Goal: Information Seeking & Learning: Learn about a topic

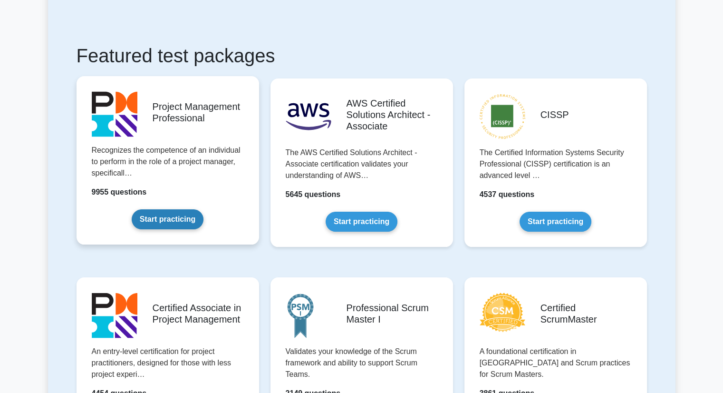
scroll to position [143, 0]
click at [161, 221] on link "Start practicing" at bounding box center [168, 220] width 72 height 20
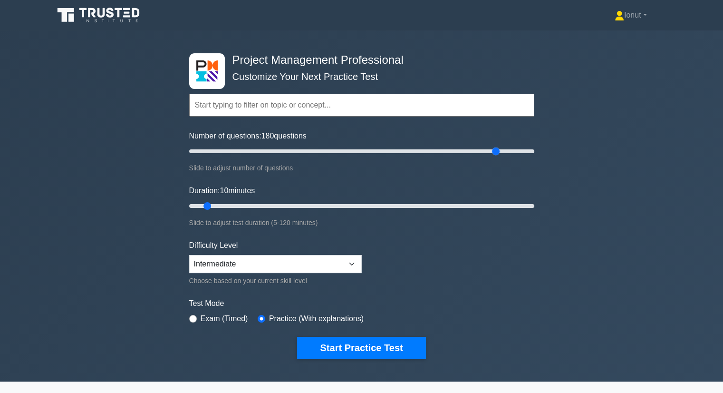
drag, startPoint x: 257, startPoint y: 149, endPoint x: 493, endPoint y: 168, distance: 237.4
type input "180"
click at [493, 157] on input "Number of questions: 180 questions" at bounding box center [361, 150] width 345 height 11
drag, startPoint x: 258, startPoint y: 204, endPoint x: 588, endPoint y: 206, distance: 330.3
type input "120"
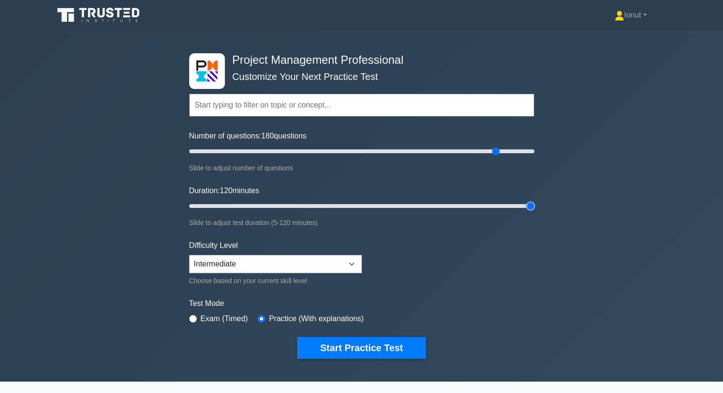
click at [534, 206] on input "Duration: 120 minutes" at bounding box center [361, 205] width 345 height 11
drag, startPoint x: 355, startPoint y: 151, endPoint x: 261, endPoint y: 161, distance: 93.7
type input "45"
click at [261, 157] on input "Number of questions: 45 questions" at bounding box center [361, 150] width 345 height 11
drag, startPoint x: 274, startPoint y: 203, endPoint x: 245, endPoint y: 206, distance: 29.1
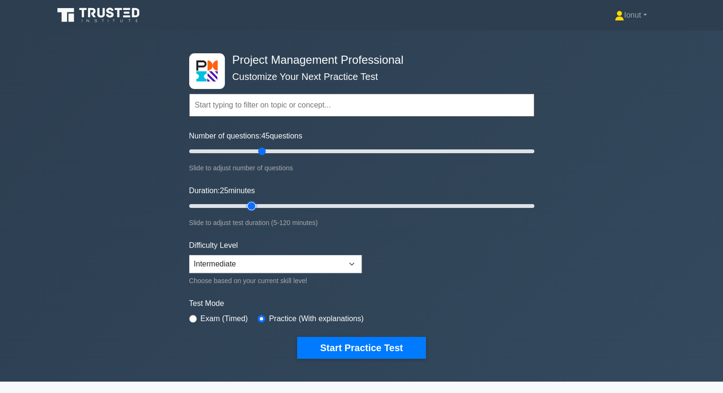
type input "25"
click at [245, 206] on input "Duration: 25 minutes" at bounding box center [361, 205] width 345 height 11
drag, startPoint x: 263, startPoint y: 152, endPoint x: 229, endPoint y: 154, distance: 34.8
type input "25"
click at [229, 154] on input "Number of questions: 25 questions" at bounding box center [361, 150] width 345 height 11
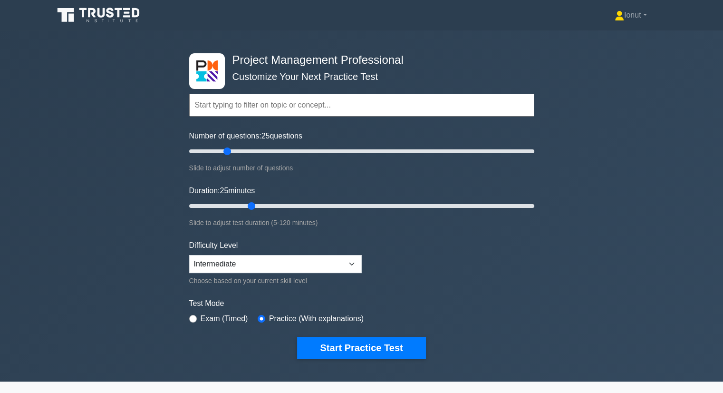
click at [232, 323] on div "Test Mode Exam (Timed) Practice (With explanations)" at bounding box center [361, 312] width 345 height 28
click at [232, 321] on label "Exam (Timed)" at bounding box center [225, 318] width 48 height 11
click at [231, 317] on label "Exam (Timed)" at bounding box center [225, 318] width 48 height 11
click at [193, 318] on input "radio" at bounding box center [193, 319] width 8 height 8
radio input "true"
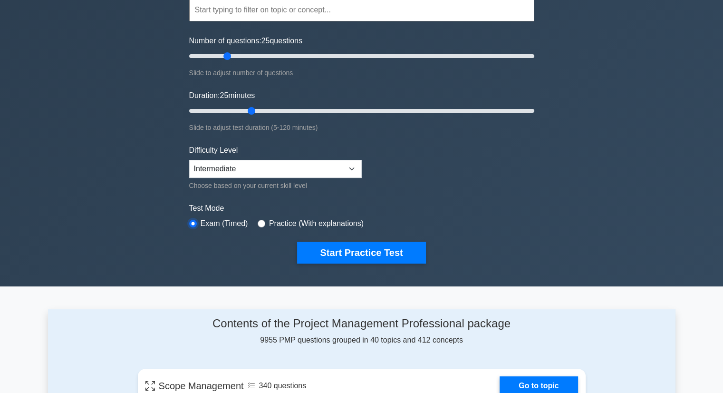
scroll to position [48, 0]
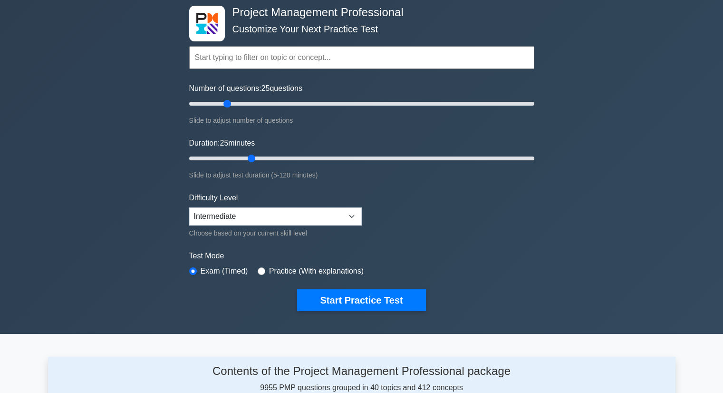
click at [275, 272] on label "Practice (With explanations)" at bounding box center [316, 270] width 95 height 11
click at [261, 269] on input "radio" at bounding box center [262, 271] width 8 height 8
radio input "true"
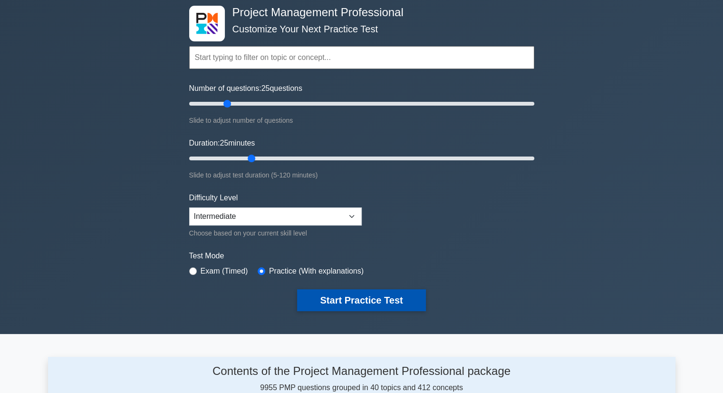
click at [333, 299] on button "Start Practice Test" at bounding box center [361, 300] width 128 height 22
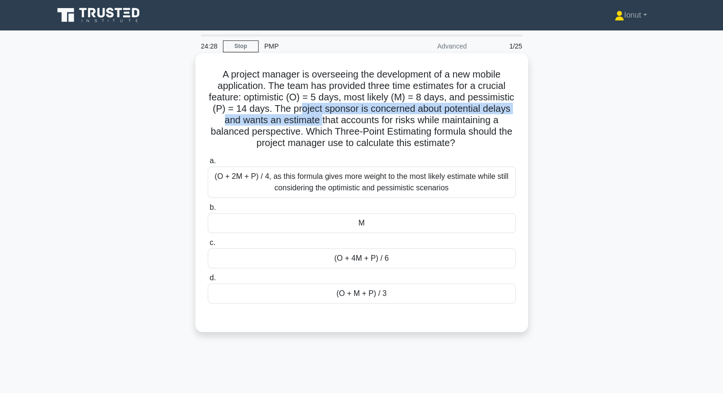
drag, startPoint x: 367, startPoint y: 111, endPoint x: 387, endPoint y: 126, distance: 25.2
click at [387, 126] on h5 "A project manager is overseeing the development of a new mobile application. Th…" at bounding box center [362, 108] width 310 height 81
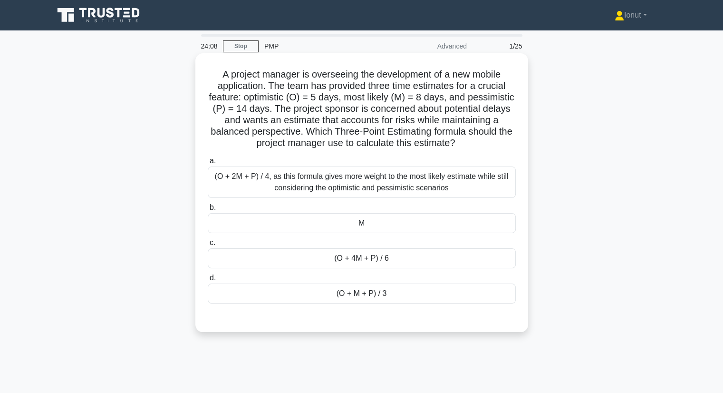
click at [320, 189] on div "(O + 2M + P) / 4, as this formula gives more weight to the most likely estimate…" at bounding box center [362, 181] width 308 height 31
click at [208, 164] on input "a. (O + 2M + P) / 4, as this formula gives more weight to the most likely estim…" at bounding box center [208, 161] width 0 height 6
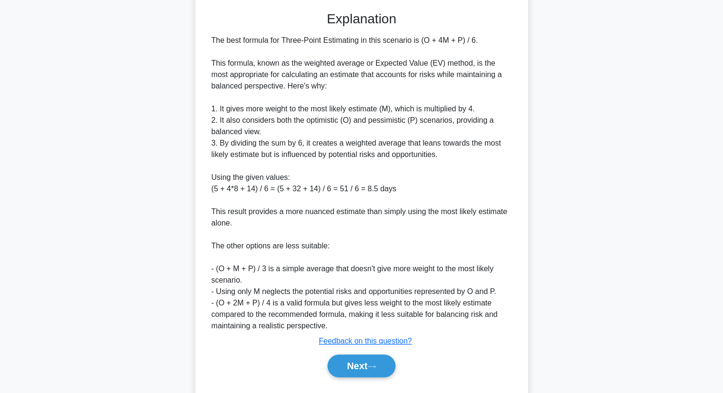
scroll to position [331, 0]
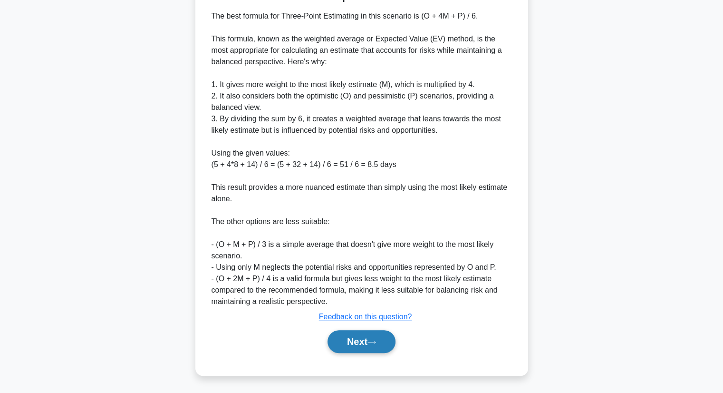
click at [353, 344] on button "Next" at bounding box center [361, 341] width 68 height 23
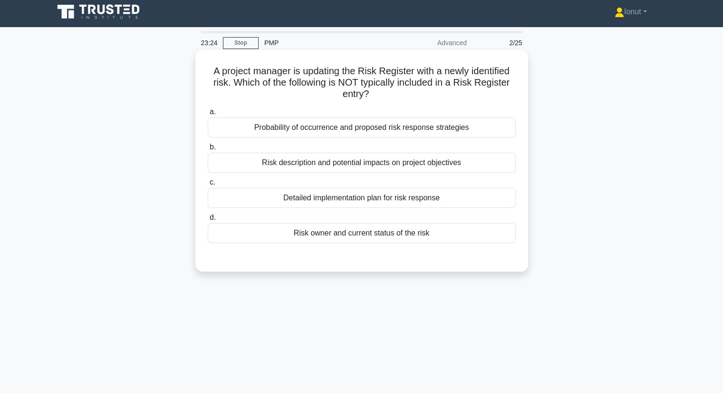
scroll to position [0, 0]
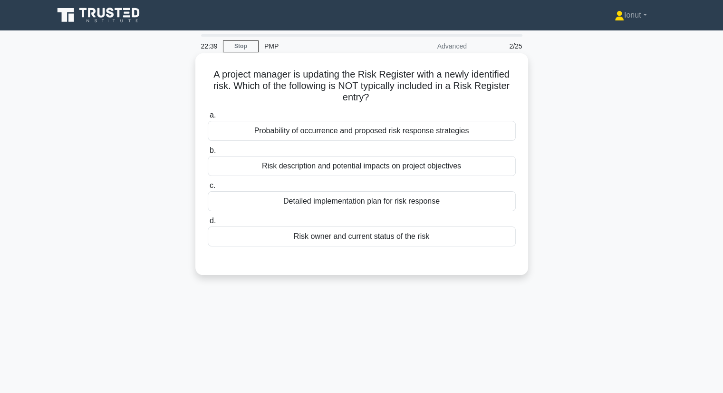
click at [339, 128] on div "Probability of occurrence and proposed risk response strategies" at bounding box center [362, 131] width 308 height 20
click at [208, 118] on input "a. Probability of occurrence and proposed risk response strategies" at bounding box center [208, 115] width 0 height 6
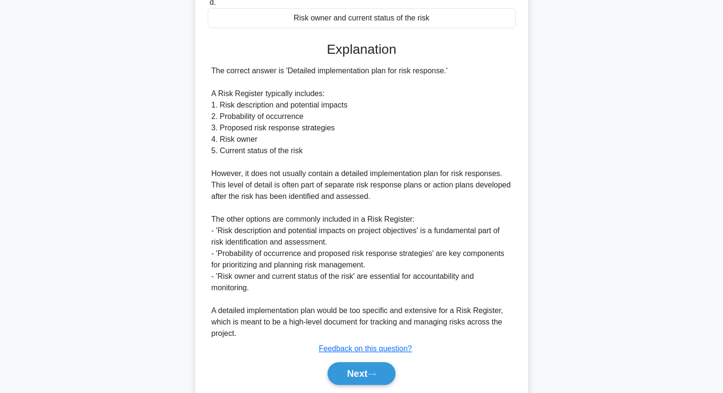
scroll to position [251, 0]
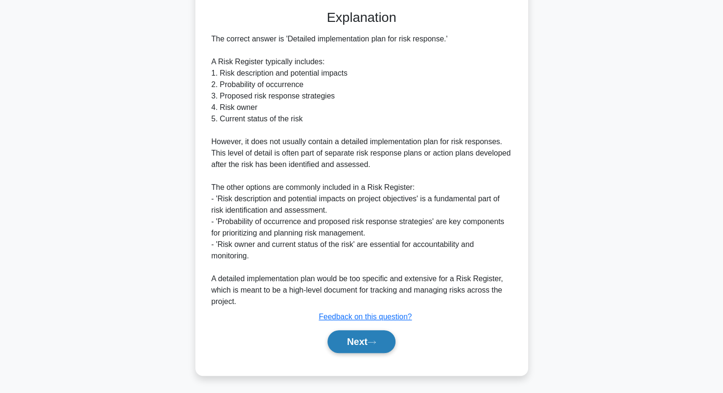
click at [375, 342] on icon at bounding box center [372, 341] width 8 height 3
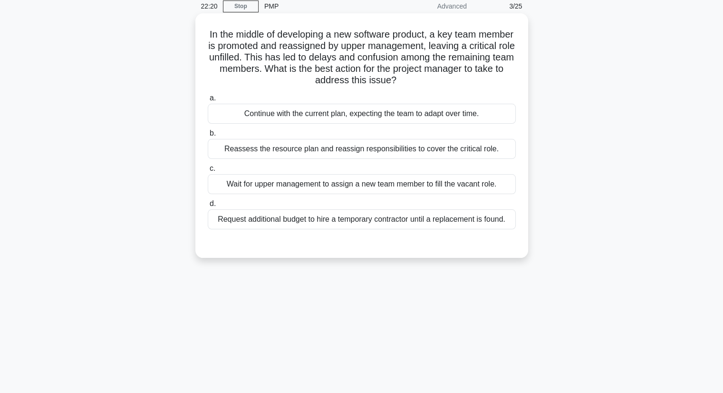
scroll to position [0, 0]
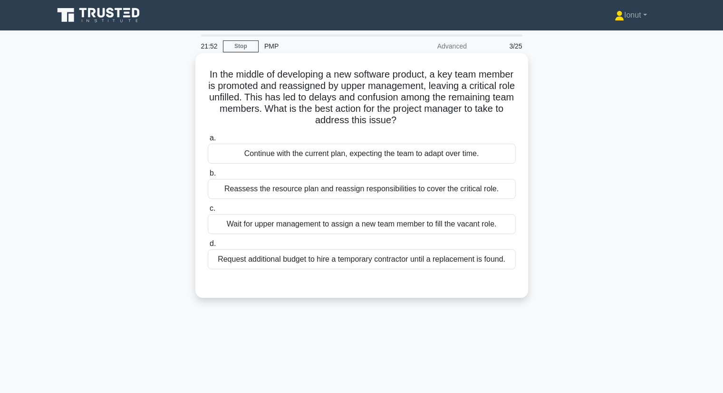
click at [382, 191] on div "Reassess the resource plan and reassign responsibilities to cover the critical …" at bounding box center [362, 189] width 308 height 20
click at [208, 176] on input "b. Reassess the resource plan and reassign responsibilities to cover the critic…" at bounding box center [208, 173] width 0 height 6
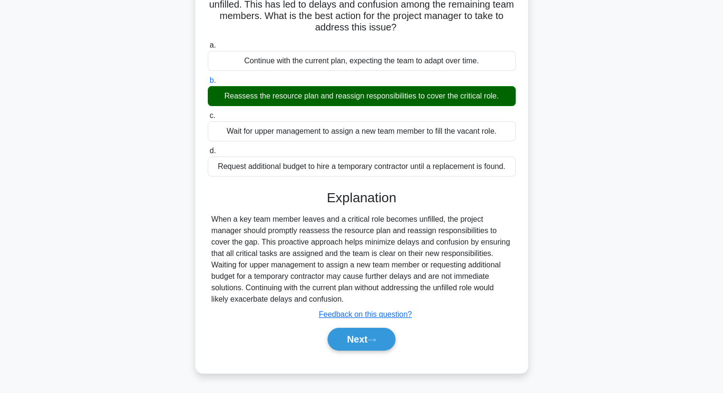
scroll to position [121, 0]
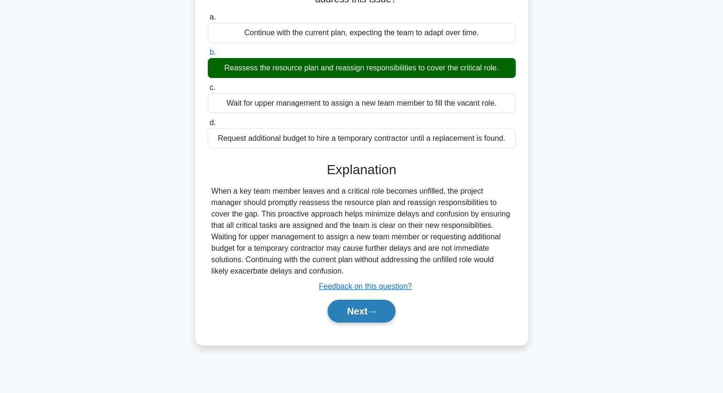
click at [378, 304] on button "Next" at bounding box center [361, 310] width 68 height 23
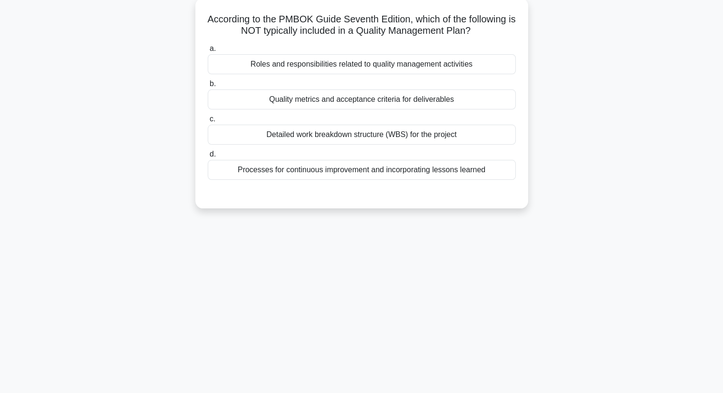
scroll to position [0, 0]
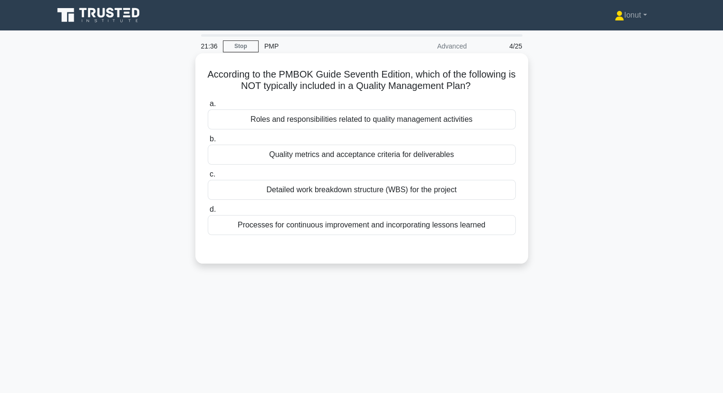
click at [348, 194] on div "Detailed work breakdown structure (WBS) for the project" at bounding box center [362, 190] width 308 height 20
click at [208, 177] on input "c. Detailed work breakdown structure (WBS) for the project" at bounding box center [208, 174] width 0 height 6
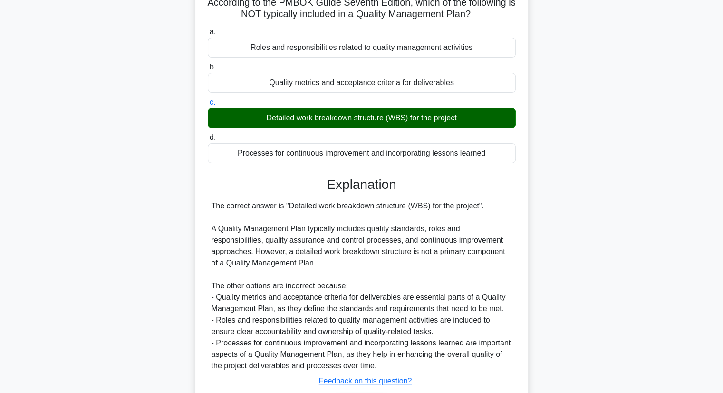
scroll to position [136, 0]
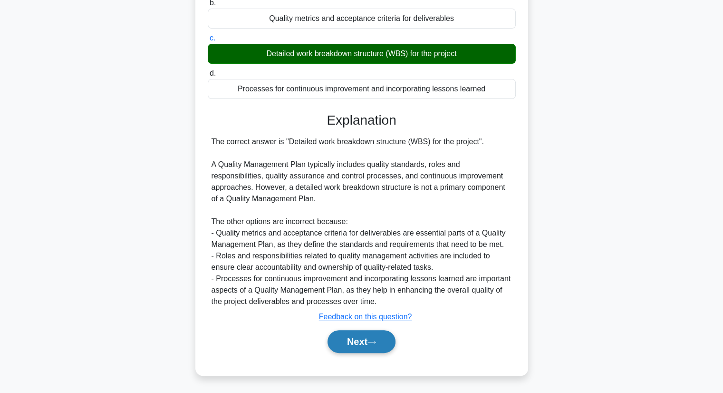
click at [358, 344] on button "Next" at bounding box center [361, 341] width 68 height 23
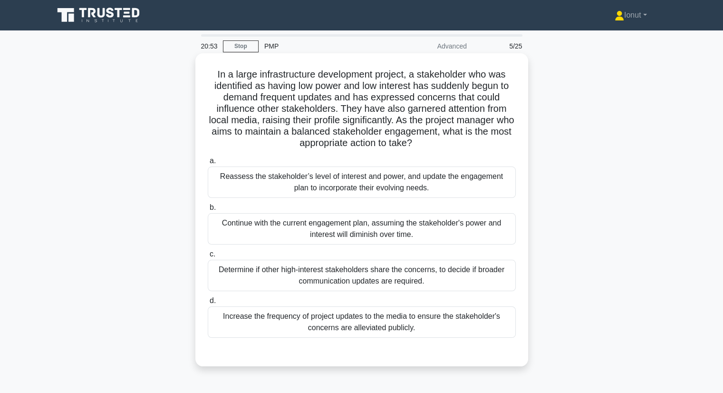
scroll to position [48, 0]
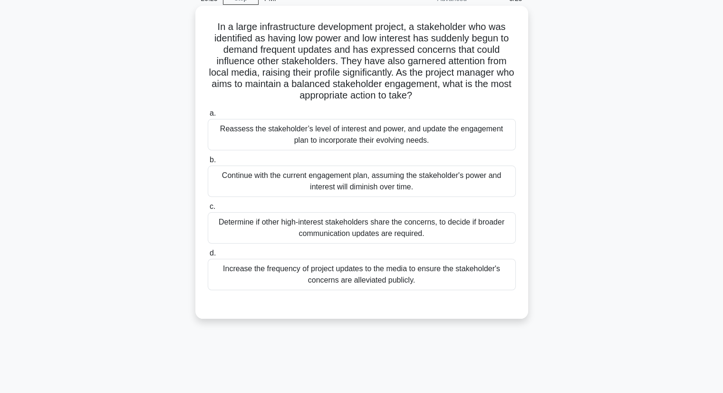
click at [325, 144] on div "Reassess the stakeholder’s level of interest and power, and update the engageme…" at bounding box center [362, 134] width 308 height 31
click at [208, 116] on input "a. Reassess the stakeholder’s level of interest and power, and update the engag…" at bounding box center [208, 113] width 0 height 6
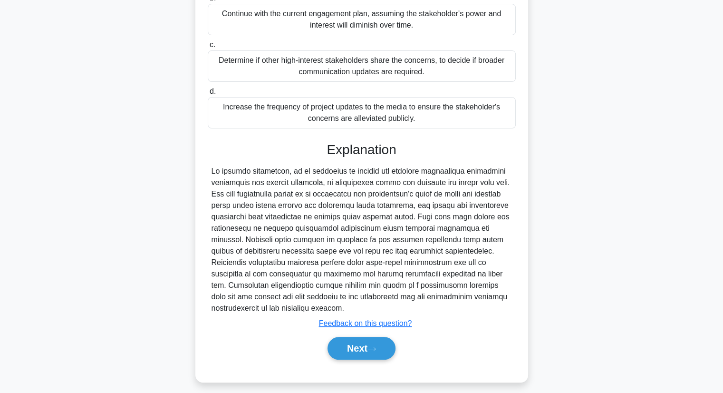
scroll to position [216, 0]
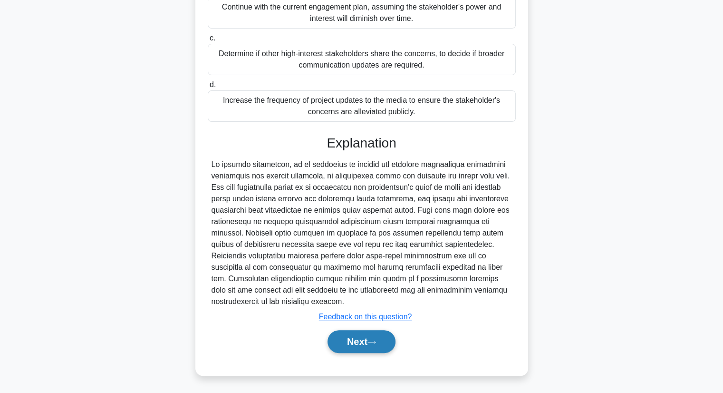
click at [362, 338] on button "Next" at bounding box center [361, 341] width 68 height 23
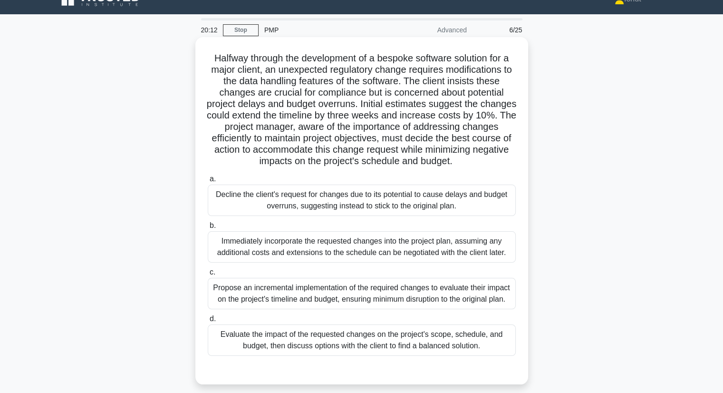
scroll to position [0, 0]
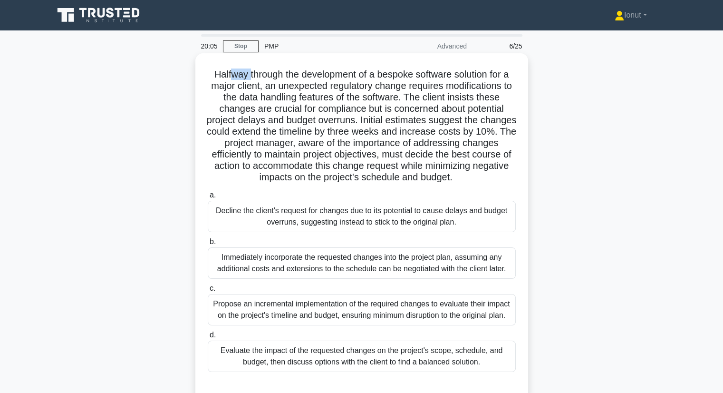
drag, startPoint x: 232, startPoint y: 78, endPoint x: 246, endPoint y: 79, distance: 14.3
click at [246, 79] on h5 "Halfway through the development of a bespoke software solution for a major clie…" at bounding box center [362, 125] width 310 height 115
click at [260, 109] on h5 "Halfway through the development of a bespoke software solution for a major clie…" at bounding box center [362, 125] width 310 height 115
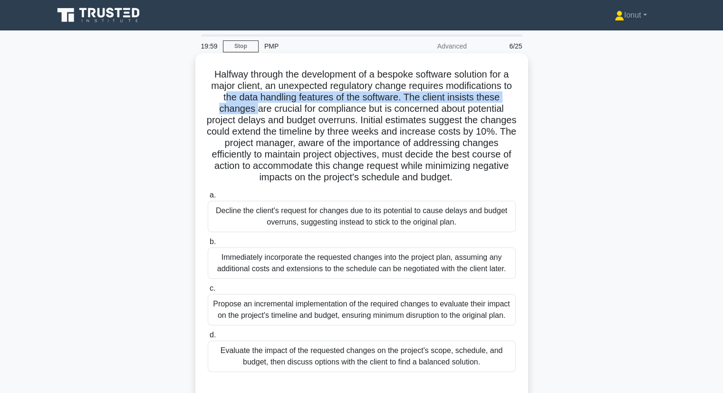
drag, startPoint x: 232, startPoint y: 101, endPoint x: 255, endPoint y: 110, distance: 24.5
click at [255, 110] on h5 "Halfway through the development of a bespoke software solution for a major clie…" at bounding box center [362, 125] width 310 height 115
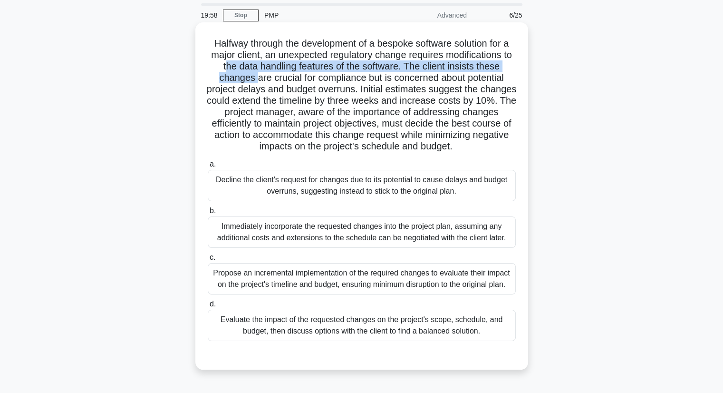
scroll to position [48, 0]
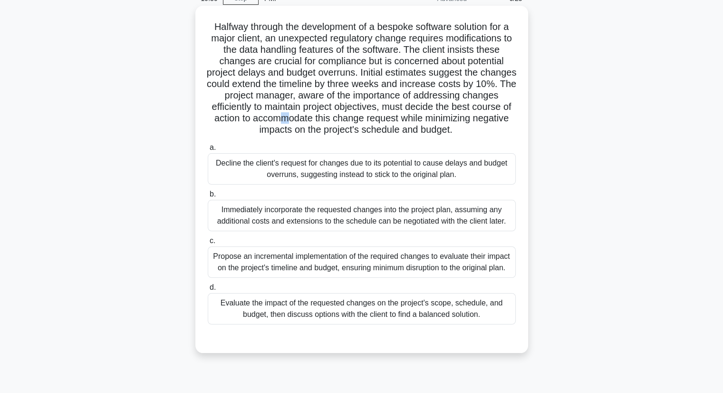
drag, startPoint x: 318, startPoint y: 118, endPoint x: 329, endPoint y: 120, distance: 11.0
click at [329, 120] on h5 "Halfway through the development of a bespoke software solution for a major clie…" at bounding box center [362, 78] width 310 height 115
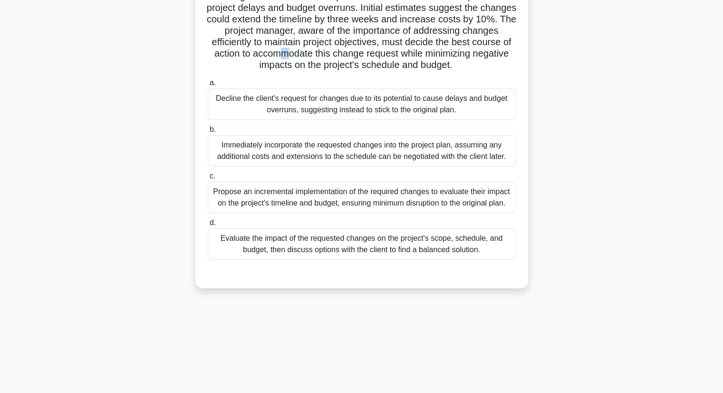
scroll to position [121, 0]
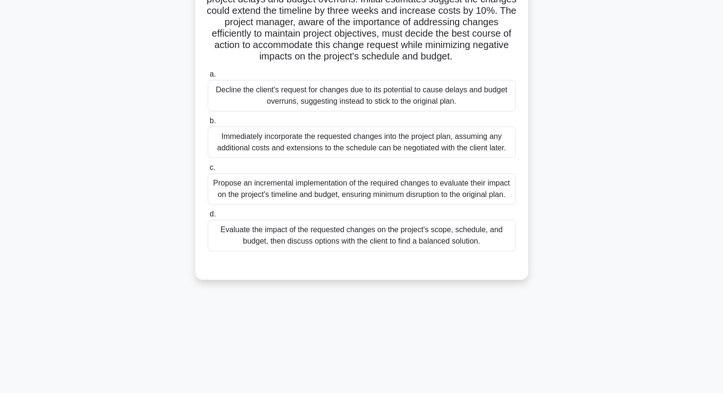
click at [308, 238] on div "Evaluate the impact of the requested changes on the project's scope, schedule, …" at bounding box center [362, 235] width 308 height 31
click at [208, 217] on input "d. Evaluate the impact of the requested changes on the project's scope, schedul…" at bounding box center [208, 214] width 0 height 6
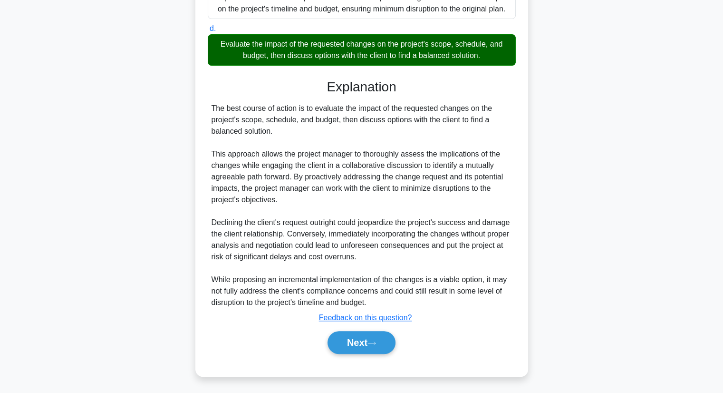
scroll to position [307, 0]
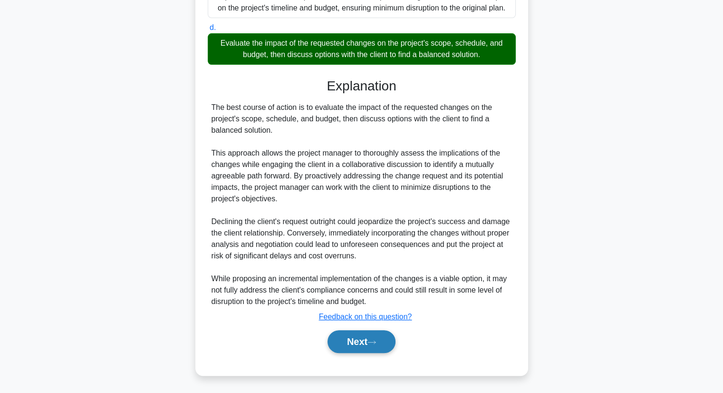
click at [356, 339] on button "Next" at bounding box center [361, 341] width 68 height 23
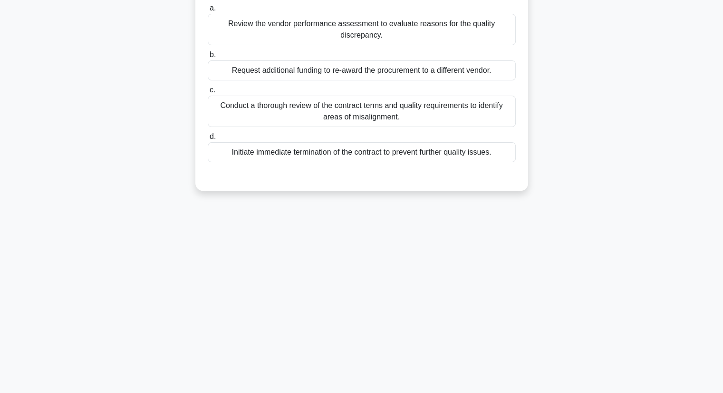
scroll to position [0, 0]
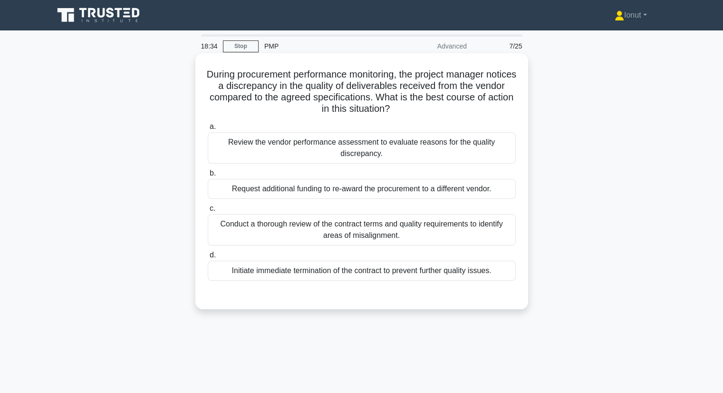
click at [350, 224] on div "Conduct a thorough review of the contract terms and quality requirements to ide…" at bounding box center [362, 229] width 308 height 31
click at [208, 211] on input "c. Conduct a thorough review of the contract terms and quality requirements to …" at bounding box center [208, 208] width 0 height 6
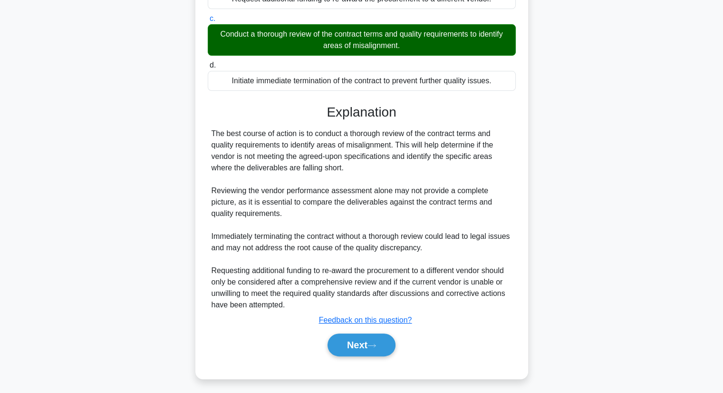
scroll to position [190, 0]
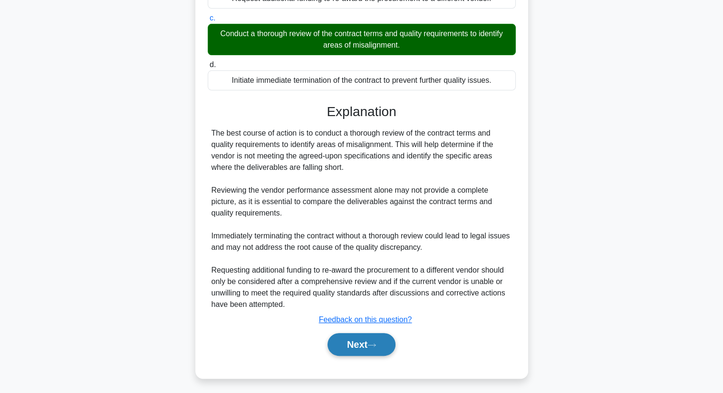
click at [362, 342] on button "Next" at bounding box center [361, 344] width 68 height 23
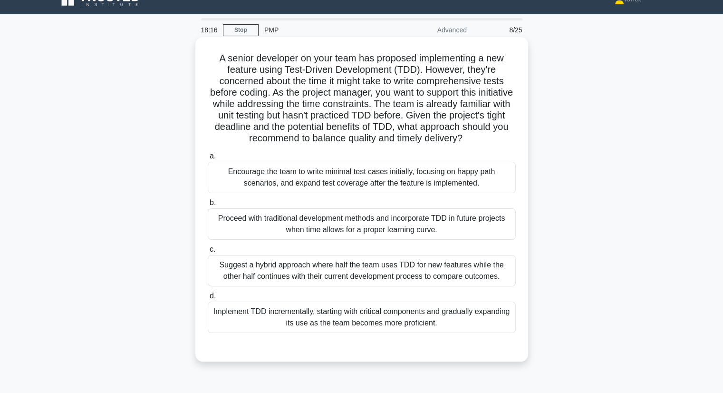
scroll to position [0, 0]
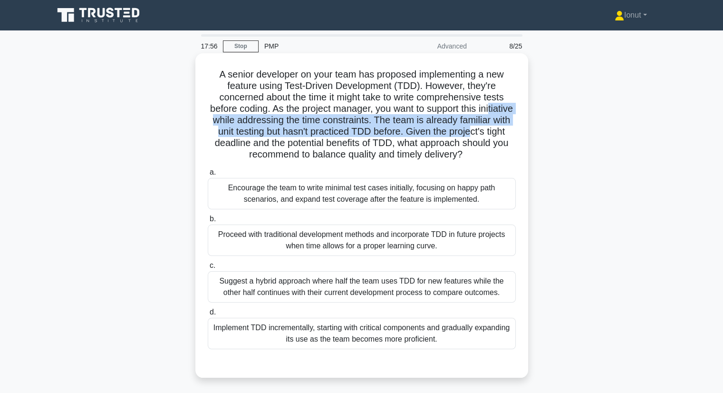
drag, startPoint x: 236, startPoint y: 120, endPoint x: 248, endPoint y: 138, distance: 21.6
click at [248, 138] on h5 "A senior developer on your team has proposed implementing a new feature using T…" at bounding box center [362, 114] width 310 height 92
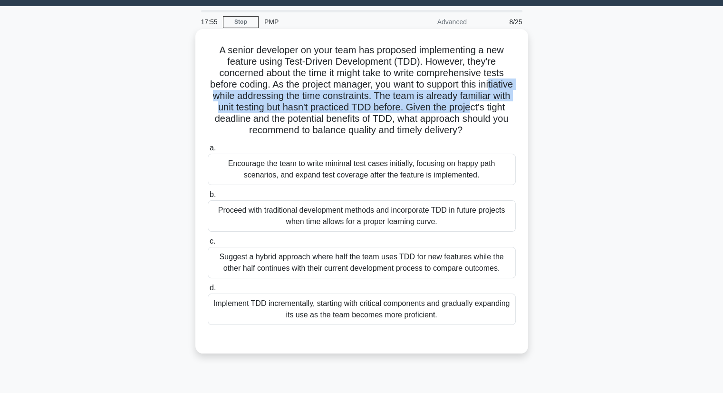
scroll to position [48, 0]
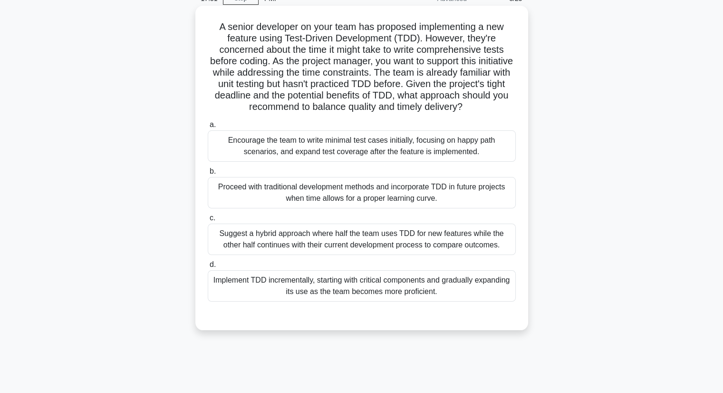
click at [261, 96] on h5 "A senior developer on your team has proposed implementing a new feature using T…" at bounding box center [362, 67] width 310 height 92
click at [360, 255] on div "Suggest a hybrid approach where half the team uses TDD for new features while t…" at bounding box center [362, 238] width 308 height 31
click at [208, 221] on input "c. Suggest a hybrid approach where half the team uses TDD for new features whil…" at bounding box center [208, 218] width 0 height 6
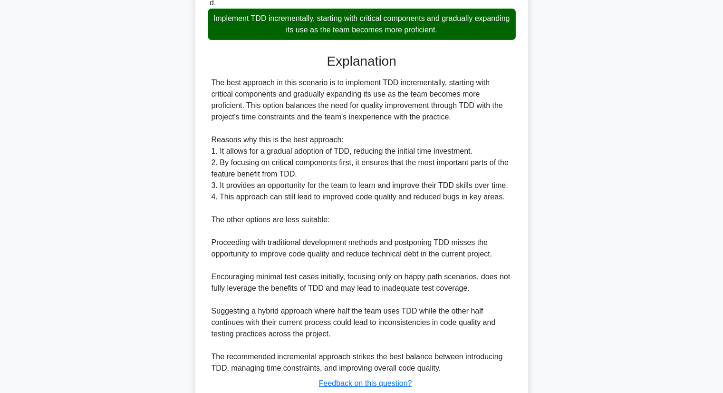
scroll to position [380, 0]
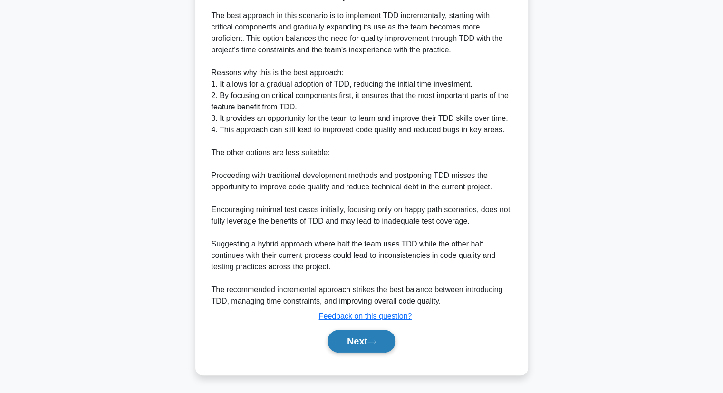
click at [356, 350] on button "Next" at bounding box center [361, 340] width 68 height 23
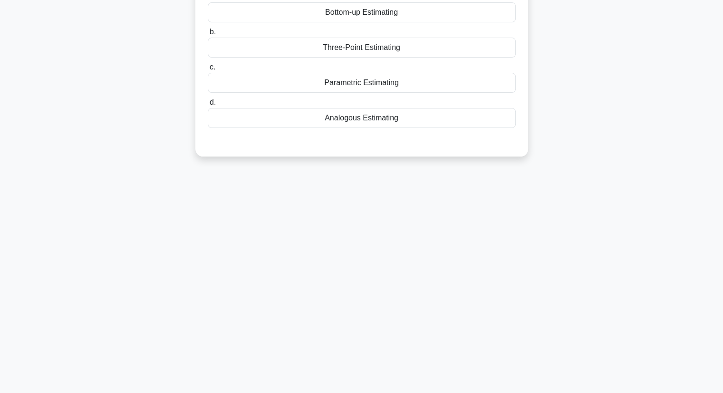
scroll to position [0, 0]
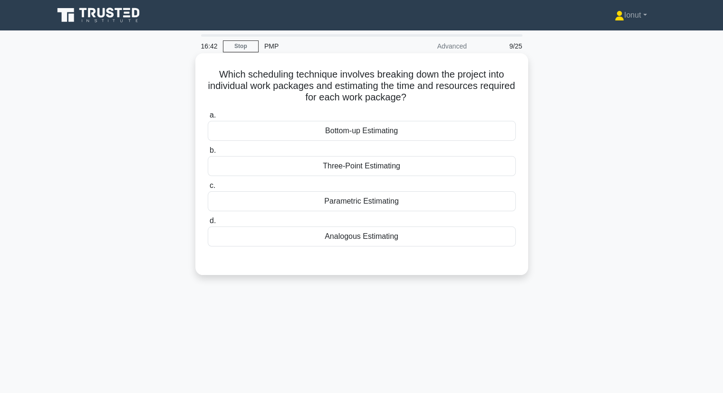
click at [333, 135] on div "Bottom-up Estimating" at bounding box center [362, 131] width 308 height 20
click at [208, 118] on input "a. Bottom-up Estimating" at bounding box center [208, 115] width 0 height 6
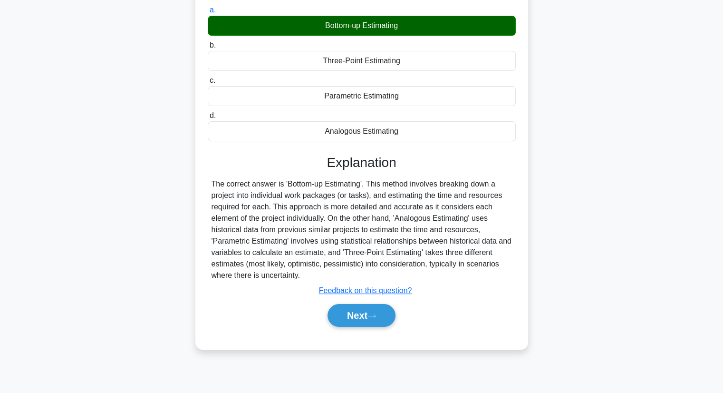
scroll to position [121, 0]
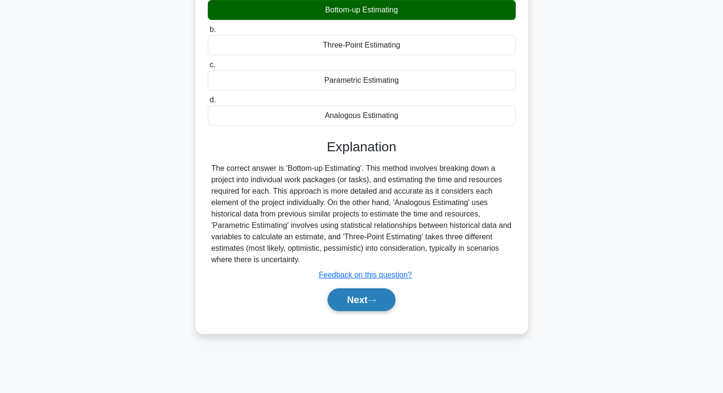
click at [354, 302] on button "Next" at bounding box center [361, 299] width 68 height 23
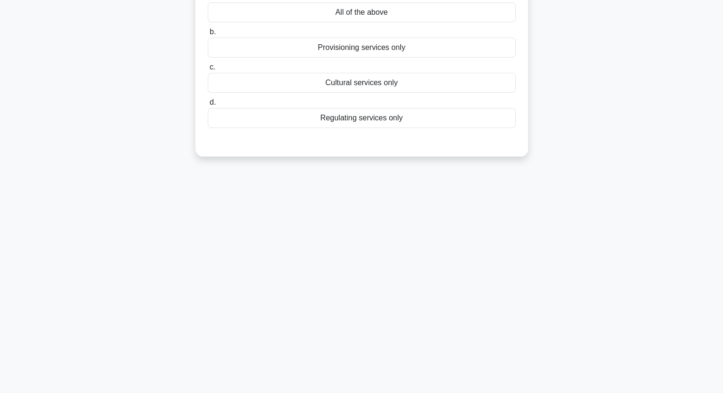
scroll to position [0, 0]
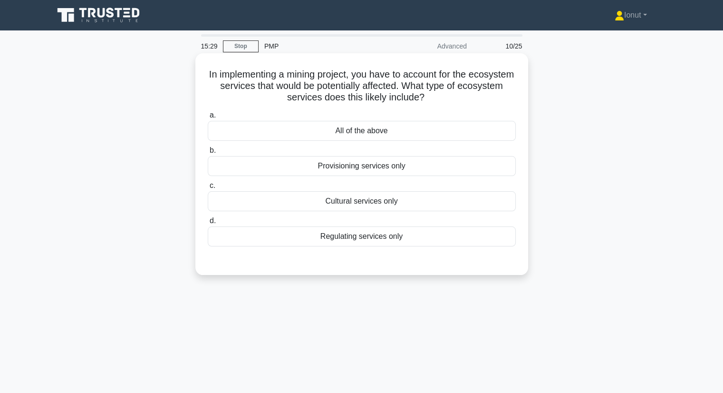
click at [353, 137] on div "All of the above" at bounding box center [362, 131] width 308 height 20
click at [208, 118] on input "a. All of the above" at bounding box center [208, 115] width 0 height 6
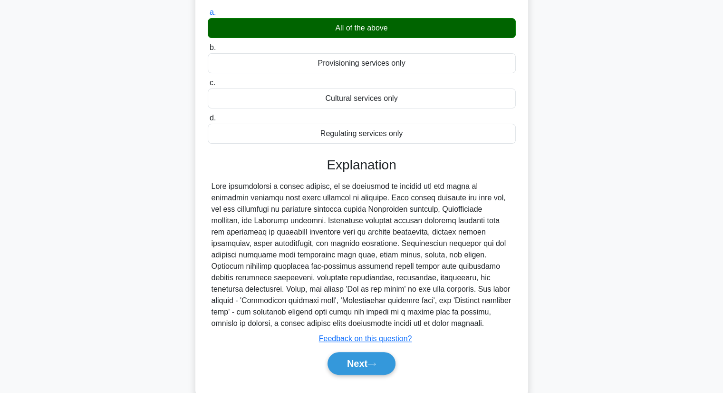
scroll to position [125, 0]
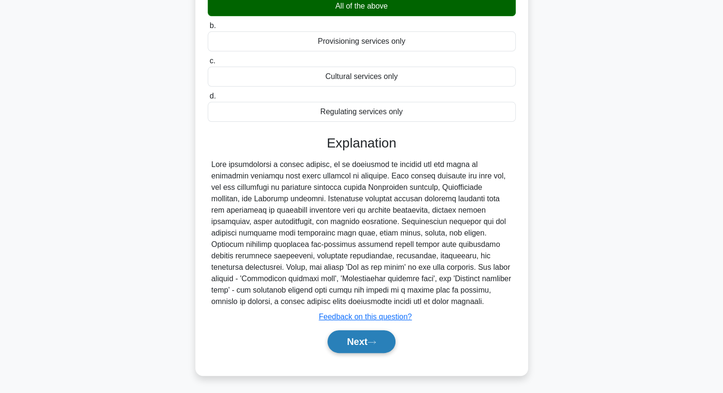
click at [340, 339] on button "Next" at bounding box center [361, 341] width 68 height 23
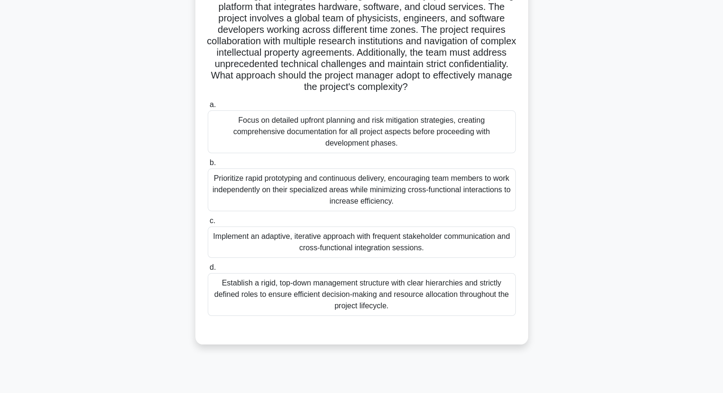
scroll to position [95, 0]
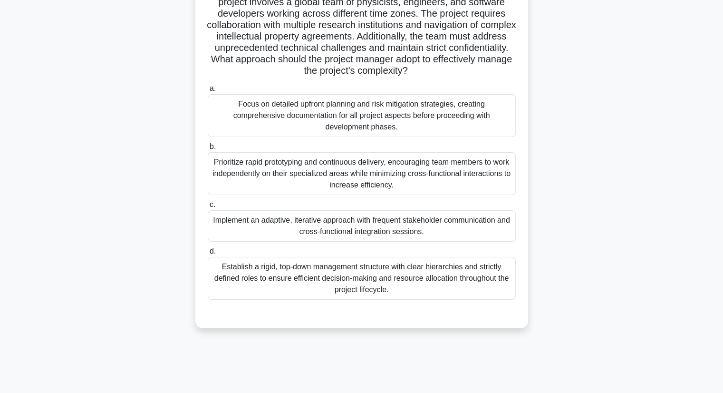
click at [308, 107] on div "Focus on detailed upfront planning and risk mitigation strategies, creating com…" at bounding box center [362, 115] width 308 height 43
click at [208, 92] on input "a. Focus on detailed upfront planning and risk mitigation strategies, creating …" at bounding box center [208, 89] width 0 height 6
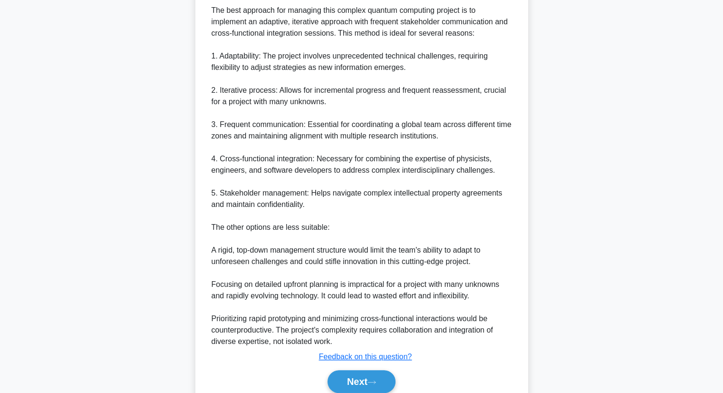
scroll to position [468, 0]
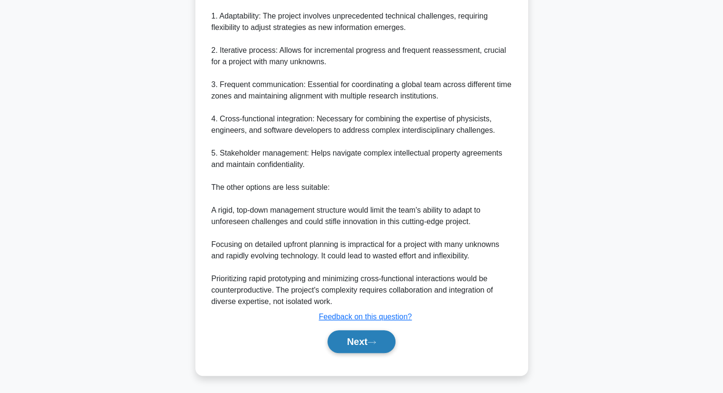
click at [346, 337] on button "Next" at bounding box center [361, 341] width 68 height 23
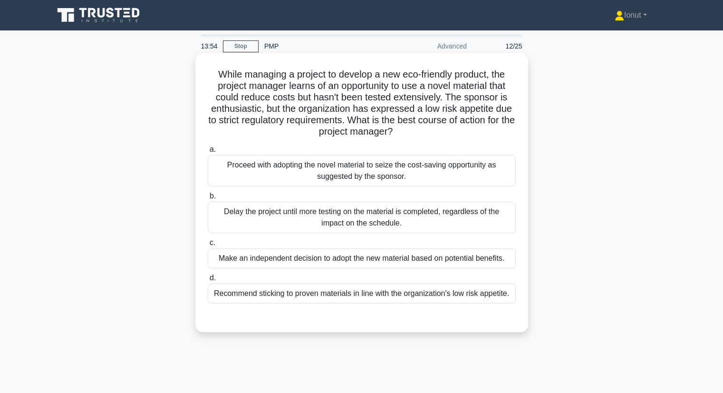
scroll to position [0, 0]
click at [324, 293] on div "Recommend sticking to proven materials in line with the organization's low risk…" at bounding box center [362, 293] width 308 height 20
click at [208, 281] on input "d. Recommend sticking to proven materials in line with the organization's low r…" at bounding box center [208, 278] width 0 height 6
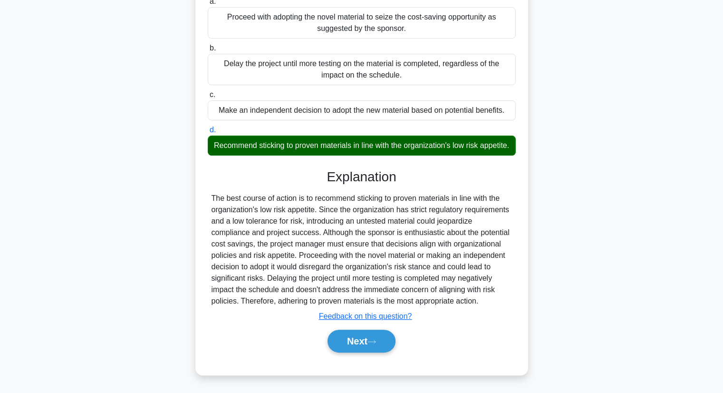
scroll to position [159, 0]
click at [362, 339] on button "Next" at bounding box center [361, 340] width 68 height 23
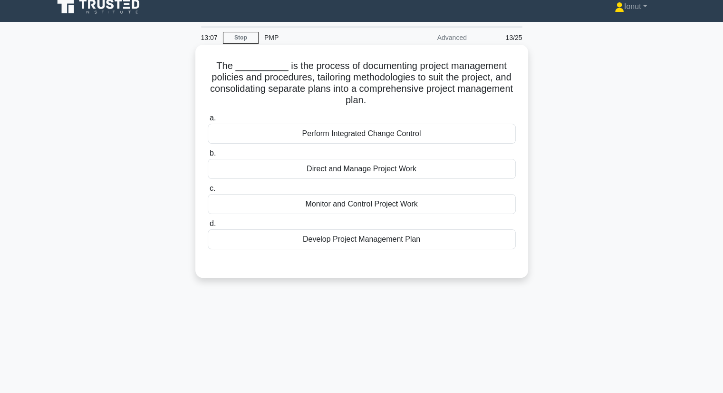
scroll to position [0, 0]
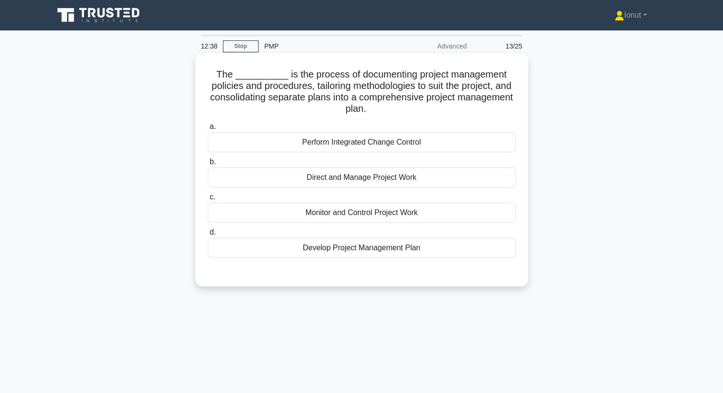
click at [370, 244] on div "Develop Project Management Plan" at bounding box center [362, 248] width 308 height 20
click at [208, 235] on input "d. Develop Project Management Plan" at bounding box center [208, 232] width 0 height 6
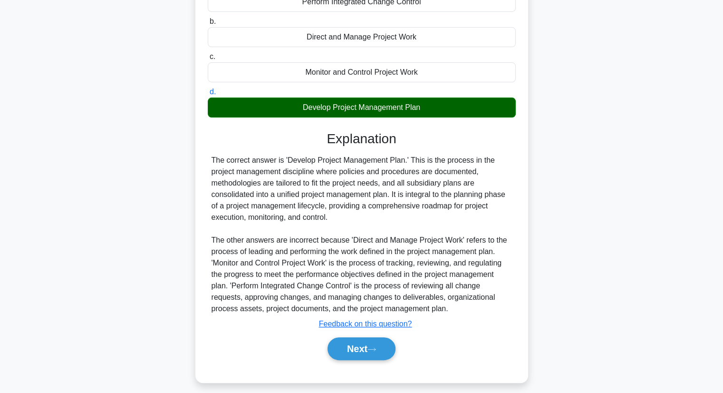
scroll to position [147, 0]
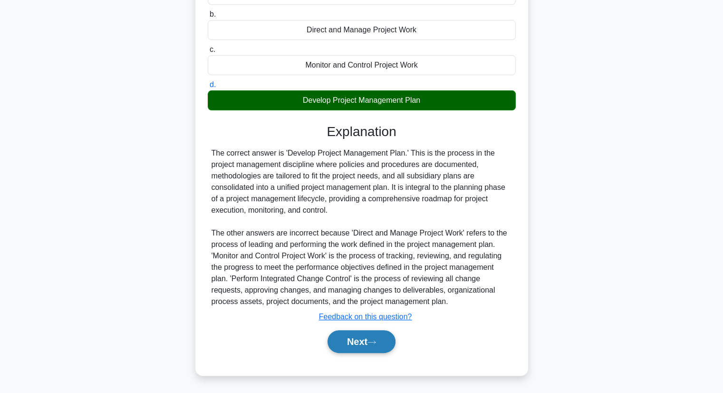
click at [380, 336] on button "Next" at bounding box center [361, 341] width 68 height 23
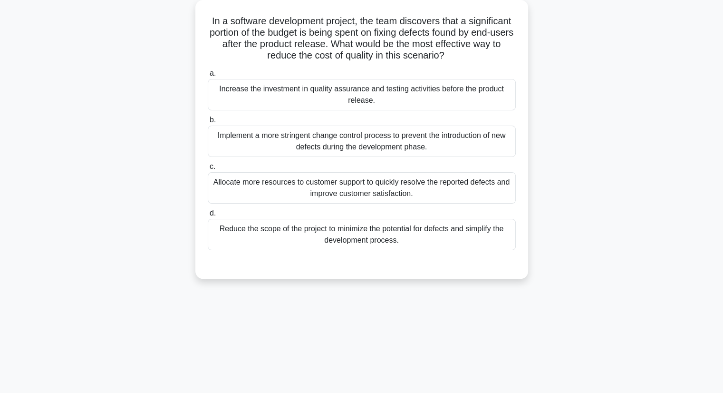
scroll to position [0, 0]
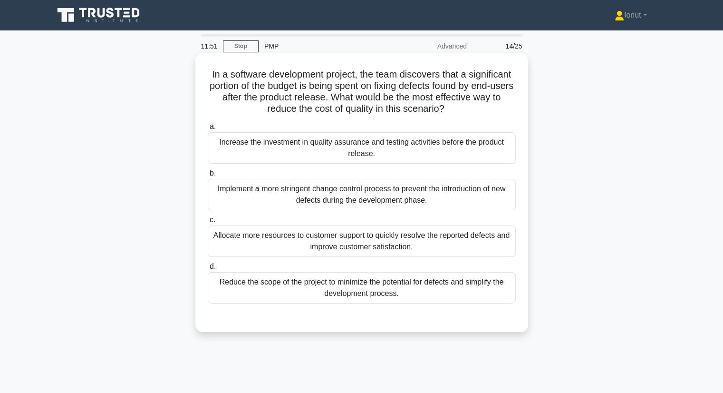
click at [290, 157] on div "Increase the investment in quality assurance and testing activities before the …" at bounding box center [362, 147] width 308 height 31
click at [208, 130] on input "a. Increase the investment in quality assurance and testing activities before t…" at bounding box center [208, 127] width 0 height 6
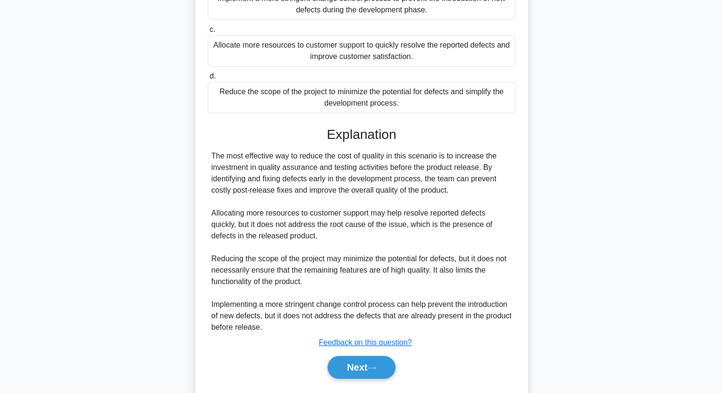
scroll to position [216, 0]
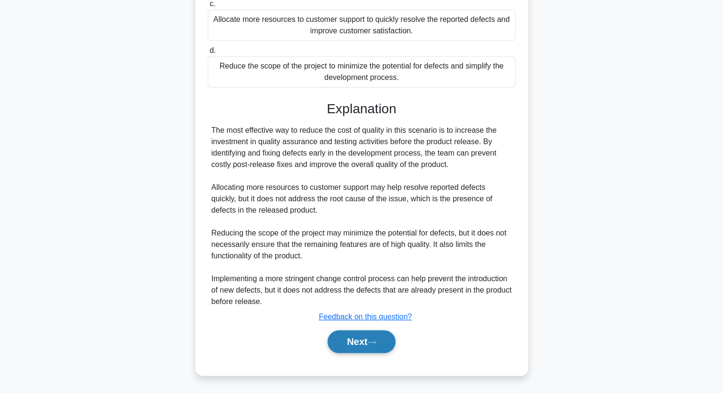
click at [370, 340] on button "Next" at bounding box center [361, 341] width 68 height 23
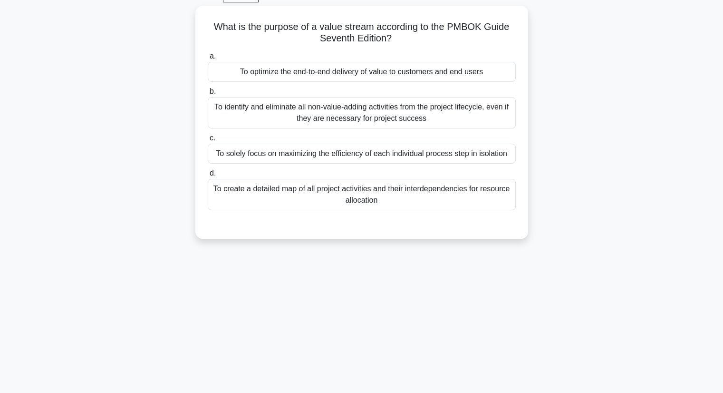
scroll to position [0, 0]
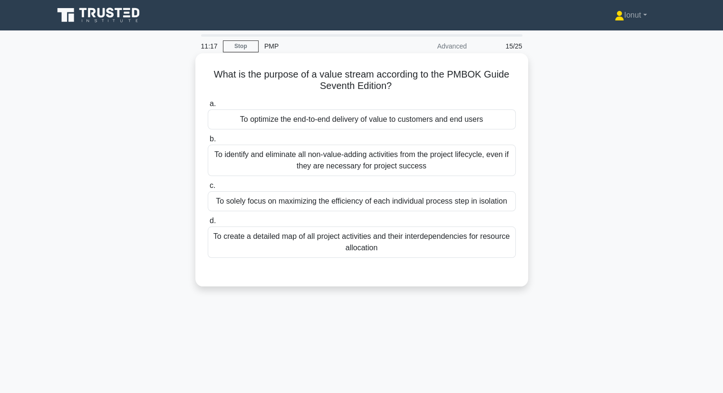
click at [334, 122] on div "To optimize the end-to-end delivery of value to customers and end users" at bounding box center [362, 119] width 308 height 20
click at [208, 107] on input "a. To optimize the end-to-end delivery of value to customers and end users" at bounding box center [208, 104] width 0 height 6
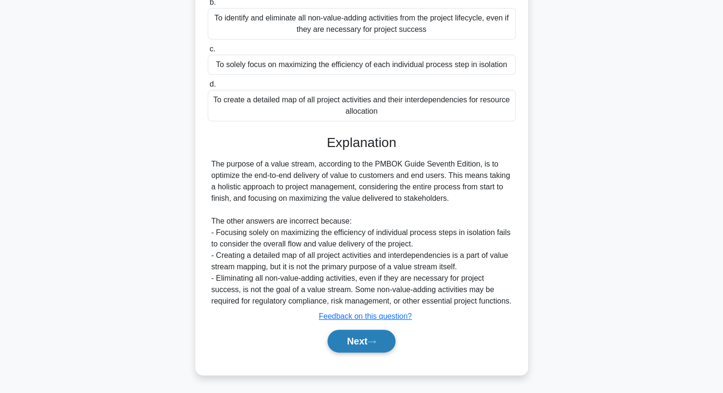
click at [376, 344] on icon at bounding box center [371, 341] width 9 height 5
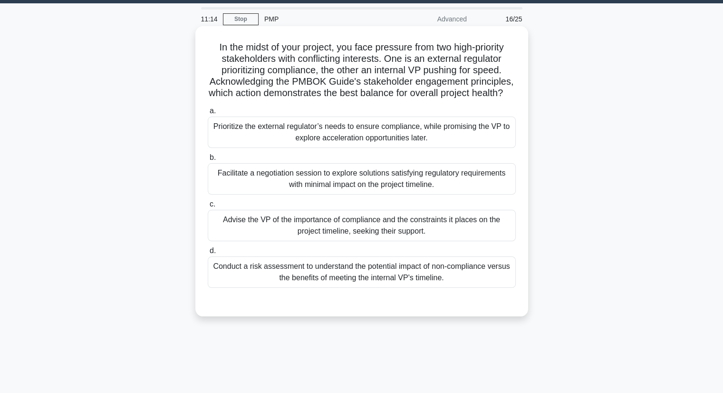
scroll to position [26, 0]
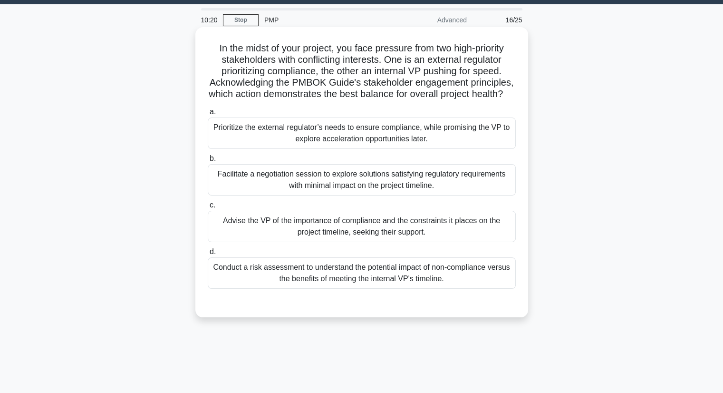
click at [332, 184] on div "Facilitate a negotiation session to explore solutions satisfying regulatory req…" at bounding box center [362, 179] width 308 height 31
click at [208, 162] on input "b. Facilitate a negotiation session to explore solutions satisfying regulatory …" at bounding box center [208, 158] width 0 height 6
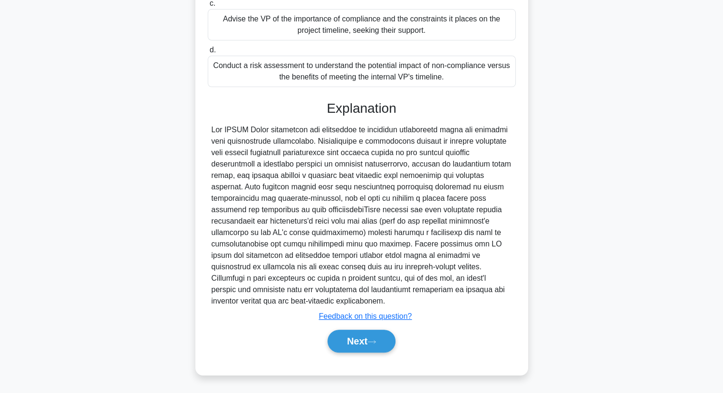
scroll to position [239, 0]
click at [371, 341] on icon at bounding box center [371, 341] width 9 height 5
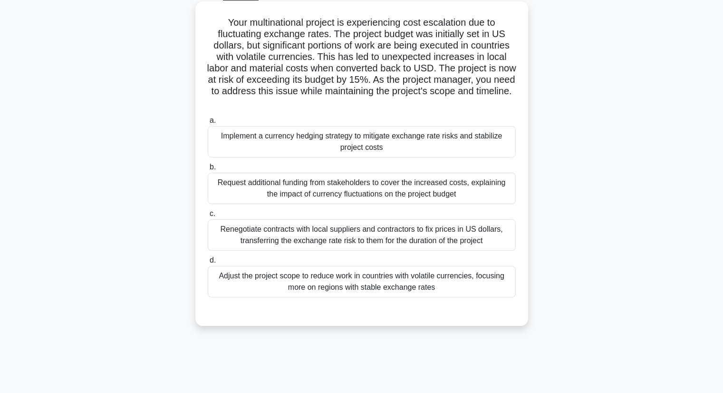
scroll to position [0, 0]
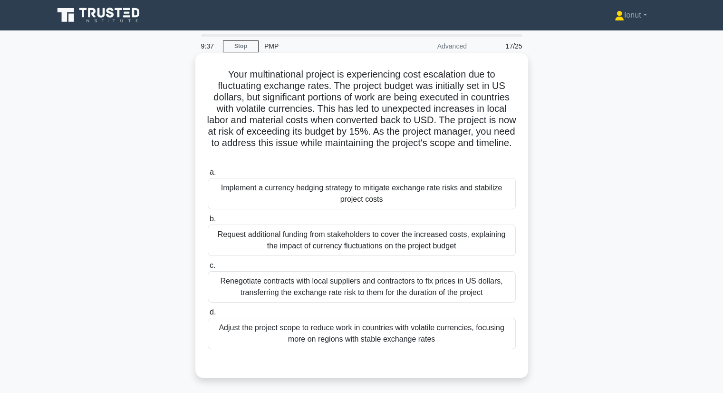
click at [239, 187] on div "Implement a currency hedging strategy to mitigate exchange rate risks and stabi…" at bounding box center [362, 193] width 308 height 31
click at [208, 175] on input "a. Implement a currency hedging strategy to mitigate exchange rate risks and st…" at bounding box center [208, 172] width 0 height 6
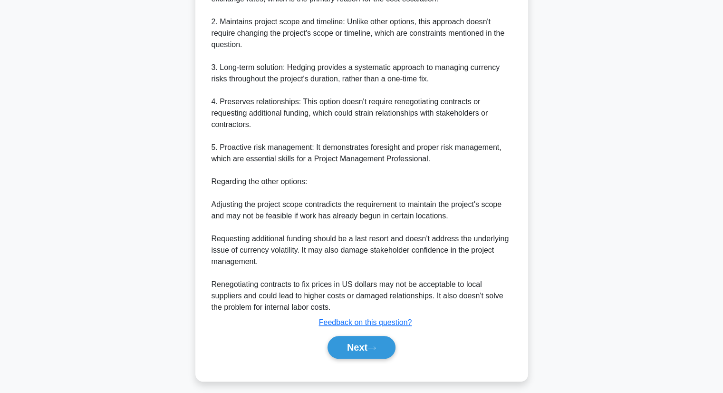
scroll to position [444, 0]
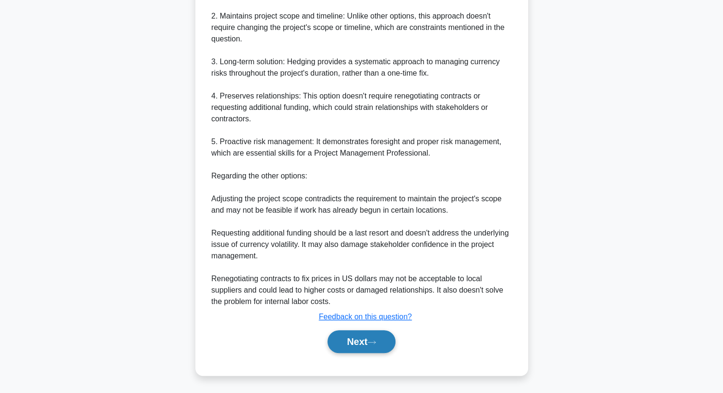
click at [369, 341] on button "Next" at bounding box center [361, 341] width 68 height 23
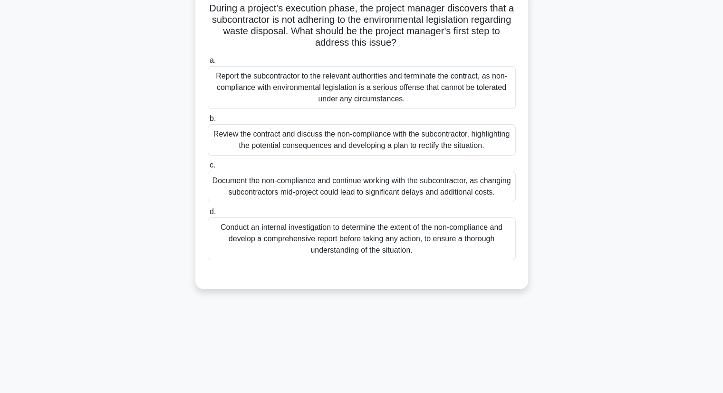
scroll to position [0, 0]
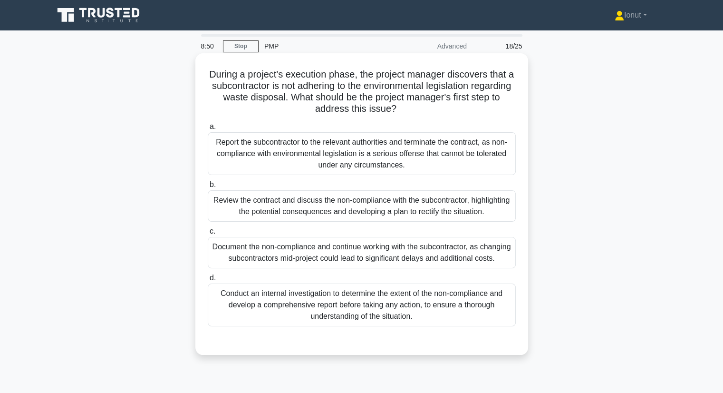
click at [317, 326] on div "Conduct an internal investigation to determine the extent of the non-compliance…" at bounding box center [362, 304] width 308 height 43
click at [208, 281] on input "d. Conduct an internal investigation to determine the extent of the non-complia…" at bounding box center [208, 278] width 0 height 6
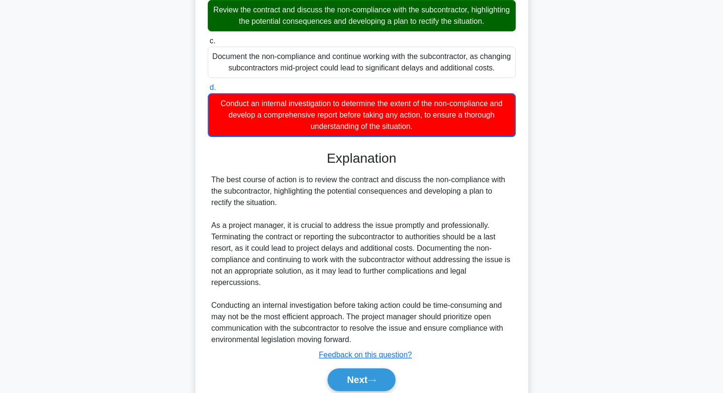
scroll to position [238, 0]
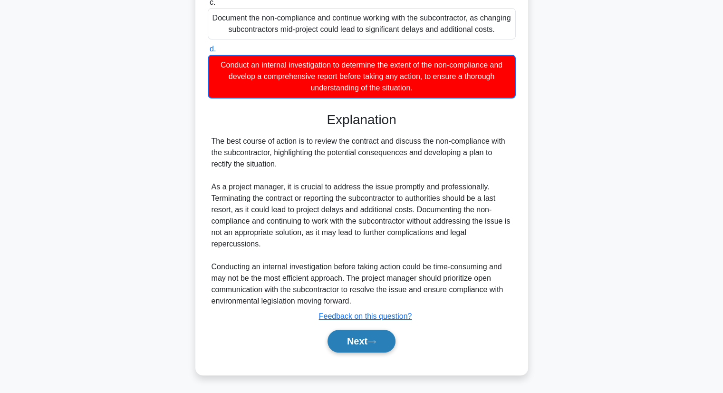
click at [349, 346] on button "Next" at bounding box center [361, 340] width 68 height 23
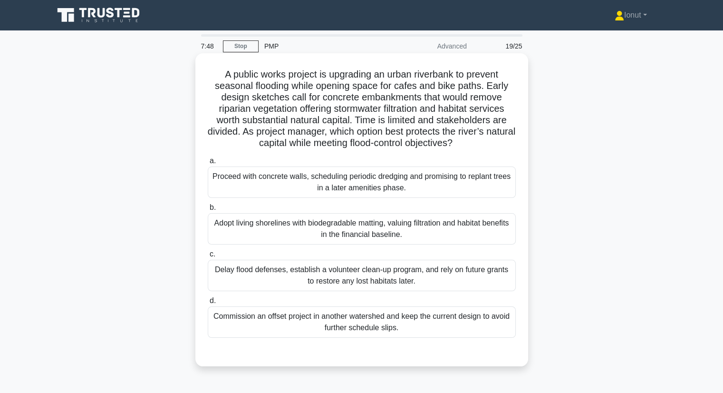
scroll to position [48, 0]
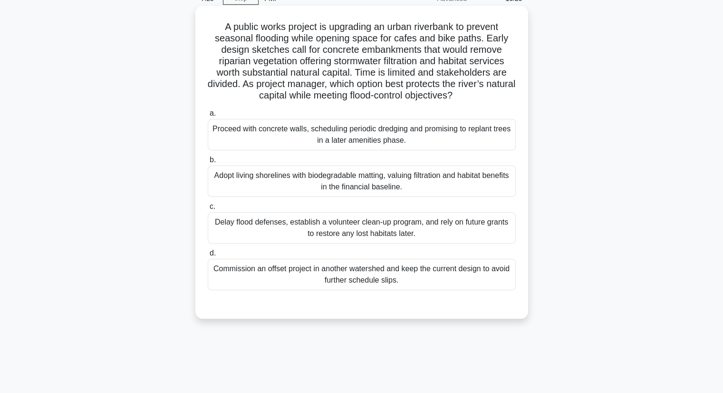
click at [307, 192] on div "Adopt living shorelines with biodegradable matting, valuing filtration and habi…" at bounding box center [362, 180] width 308 height 31
click at [208, 163] on input "b. Adopt living shorelines with biodegradable matting, valuing filtration and h…" at bounding box center [208, 160] width 0 height 6
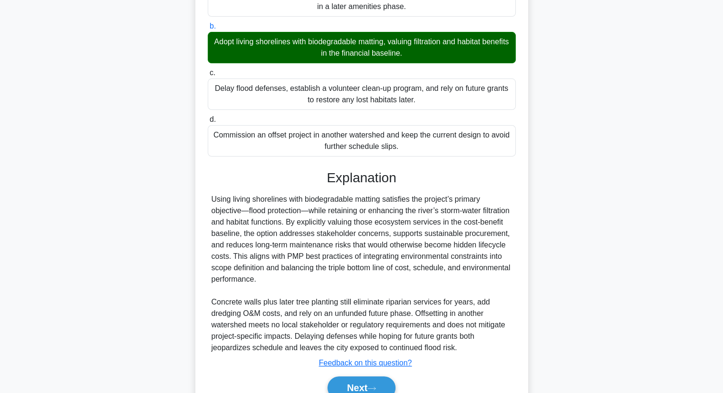
scroll to position [227, 0]
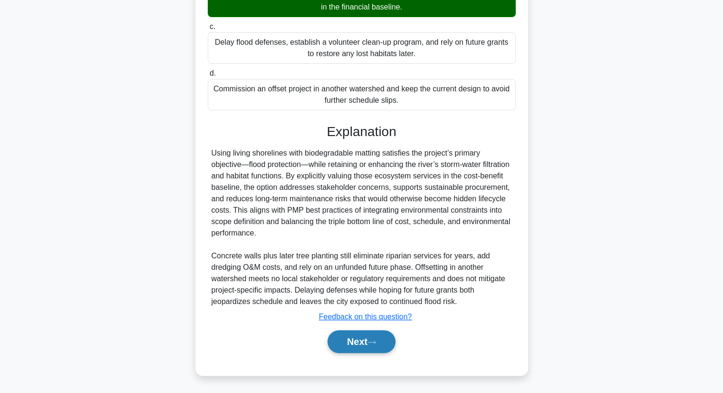
click at [384, 342] on button "Next" at bounding box center [361, 341] width 68 height 23
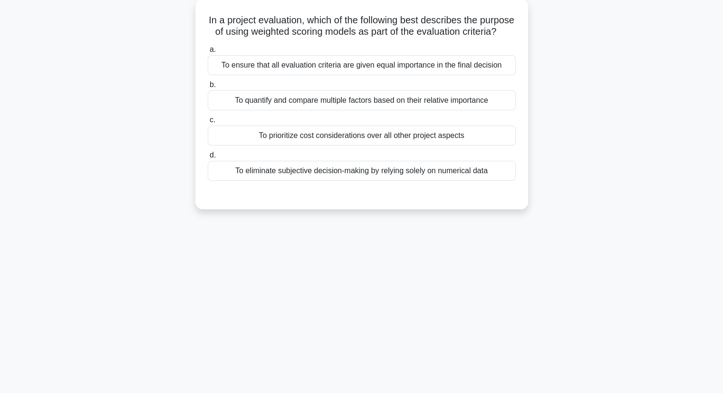
scroll to position [0, 0]
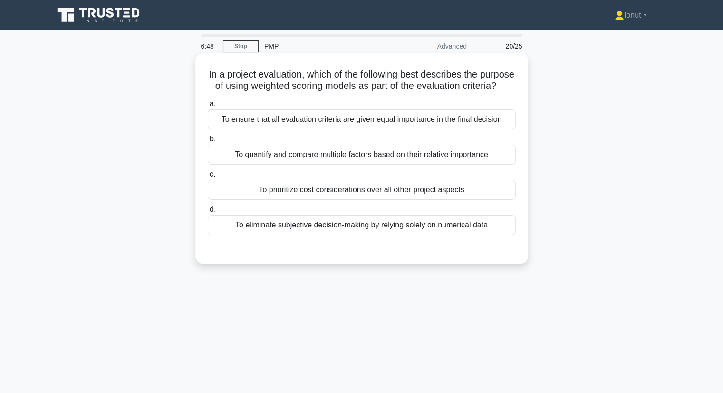
click at [384, 164] on div "To quantify and compare multiple factors based on their relative importance" at bounding box center [362, 154] width 308 height 20
click at [208, 142] on input "b. To quantify and compare multiple factors based on their relative importance" at bounding box center [208, 139] width 0 height 6
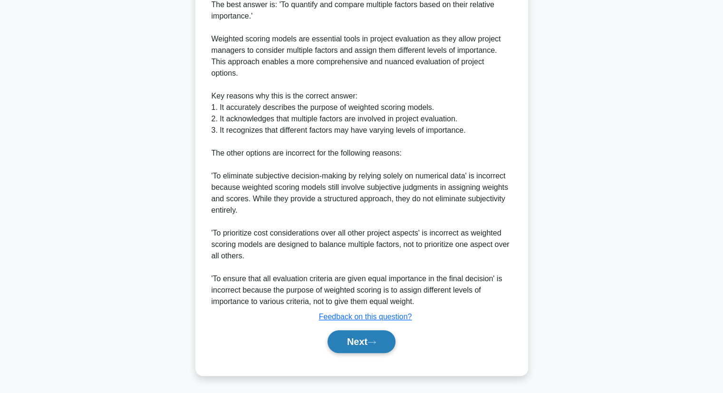
click at [382, 339] on button "Next" at bounding box center [361, 341] width 68 height 23
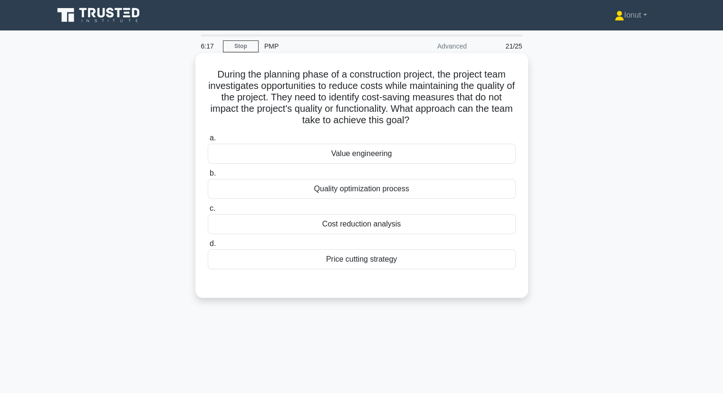
click at [324, 226] on div "Cost reduction analysis" at bounding box center [362, 224] width 308 height 20
click at [208, 211] on input "c. Cost reduction analysis" at bounding box center [208, 208] width 0 height 6
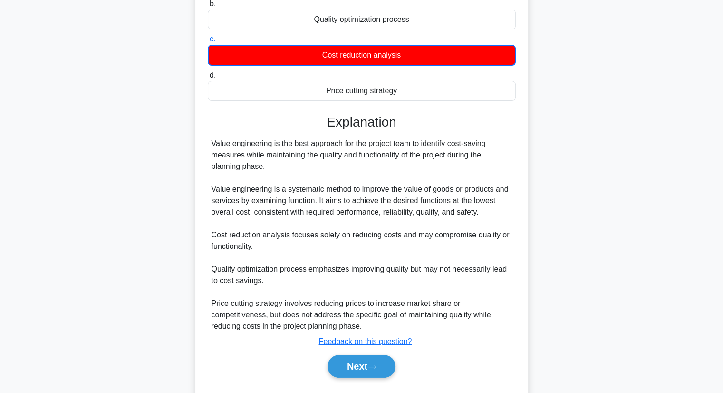
scroll to position [194, 0]
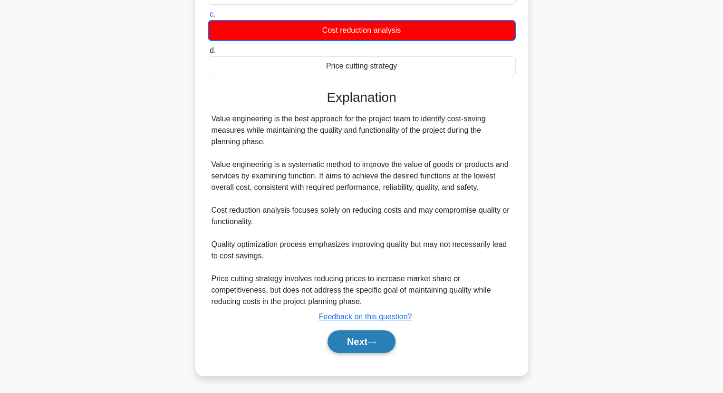
click at [343, 339] on button "Next" at bounding box center [361, 341] width 68 height 23
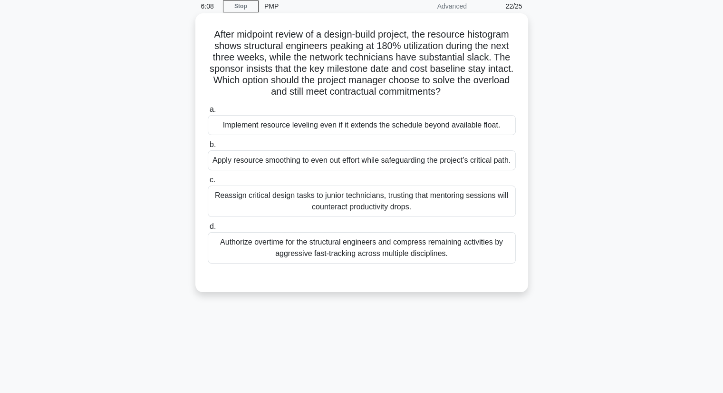
scroll to position [0, 0]
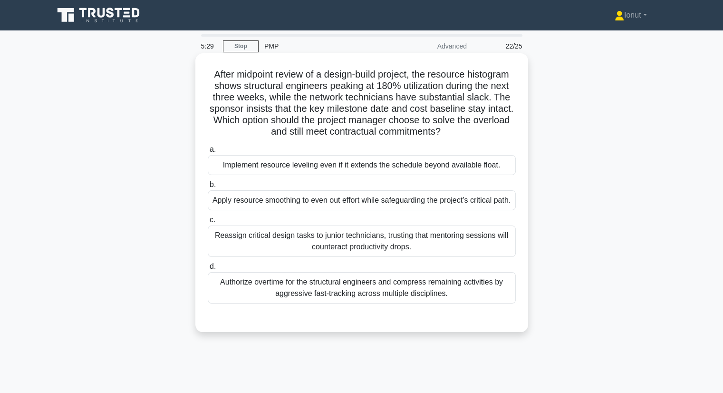
click at [310, 210] on div "Apply resource smoothing to even out effort while safeguarding the project’s cr…" at bounding box center [362, 200] width 308 height 20
click at [208, 188] on input "b. Apply resource smoothing to even out effort while safeguarding the project’s…" at bounding box center [208, 185] width 0 height 6
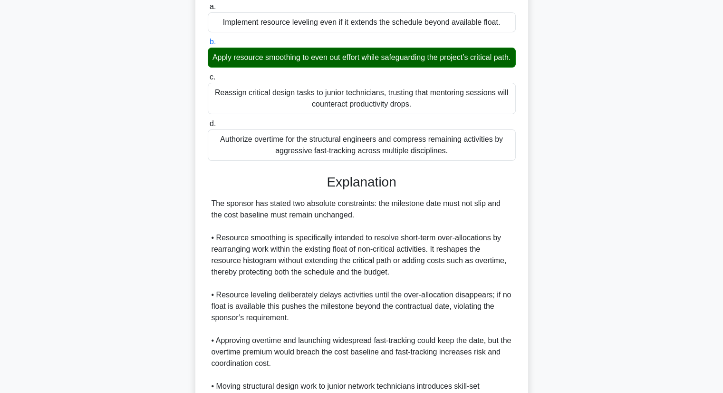
scroll to position [285, 0]
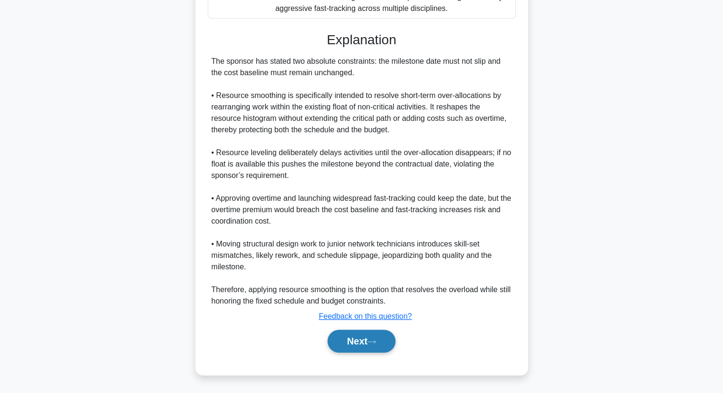
click at [352, 352] on button "Next" at bounding box center [361, 340] width 68 height 23
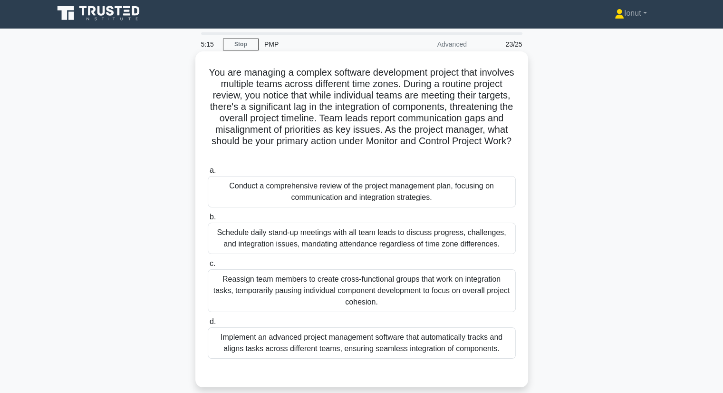
scroll to position [0, 0]
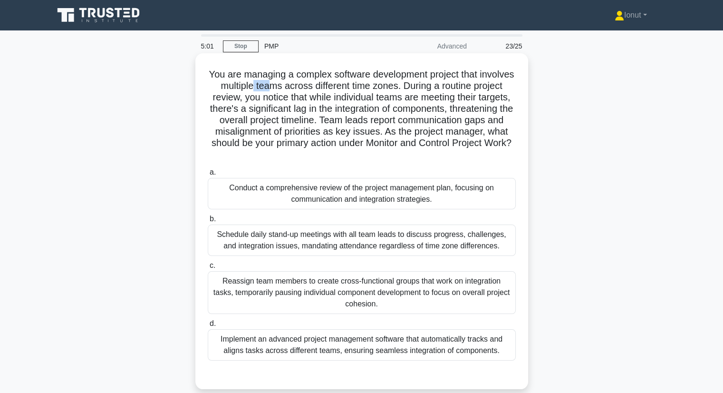
drag, startPoint x: 288, startPoint y: 84, endPoint x: 305, endPoint y: 84, distance: 17.1
click at [305, 84] on h5 "You are managing a complex software development project that involves multiple …" at bounding box center [362, 114] width 310 height 92
drag, startPoint x: 260, startPoint y: 120, endPoint x: 363, endPoint y: 122, distance: 102.7
click at [363, 121] on h5 "You are managing a complex software development project that involves multiple …" at bounding box center [362, 114] width 310 height 92
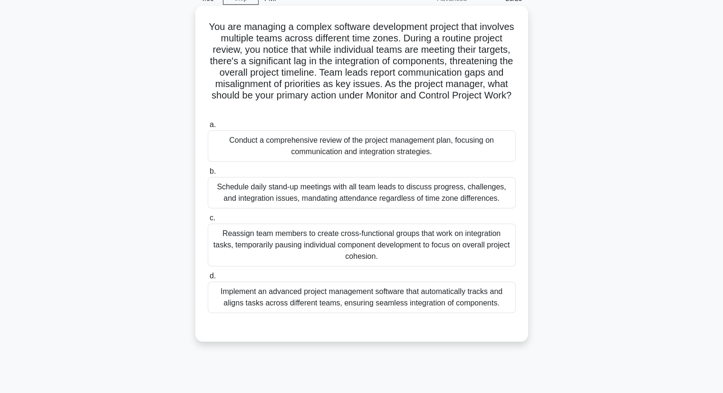
click at [353, 200] on div "Schedule daily stand-up meetings with all team leads to discuss progress, chall…" at bounding box center [362, 192] width 308 height 31
click at [208, 174] on input "b. Schedule daily stand-up meetings with all team leads to discuss progress, ch…" at bounding box center [208, 171] width 0 height 6
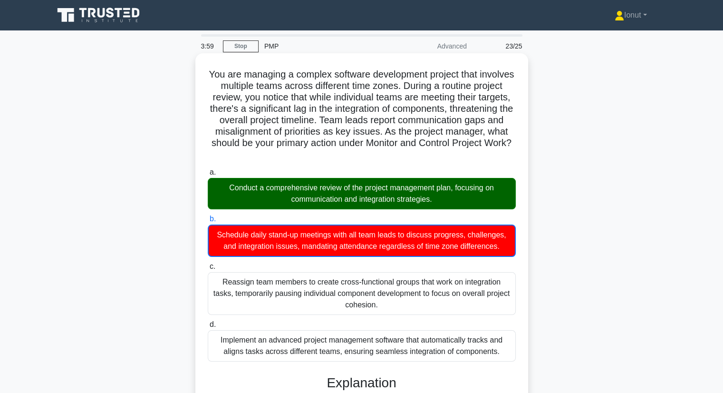
scroll to position [238, 0]
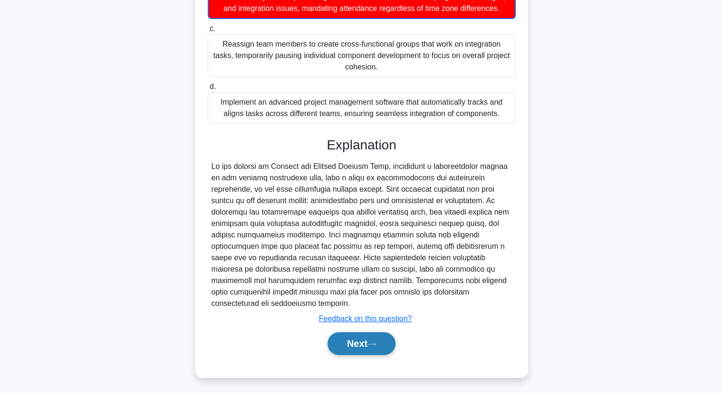
click at [354, 340] on button "Next" at bounding box center [361, 343] width 68 height 23
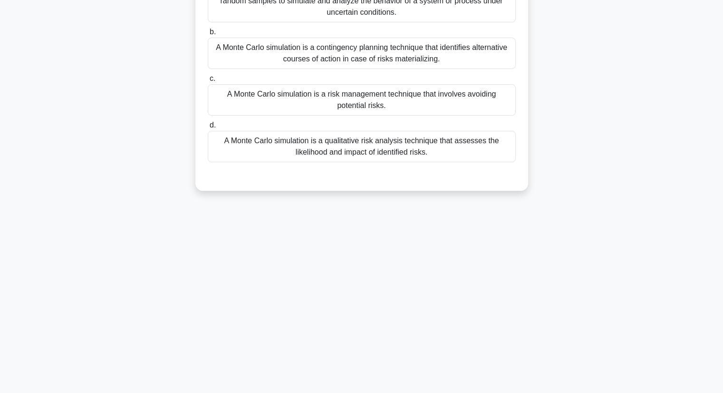
scroll to position [0, 0]
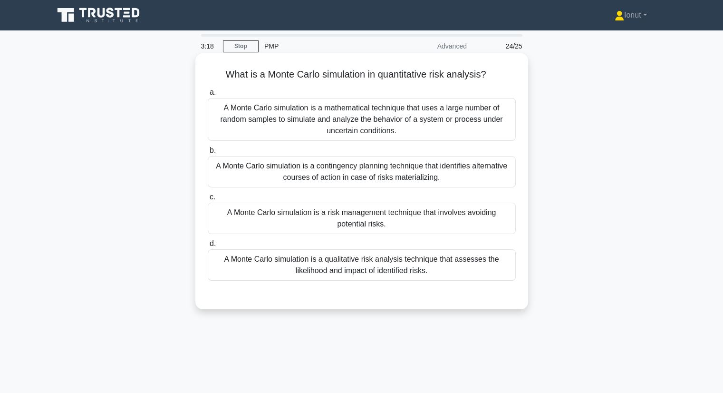
click at [379, 134] on div "A Monte Carlo simulation is a mathematical technique that uses a large number o…" at bounding box center [362, 119] width 308 height 43
click at [208, 96] on input "a. A Monte Carlo simulation is a mathematical technique that uses a large numbe…" at bounding box center [208, 92] width 0 height 6
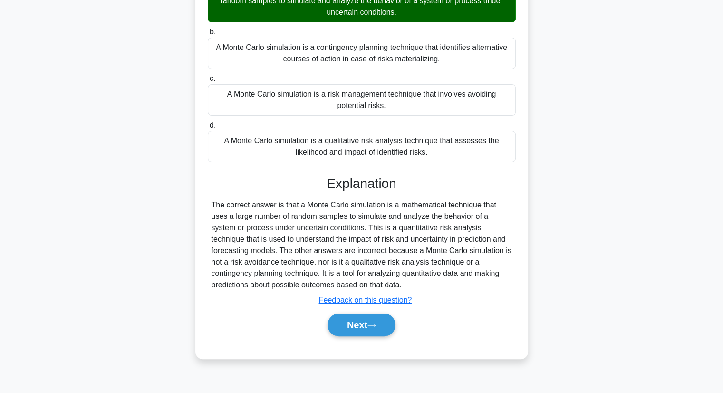
scroll to position [121, 0]
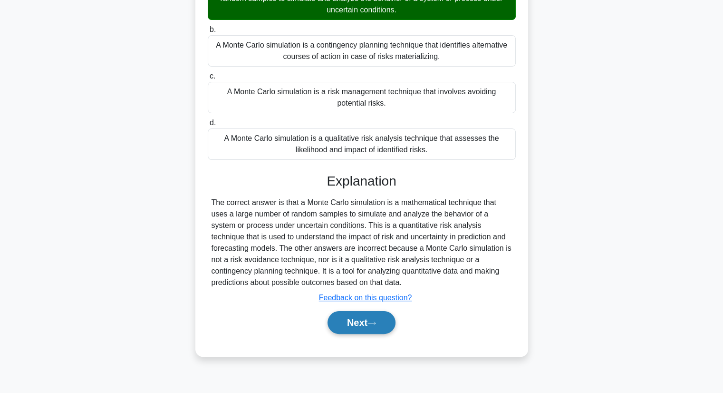
click at [359, 323] on button "Next" at bounding box center [361, 322] width 68 height 23
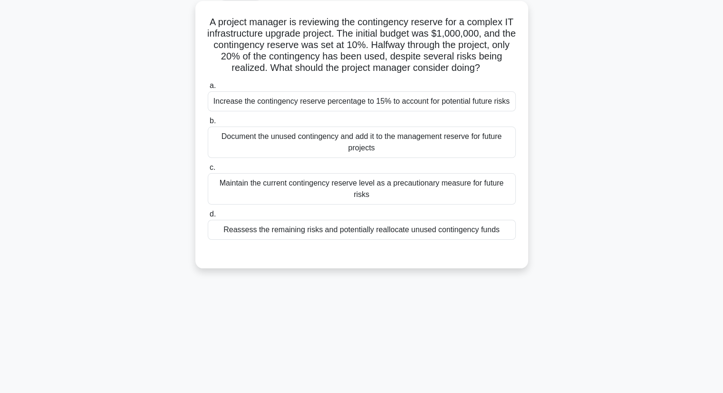
scroll to position [0, 0]
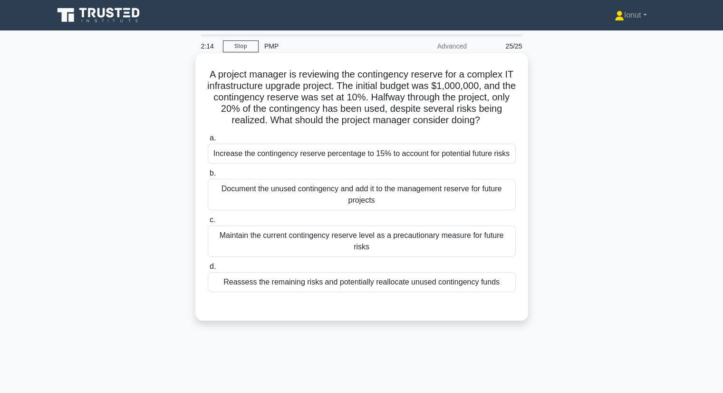
click at [264, 274] on div "Reassess the remaining risks and potentially reallocate unused contingency funds" at bounding box center [362, 282] width 308 height 20
click at [208, 269] on input "d. Reassess the remaining risks and potentially reallocate unused contingency f…" at bounding box center [208, 266] width 0 height 6
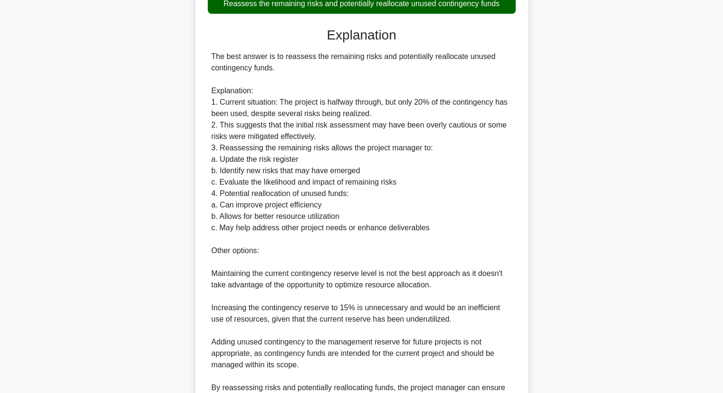
scroll to position [375, 0]
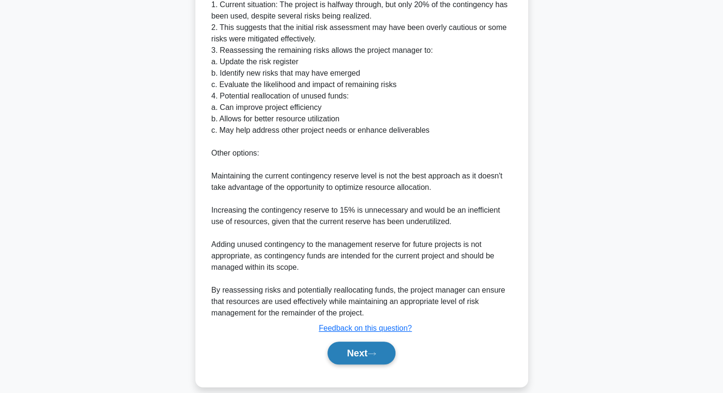
click at [341, 341] on button "Next" at bounding box center [361, 352] width 68 height 23
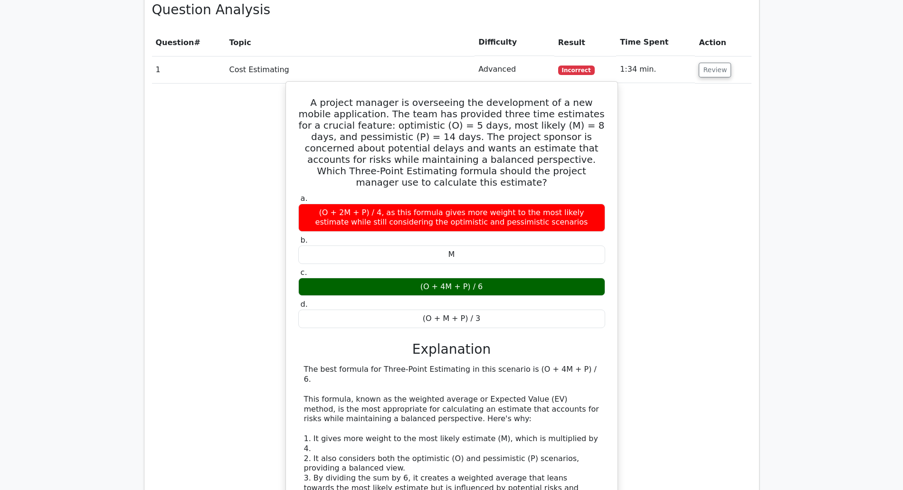
scroll to position [705, 0]
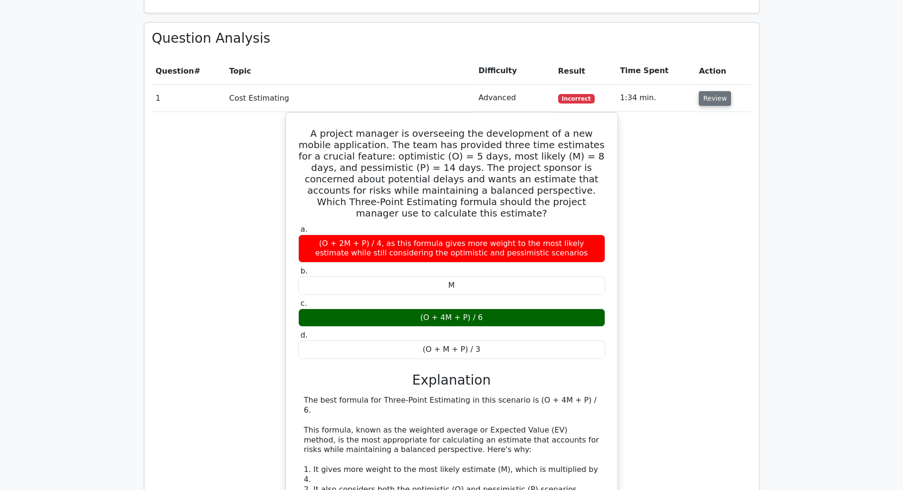
click at [708, 99] on button "Review" at bounding box center [715, 98] width 32 height 15
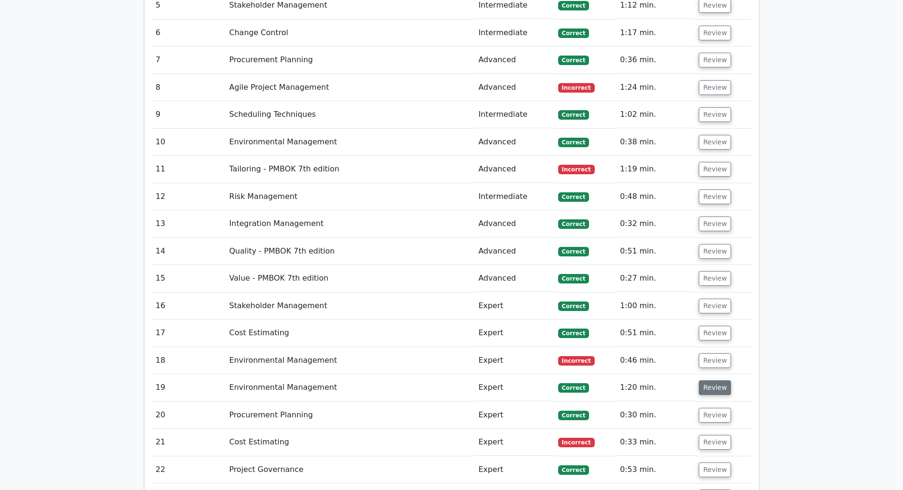
scroll to position [1069, 0]
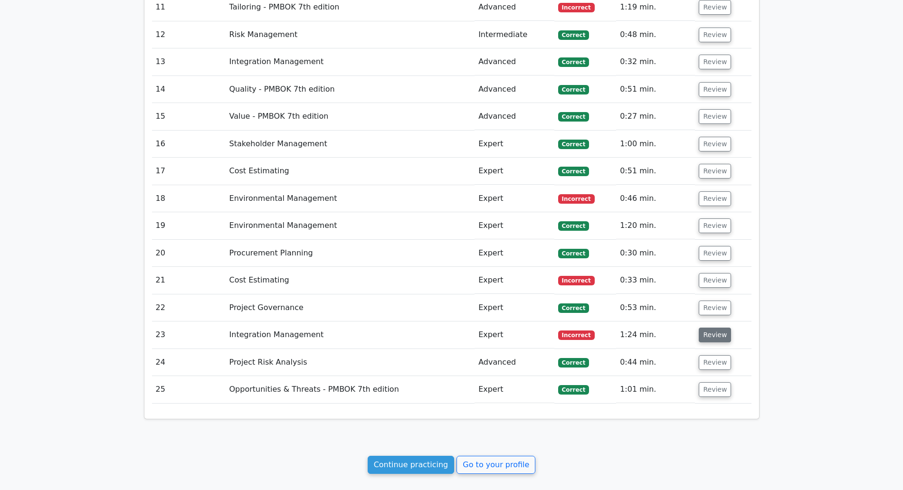
click at [717, 334] on button "Review" at bounding box center [715, 335] width 32 height 15
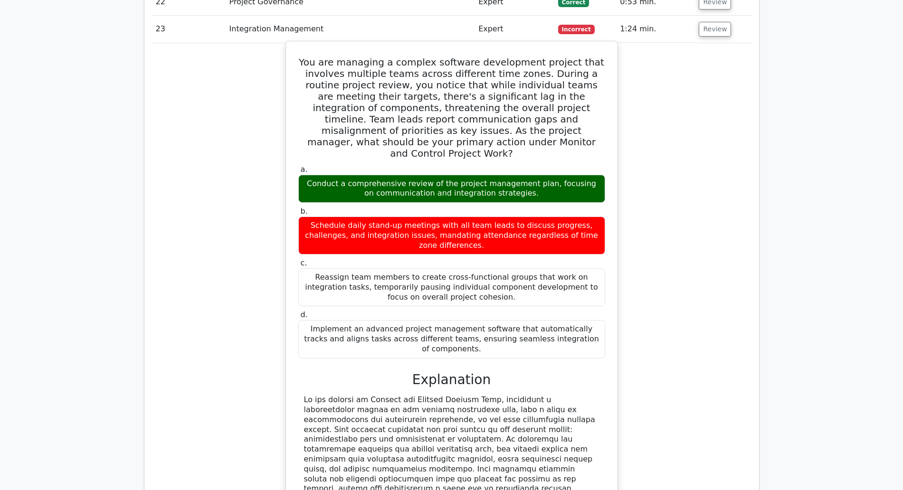
scroll to position [1307, 0]
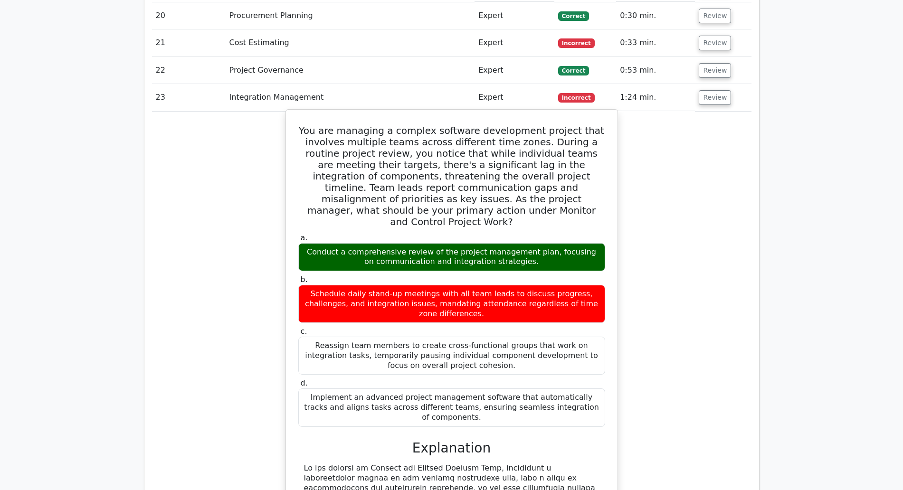
click at [519, 294] on div "Schedule daily stand-up meetings with all team leads to discuss progress, chall…" at bounding box center [451, 304] width 307 height 38
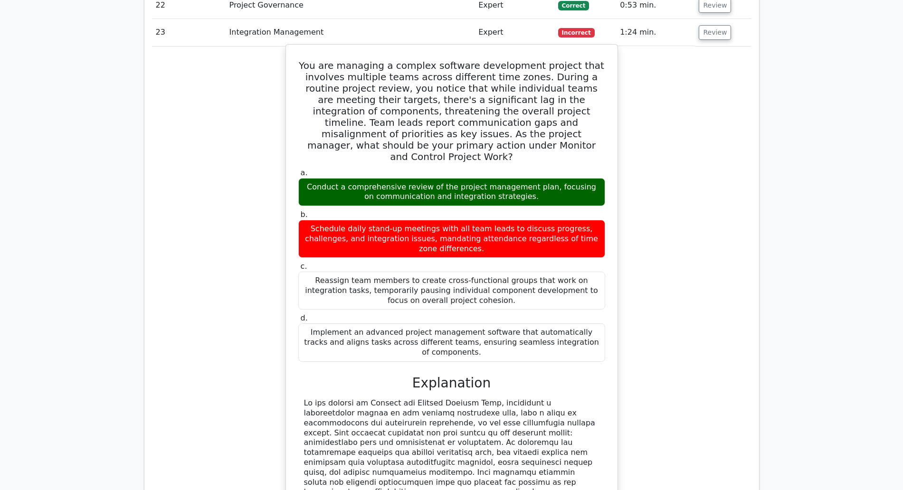
scroll to position [1485, 0]
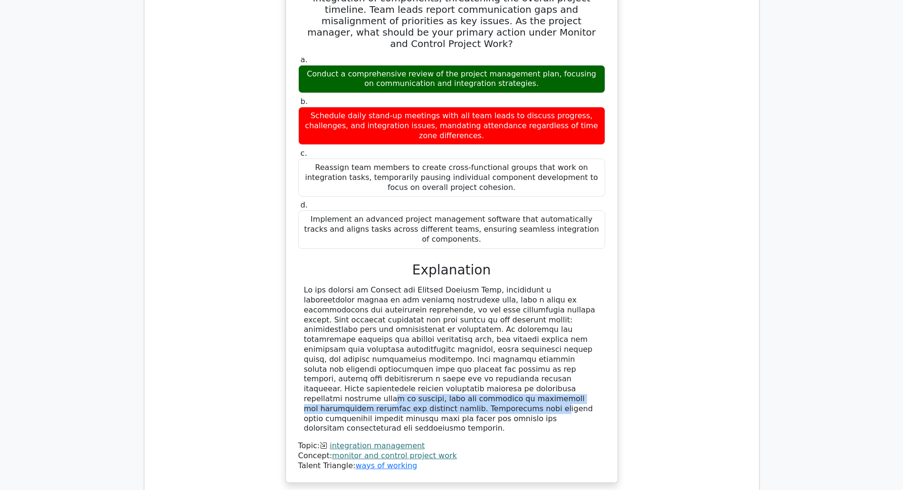
drag, startPoint x: 366, startPoint y: 347, endPoint x: 455, endPoint y: 354, distance: 89.2
click at [455, 354] on div at bounding box center [452, 360] width 296 height 148
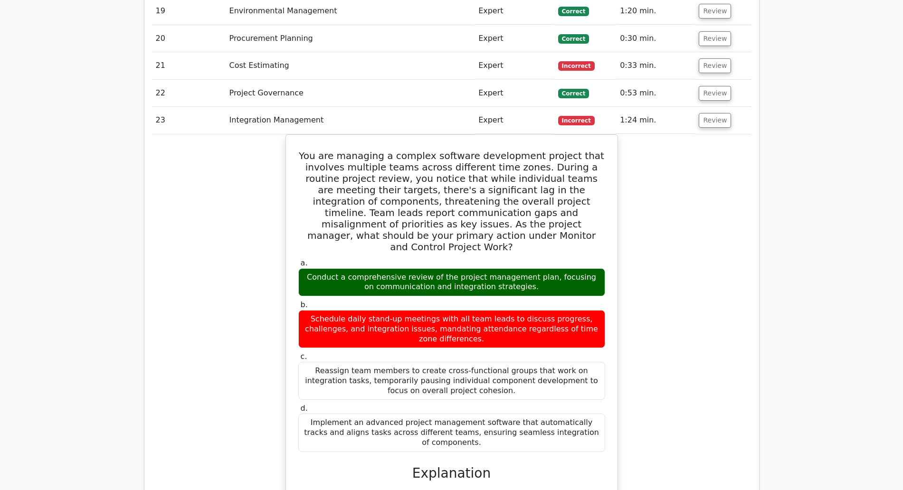
scroll to position [1188, 0]
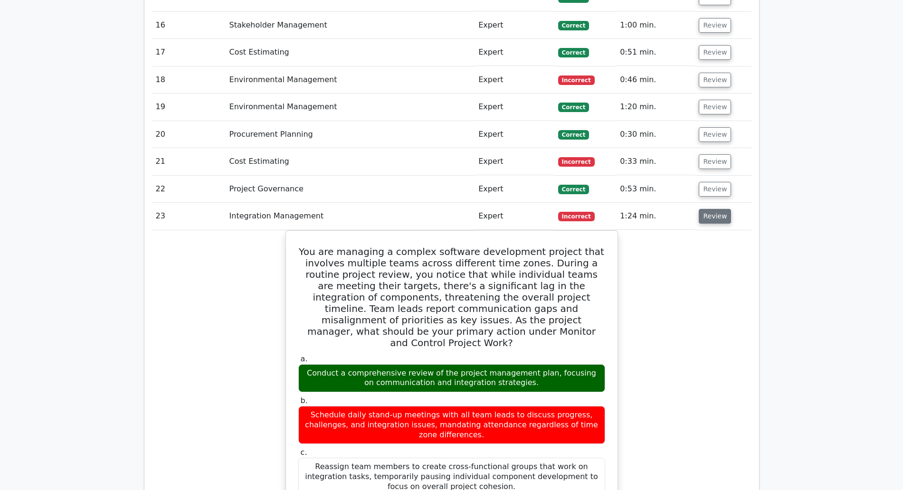
click at [712, 219] on button "Review" at bounding box center [715, 216] width 32 height 15
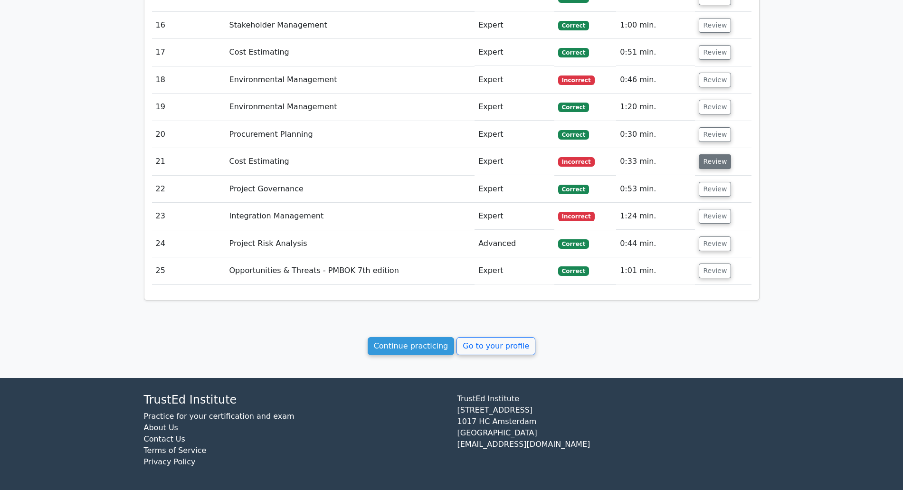
click at [709, 163] on button "Review" at bounding box center [715, 161] width 32 height 15
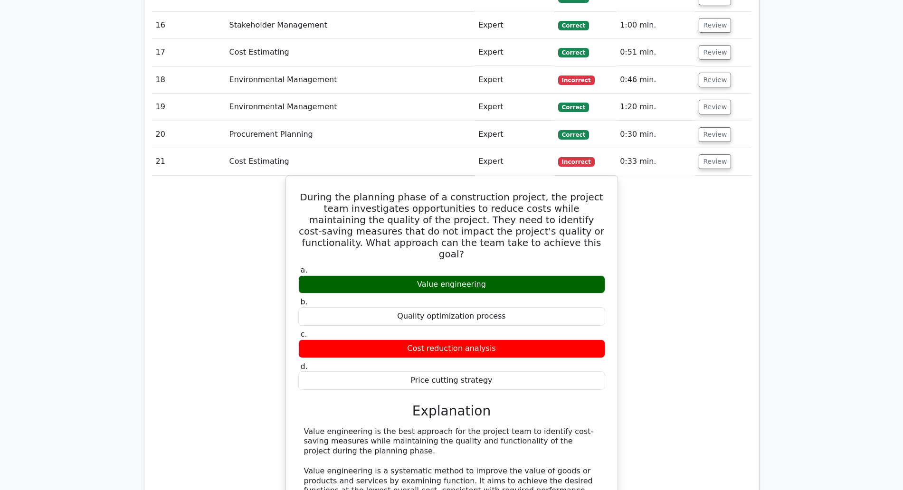
scroll to position [1129, 0]
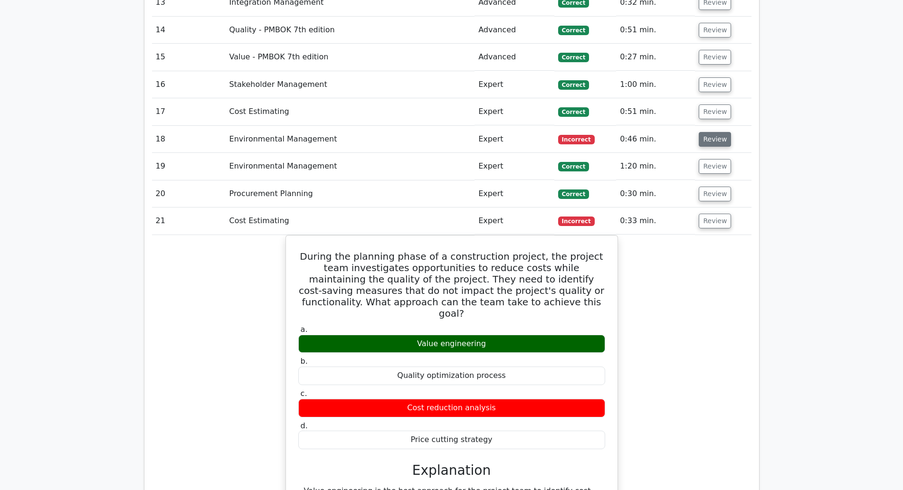
click at [715, 142] on button "Review" at bounding box center [715, 139] width 32 height 15
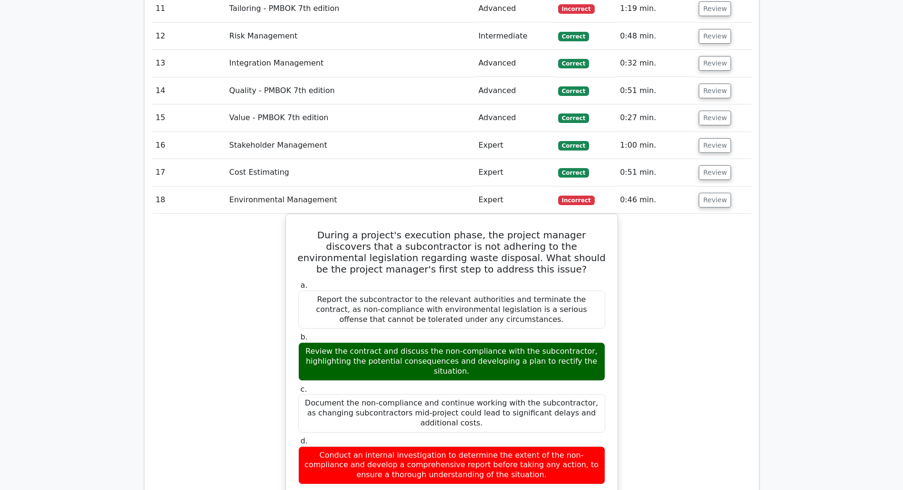
scroll to position [1010, 0]
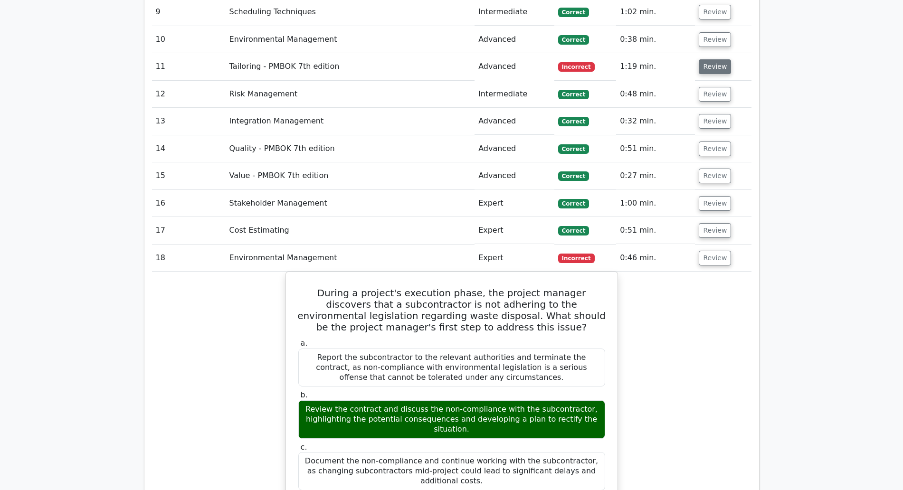
click at [714, 68] on button "Review" at bounding box center [715, 66] width 32 height 15
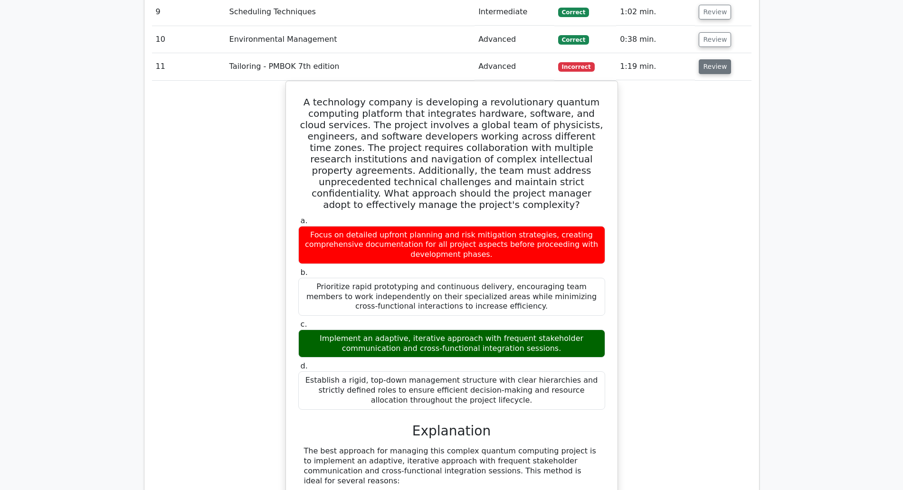
click at [711, 68] on button "Review" at bounding box center [715, 66] width 32 height 15
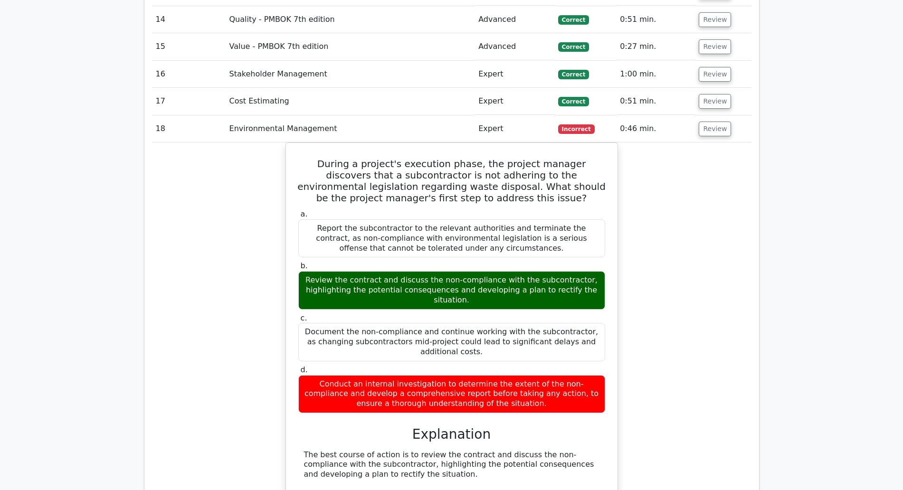
scroll to position [1129, 0]
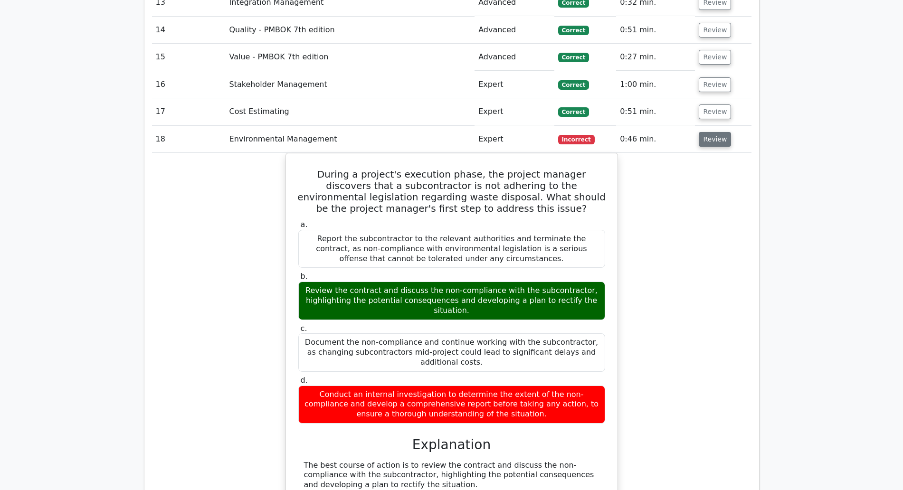
click at [713, 136] on button "Review" at bounding box center [715, 139] width 32 height 15
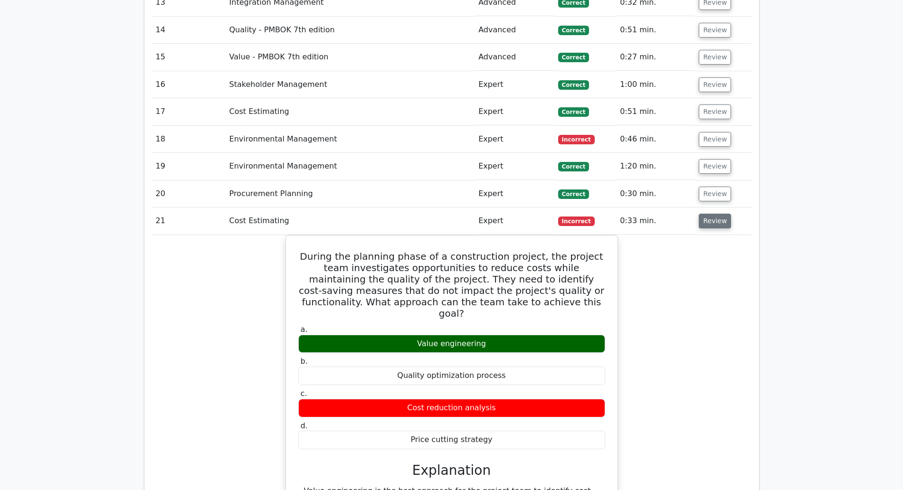
click at [713, 220] on button "Review" at bounding box center [715, 221] width 32 height 15
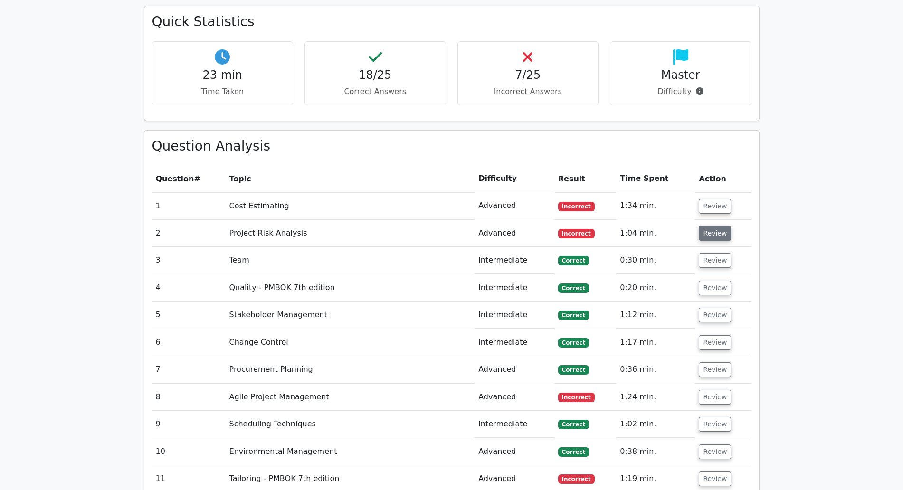
scroll to position [654, 0]
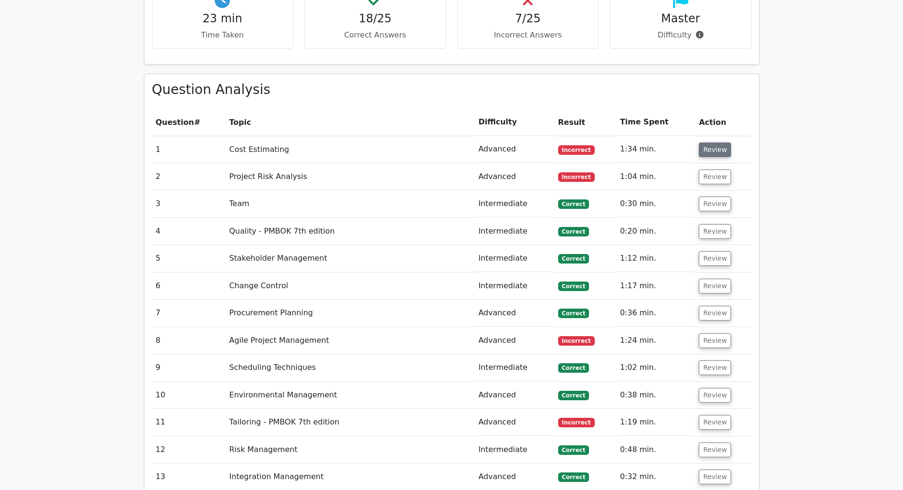
click at [703, 150] on button "Review" at bounding box center [715, 150] width 32 height 15
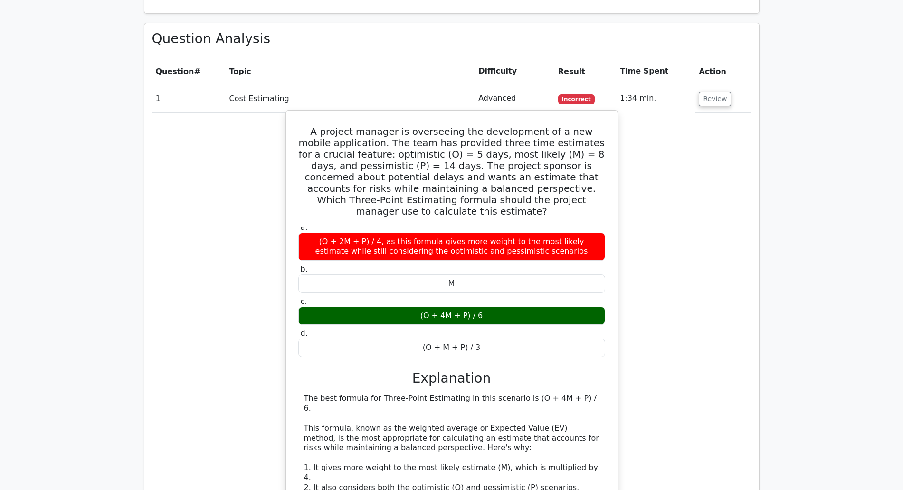
scroll to position [595, 0]
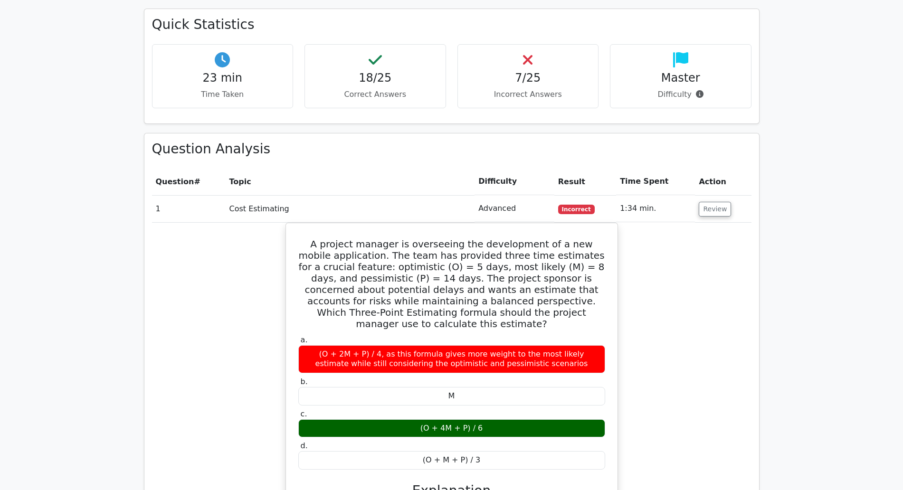
click at [573, 211] on span "Incorrect" at bounding box center [576, 210] width 37 height 10
click at [719, 208] on button "Review" at bounding box center [715, 209] width 32 height 15
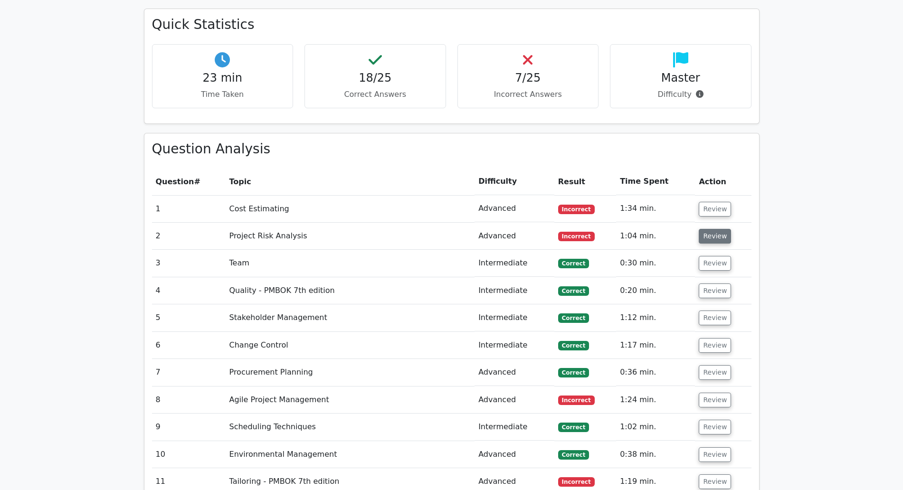
click at [722, 235] on button "Review" at bounding box center [715, 236] width 32 height 15
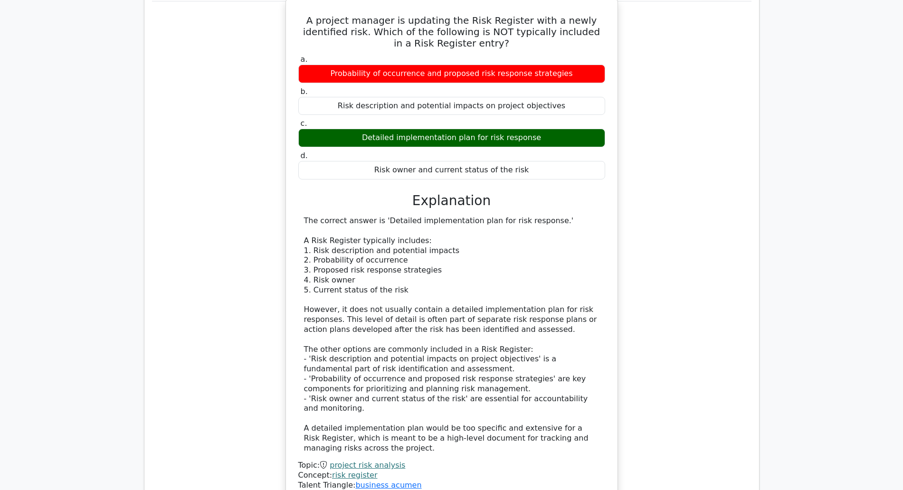
scroll to position [773, 0]
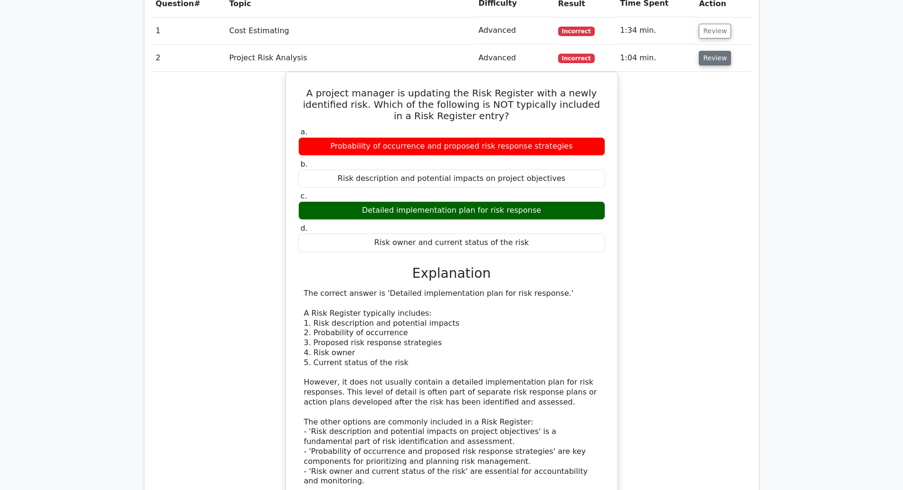
click at [713, 56] on button "Review" at bounding box center [715, 58] width 32 height 15
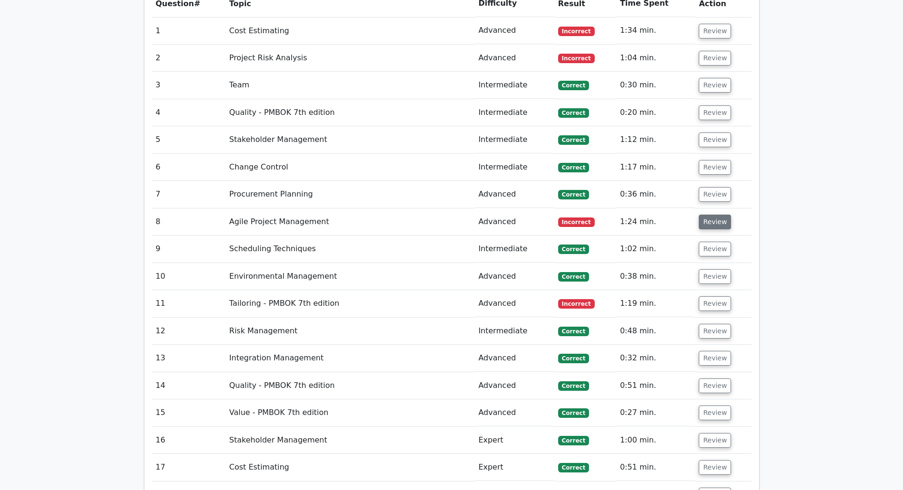
drag, startPoint x: 707, startPoint y: 221, endPoint x: 698, endPoint y: 228, distance: 11.1
click at [707, 221] on button "Review" at bounding box center [715, 222] width 32 height 15
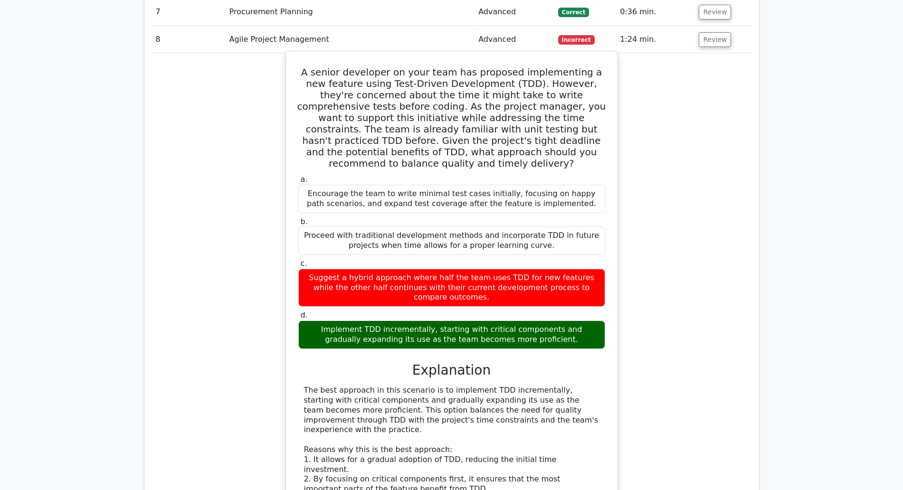
scroll to position [892, 0]
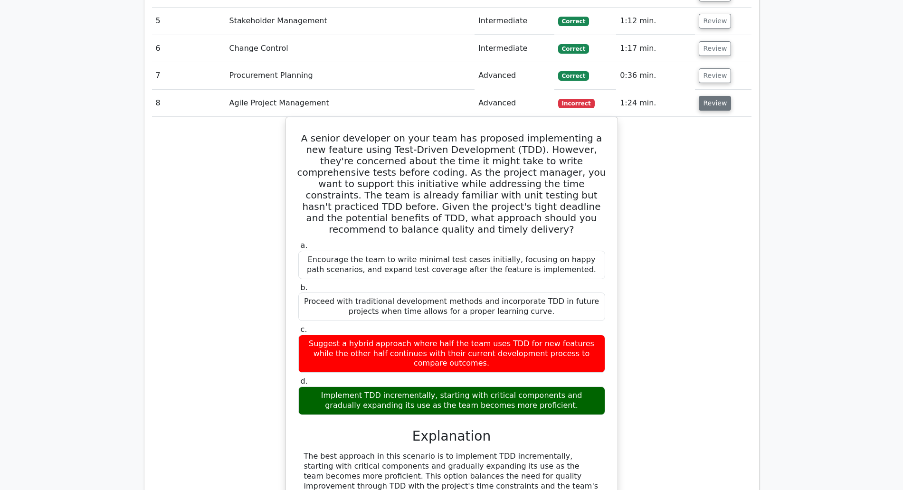
click at [710, 106] on button "Review" at bounding box center [715, 103] width 32 height 15
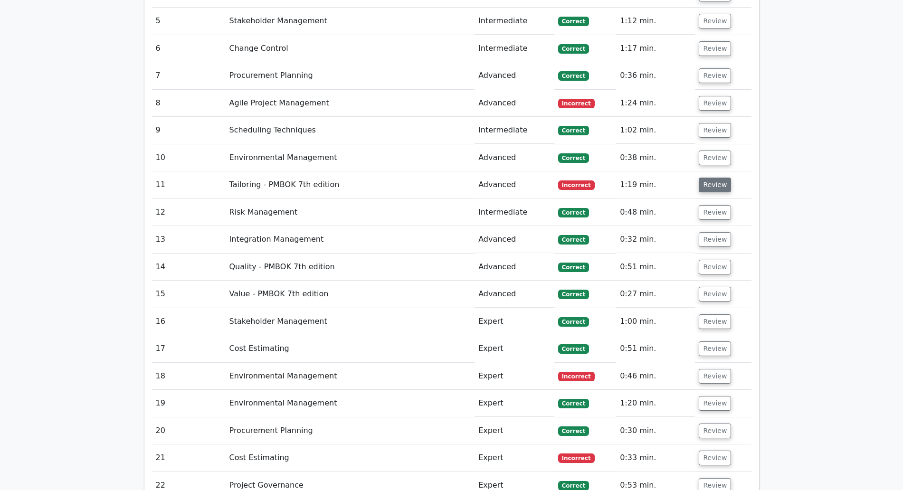
click at [715, 185] on button "Review" at bounding box center [715, 185] width 32 height 15
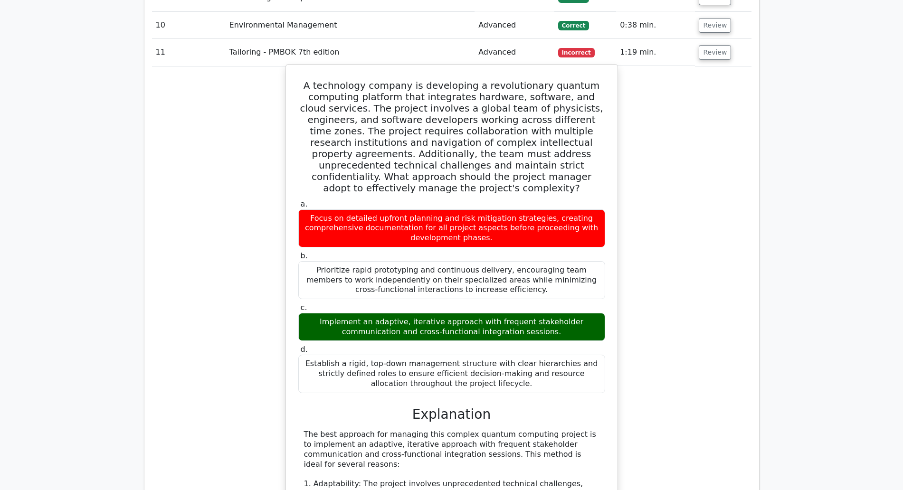
scroll to position [951, 0]
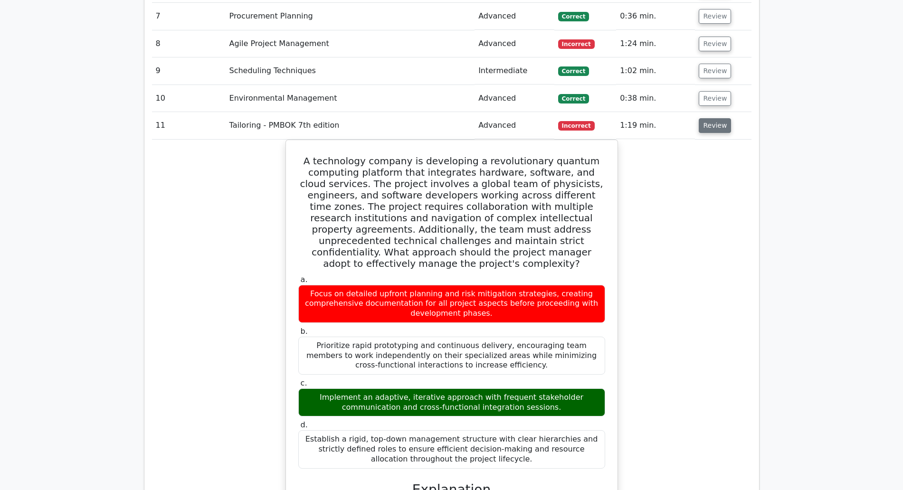
click at [720, 126] on button "Review" at bounding box center [715, 125] width 32 height 15
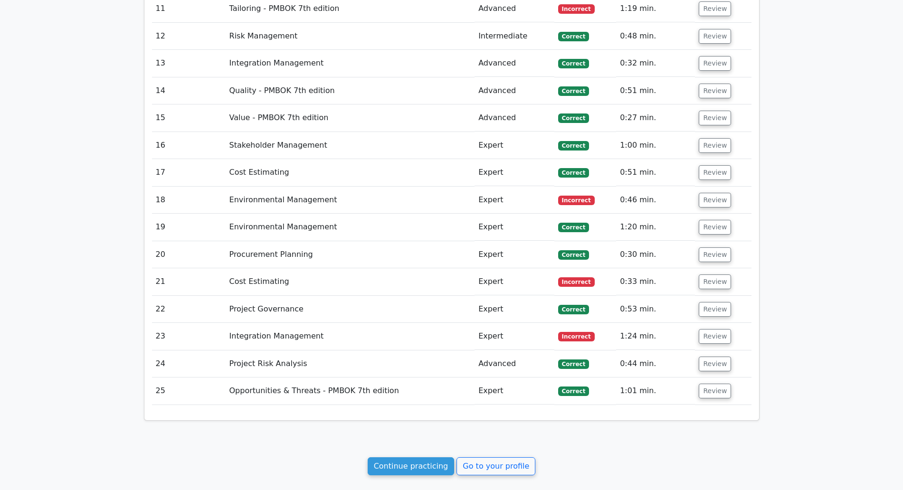
scroll to position [1070, 0]
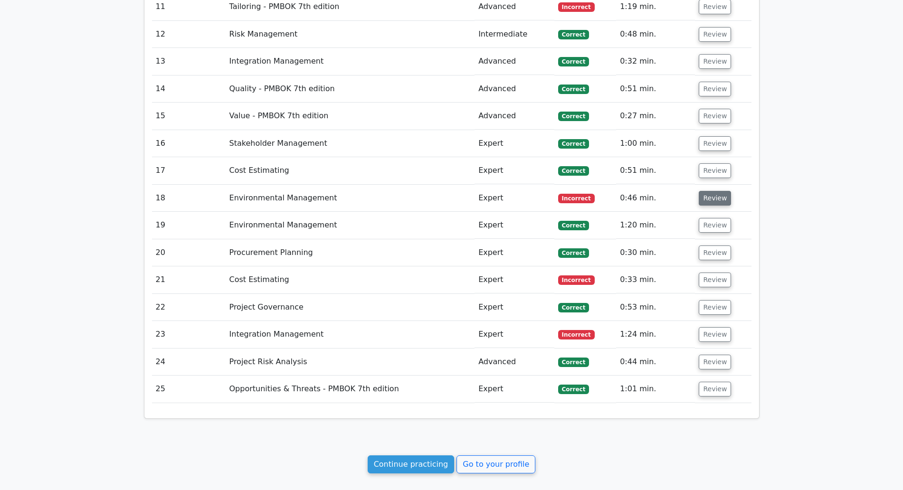
click at [713, 194] on button "Review" at bounding box center [715, 198] width 32 height 15
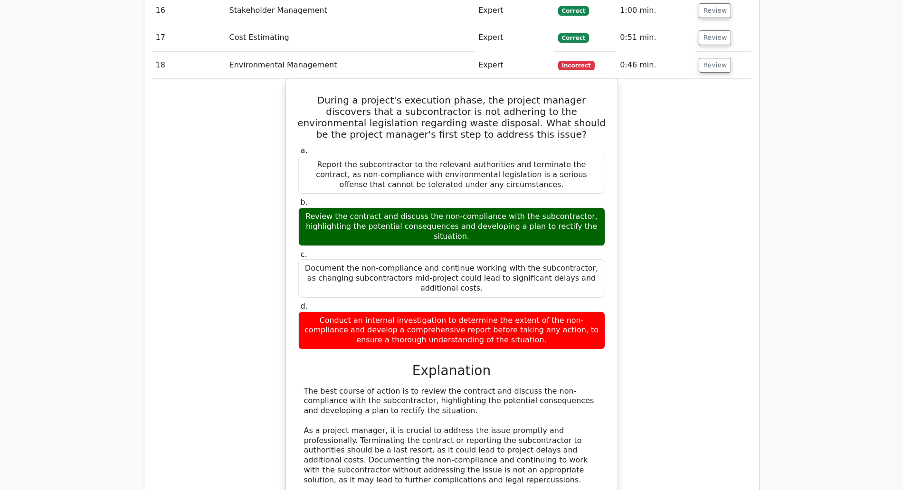
scroll to position [1189, 0]
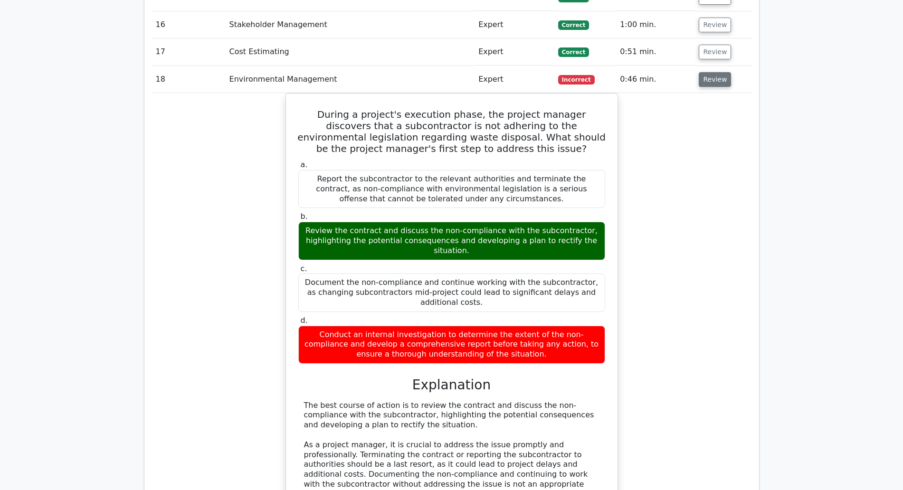
click at [704, 83] on button "Review" at bounding box center [715, 79] width 32 height 15
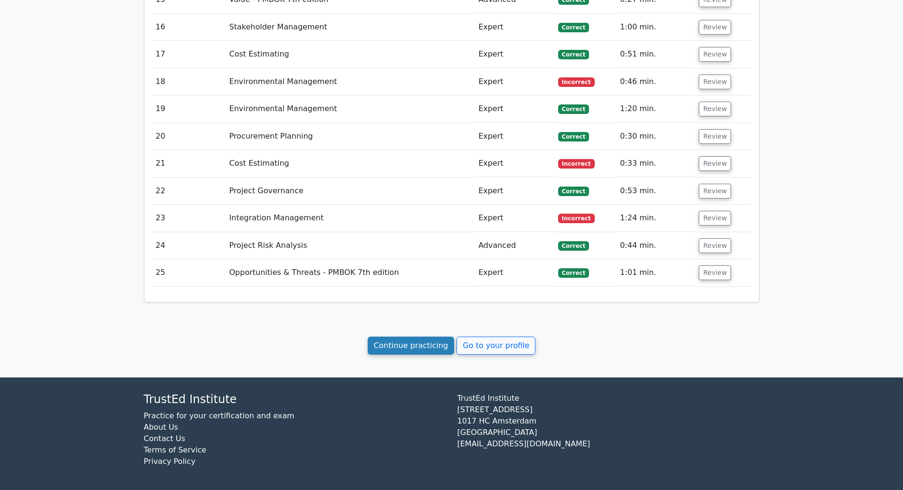
click at [416, 346] on link "Continue practicing" at bounding box center [411, 346] width 87 height 18
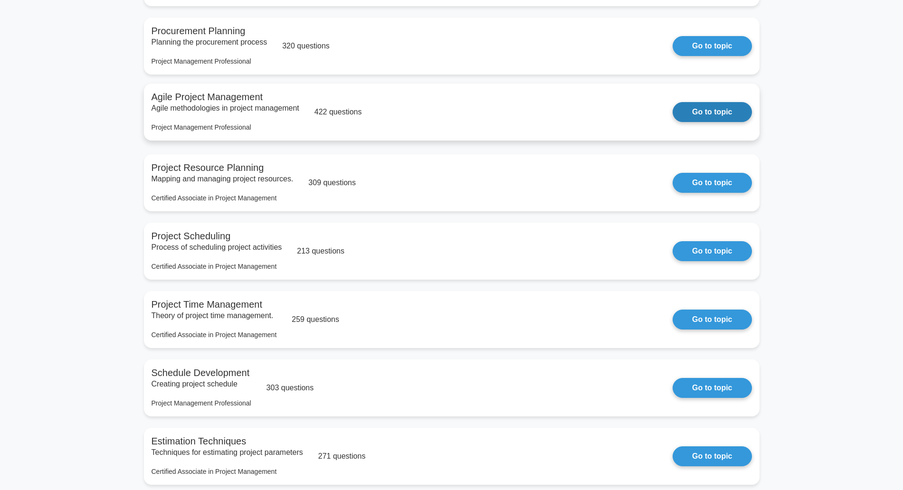
scroll to position [238, 0]
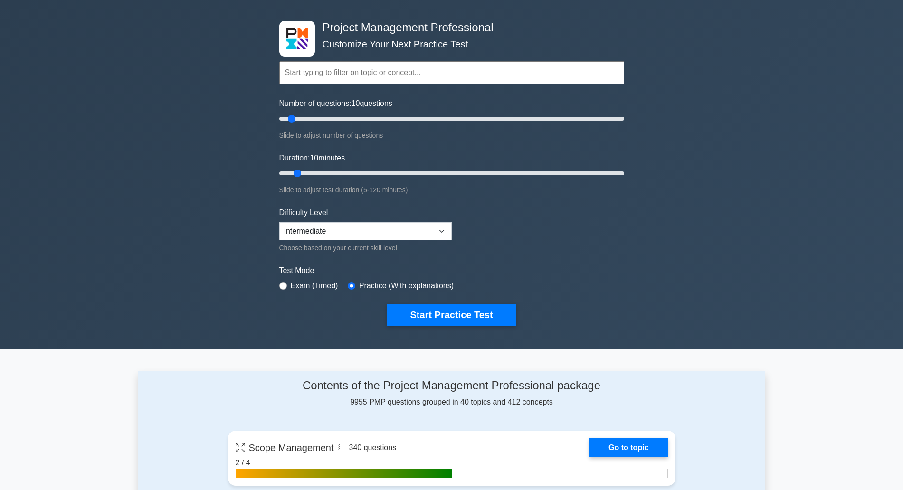
scroll to position [59, 0]
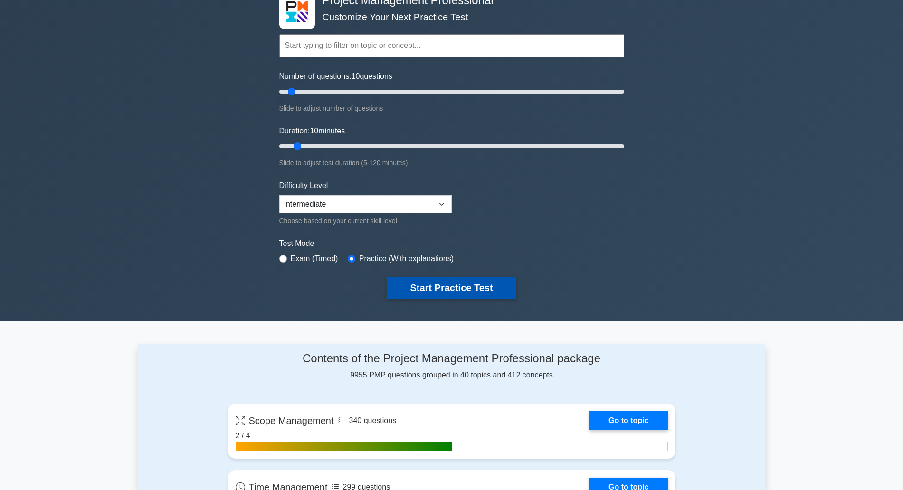
click at [434, 287] on button "Start Practice Test" at bounding box center [451, 288] width 128 height 22
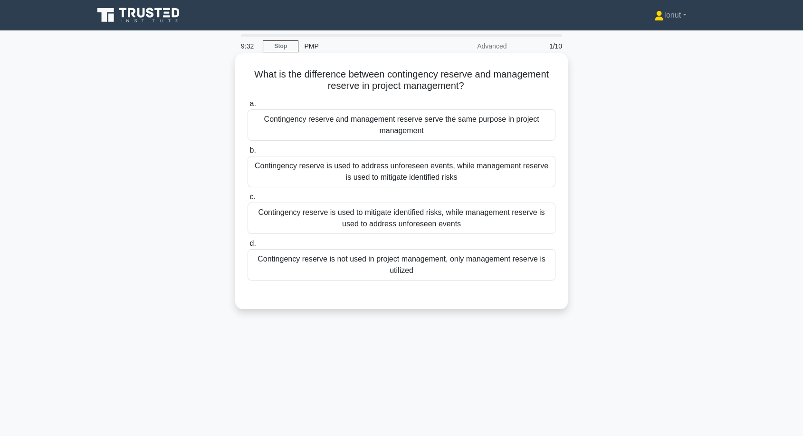
click at [365, 225] on div "Contingency reserve is used to mitigate identified risks, while management rese…" at bounding box center [402, 217] width 308 height 31
click at [248, 200] on input "c. Contingency reserve is used to mitigate identified risks, while management r…" at bounding box center [248, 197] width 0 height 6
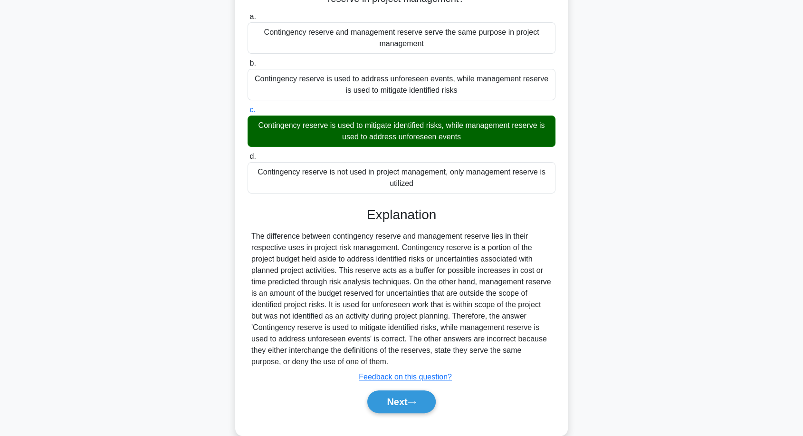
scroll to position [104, 0]
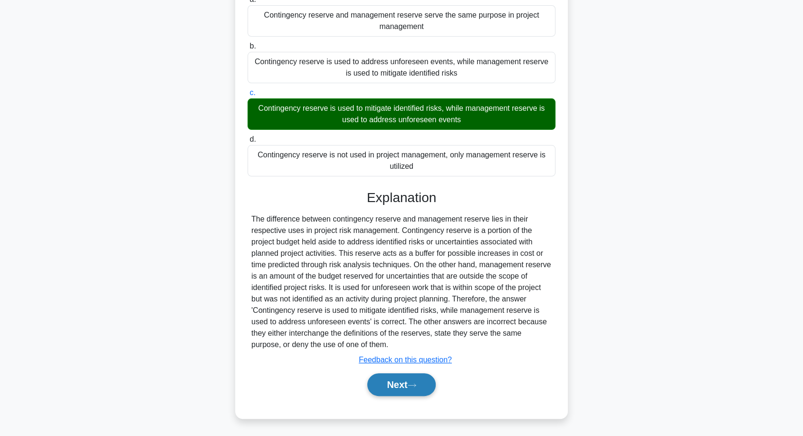
click at [422, 384] on button "Next" at bounding box center [401, 384] width 68 height 23
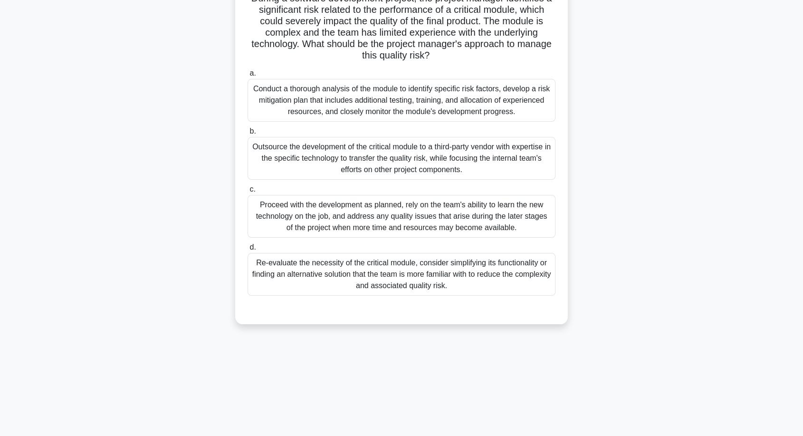
scroll to position [77, 0]
click at [413, 108] on div "Conduct a thorough analysis of the module to identify specific risk factors, de…" at bounding box center [402, 98] width 308 height 43
click at [248, 75] on input "a. Conduct a thorough analysis of the module to identify specific risk factors,…" at bounding box center [248, 72] width 0 height 6
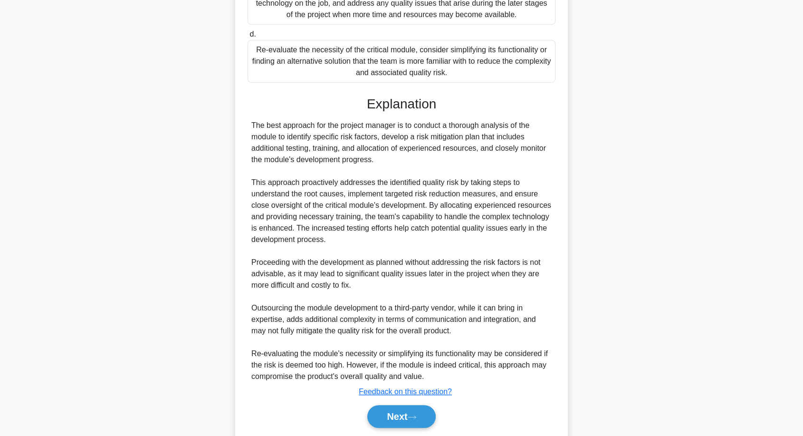
scroll to position [321, 0]
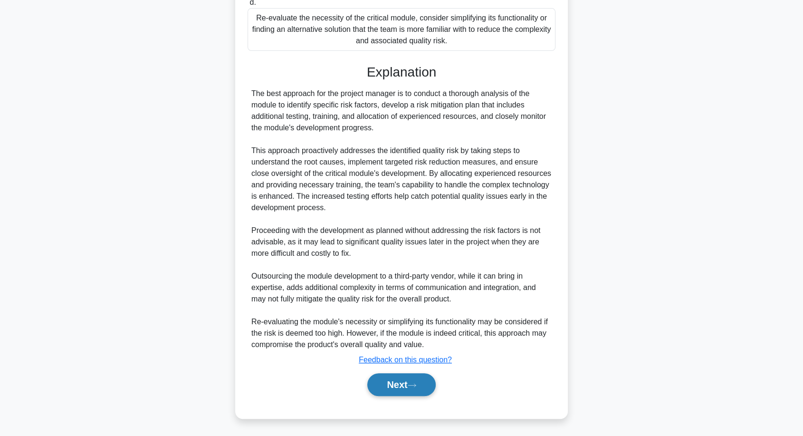
click at [408, 381] on button "Next" at bounding box center [401, 384] width 68 height 23
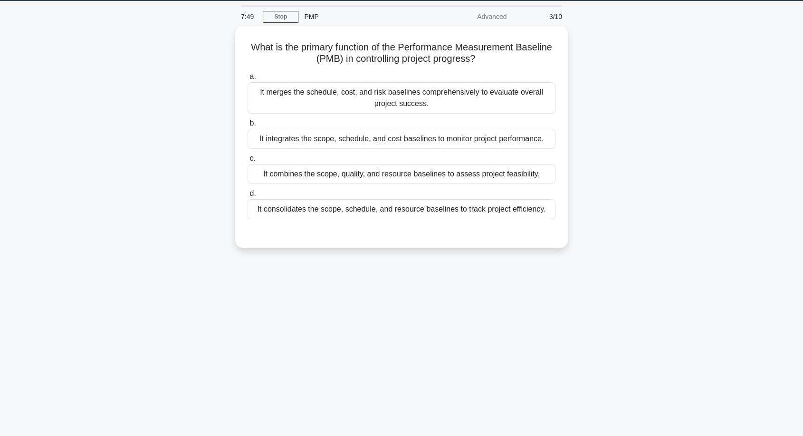
scroll to position [0, 0]
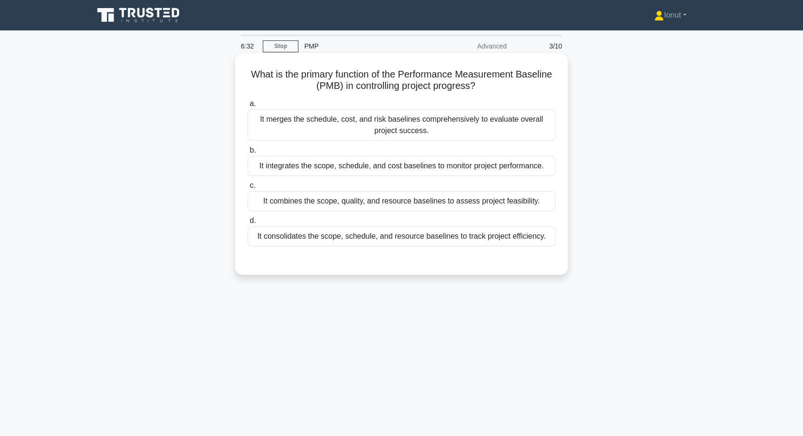
click at [483, 169] on div "It integrates the scope, schedule, and cost baselines to monitor project perfor…" at bounding box center [402, 166] width 308 height 20
click at [248, 154] on input "b. It integrates the scope, schedule, and cost baselines to monitor project per…" at bounding box center [248, 150] width 0 height 6
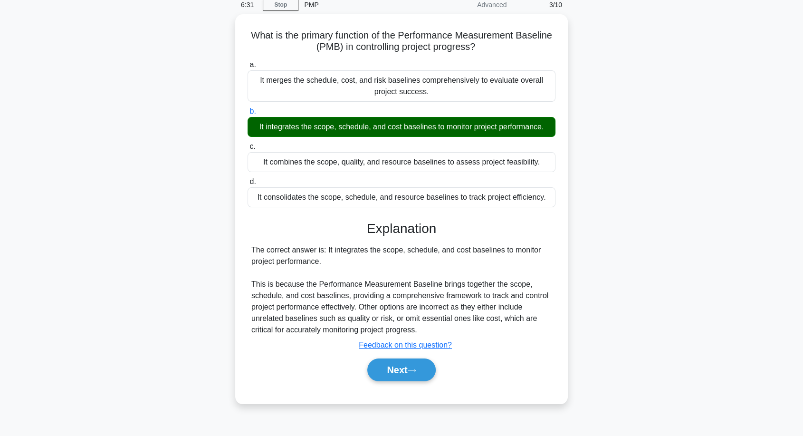
scroll to position [77, 0]
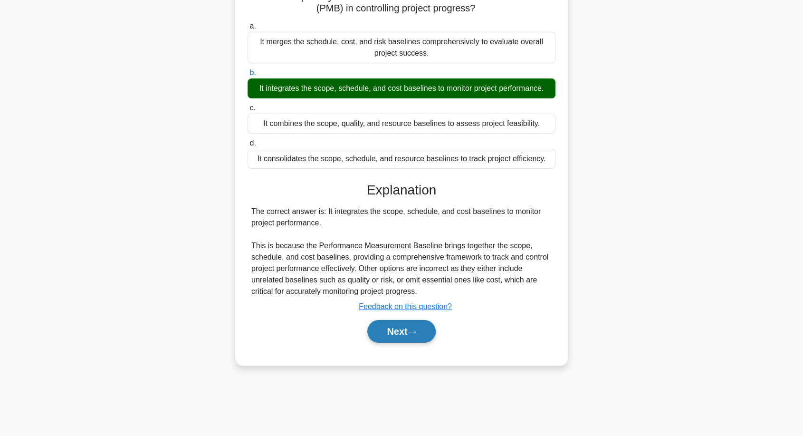
click at [403, 334] on button "Next" at bounding box center [401, 331] width 68 height 23
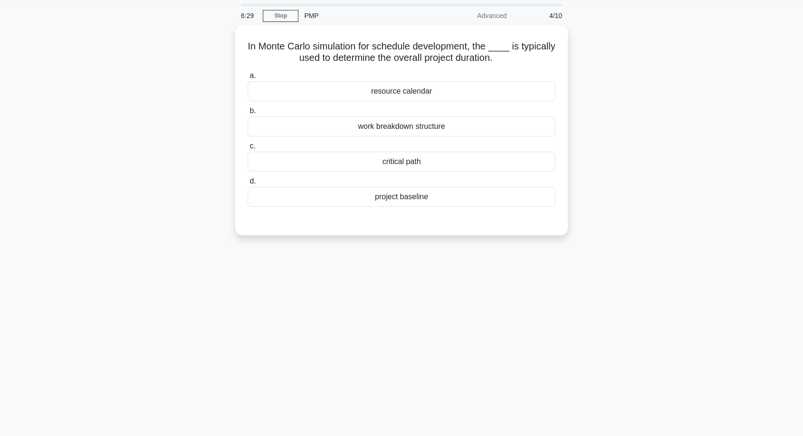
scroll to position [0, 0]
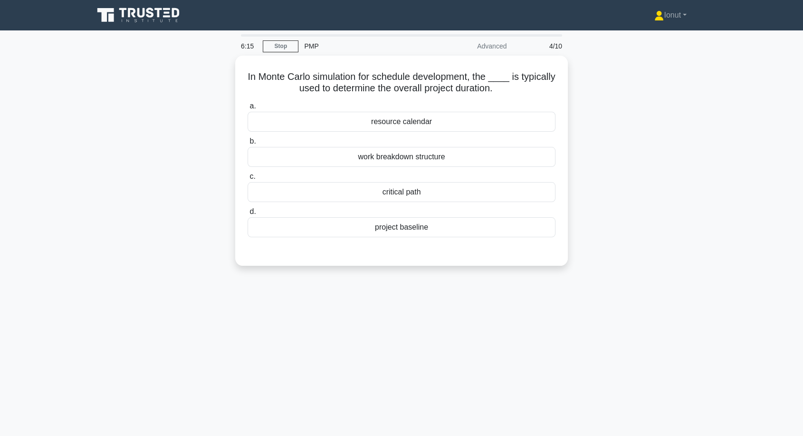
click at [394, 291] on div "6:15 Stop PMP Advanced 4/10 In Monte Carlo simulation for schedule development,…" at bounding box center [401, 271] width 627 height 475
click at [407, 194] on div "critical path" at bounding box center [402, 190] width 308 height 20
click at [248, 177] on input "c. critical path" at bounding box center [248, 174] width 0 height 6
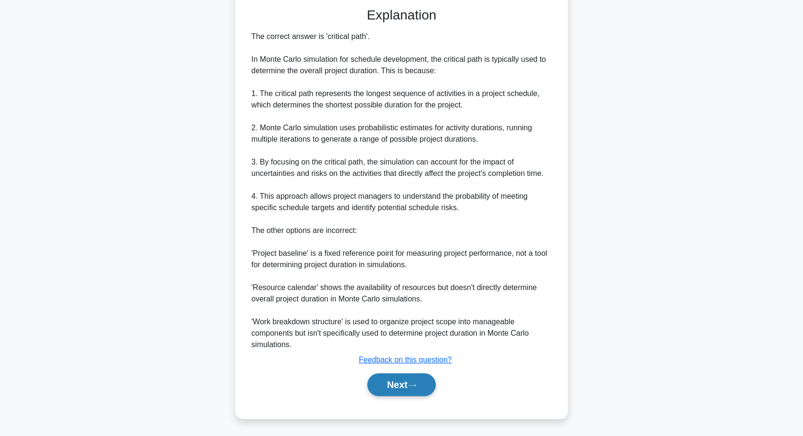
click at [399, 390] on button "Next" at bounding box center [401, 384] width 68 height 23
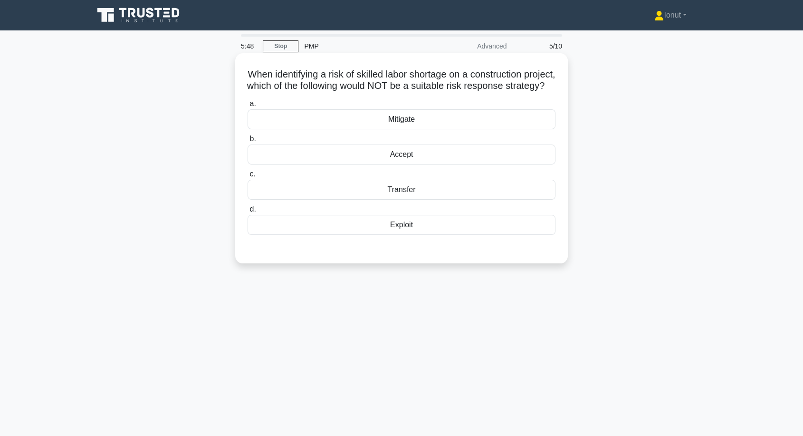
click at [376, 164] on div "Accept" at bounding box center [402, 154] width 308 height 20
click at [248, 142] on input "b. Accept" at bounding box center [248, 139] width 0 height 6
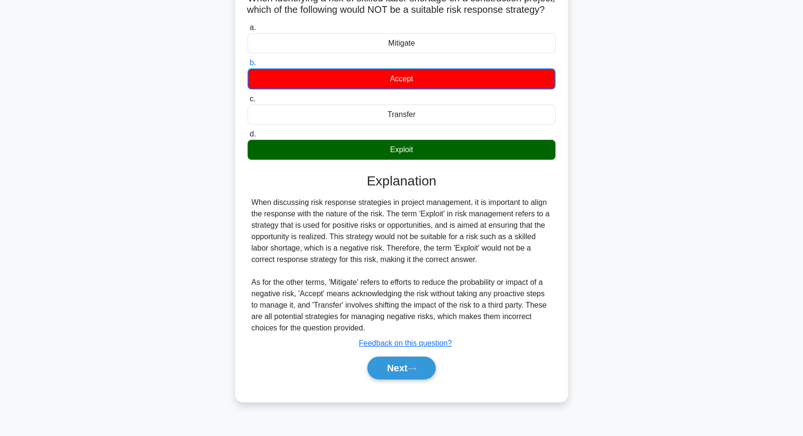
scroll to position [77, 0]
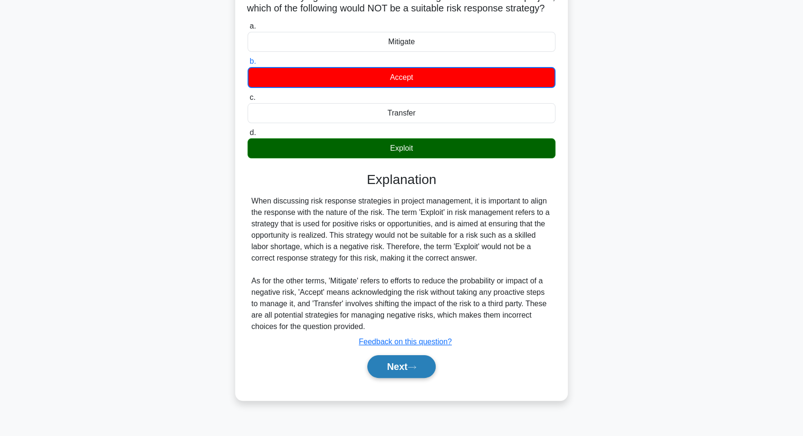
click at [382, 378] on button "Next" at bounding box center [401, 366] width 68 height 23
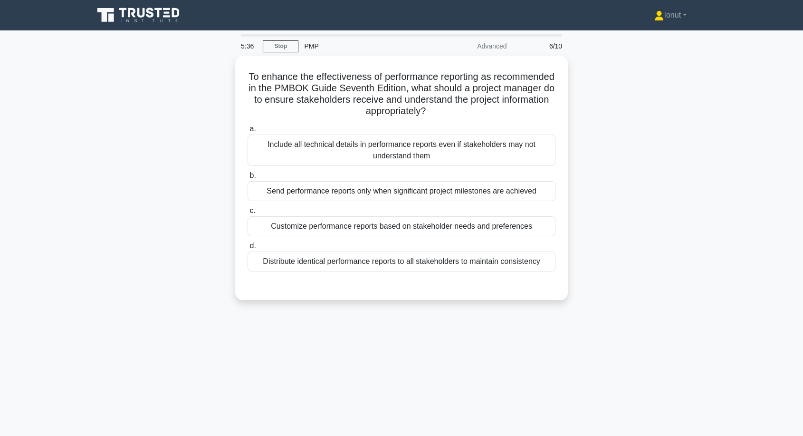
scroll to position [0, 0]
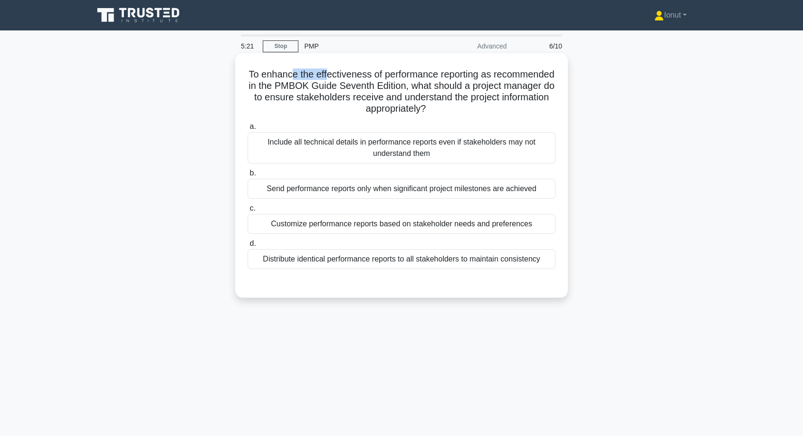
drag, startPoint x: 333, startPoint y: 75, endPoint x: 356, endPoint y: 77, distance: 22.9
click at [356, 77] on h5 "To enhance the effectiveness of performance reporting as recommended in the PMB…" at bounding box center [402, 91] width 310 height 47
click at [358, 97] on h5 "To enhance the effectiveness of performance reporting as recommended in the PMB…" at bounding box center [402, 91] width 310 height 47
click at [358, 267] on div "Distribute identical performance reports to all stakeholders to maintain consis…" at bounding box center [402, 259] width 308 height 20
click at [248, 247] on input "d. Distribute identical performance reports to all stakeholders to maintain con…" at bounding box center [248, 243] width 0 height 6
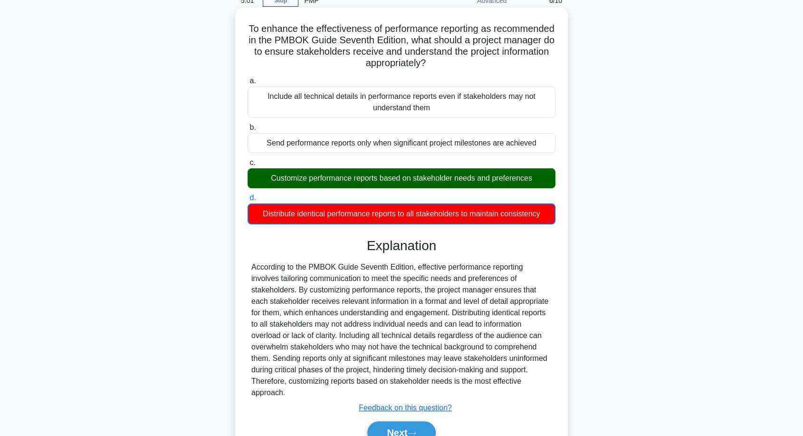
scroll to position [82, 0]
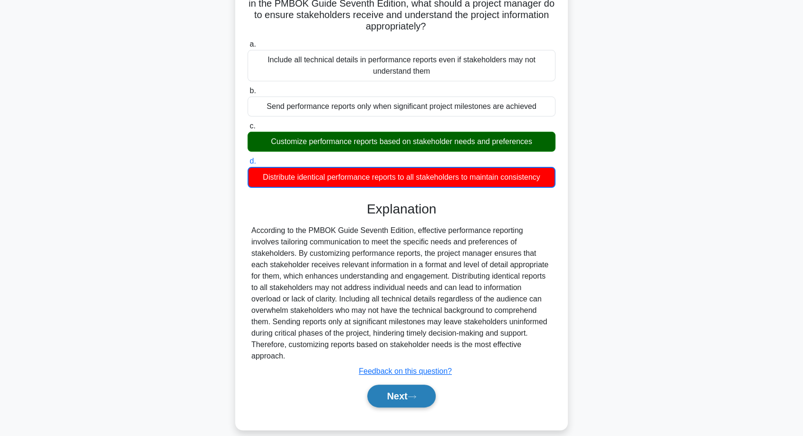
click at [400, 395] on div "Next" at bounding box center [402, 396] width 308 height 30
click at [412, 388] on button "Next" at bounding box center [401, 395] width 68 height 23
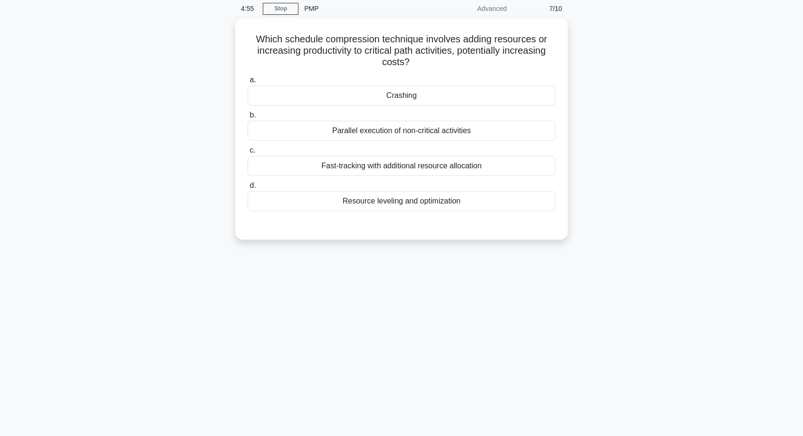
scroll to position [0, 0]
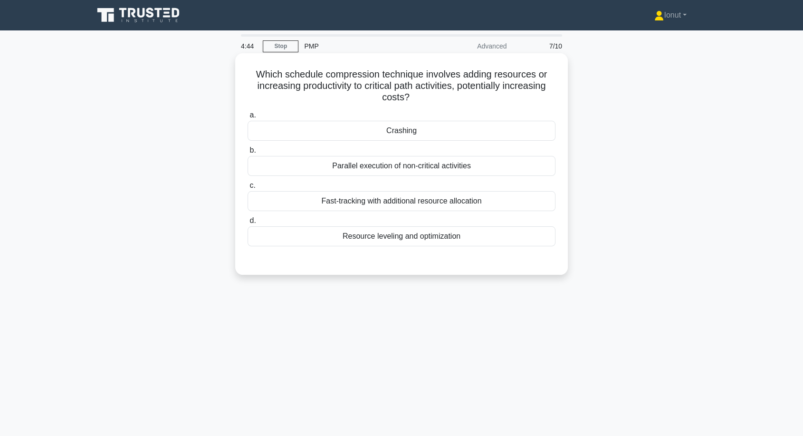
click at [412, 126] on div "Crashing" at bounding box center [402, 131] width 308 height 20
click at [248, 118] on input "a. Crashing" at bounding box center [248, 115] width 0 height 6
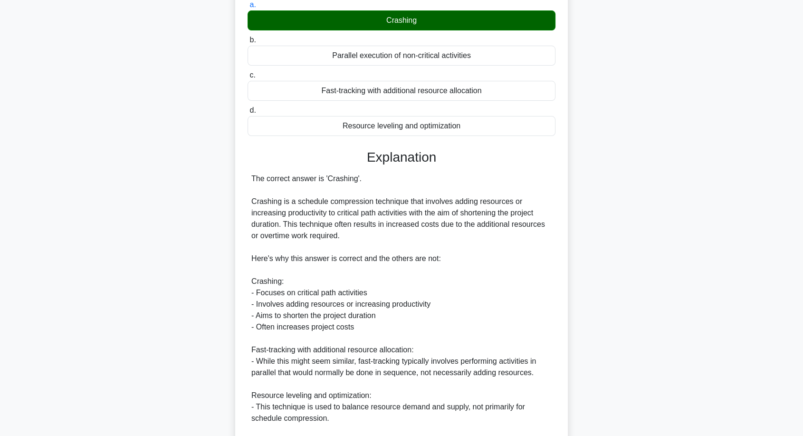
scroll to position [211, 0]
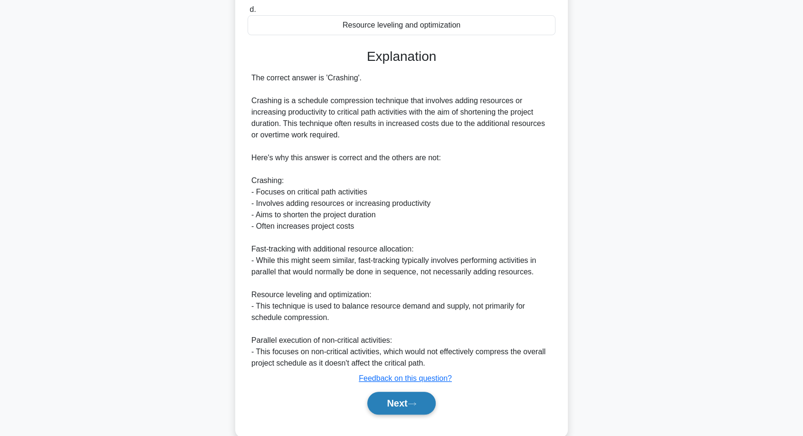
click at [399, 402] on button "Next" at bounding box center [401, 403] width 68 height 23
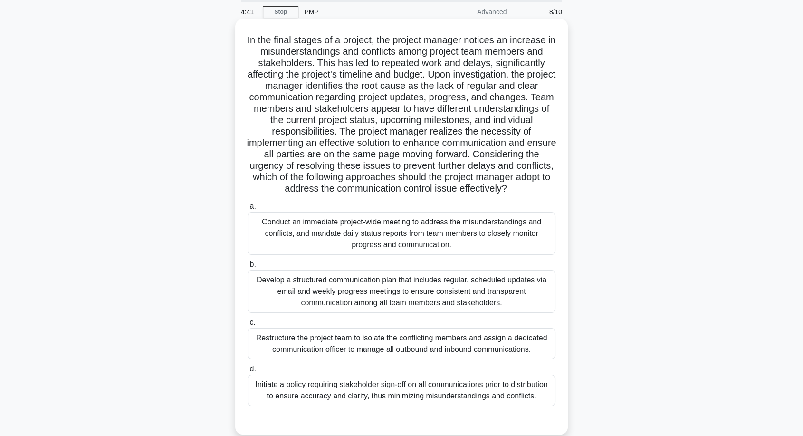
scroll to position [0, 0]
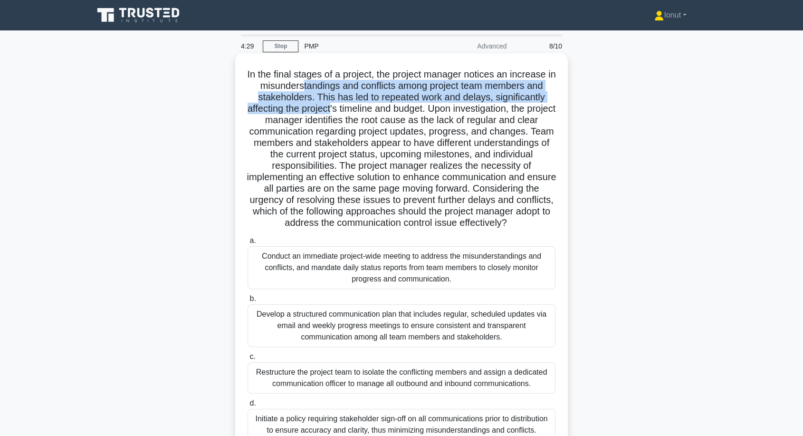
drag, startPoint x: 304, startPoint y: 84, endPoint x: 344, endPoint y: 107, distance: 46.1
click at [344, 107] on h5 "In the final stages of a project, the project manager notices an increase in mi…" at bounding box center [402, 148] width 310 height 161
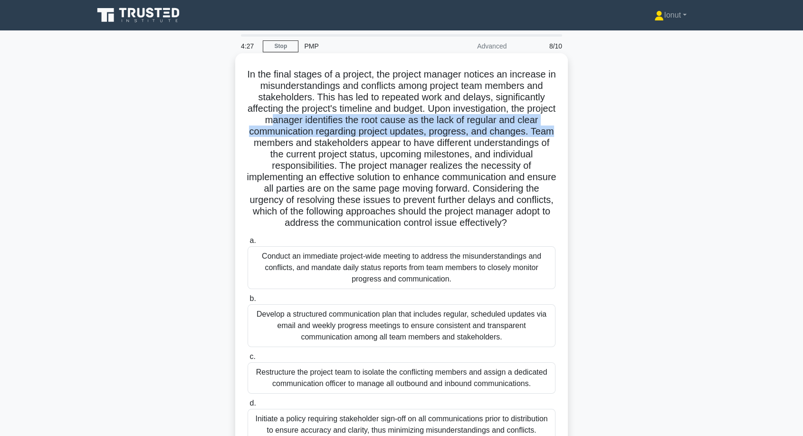
drag, startPoint x: 296, startPoint y: 123, endPoint x: 298, endPoint y: 147, distance: 24.3
click at [298, 147] on h5 "In the final stages of a project, the project manager notices an increase in mi…" at bounding box center [402, 148] width 310 height 161
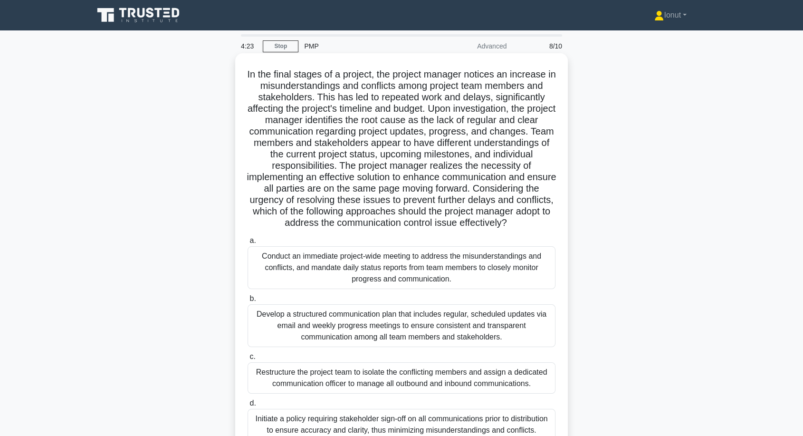
click at [288, 172] on h5 "In the final stages of a project, the project manager notices an increase in mi…" at bounding box center [402, 148] width 310 height 161
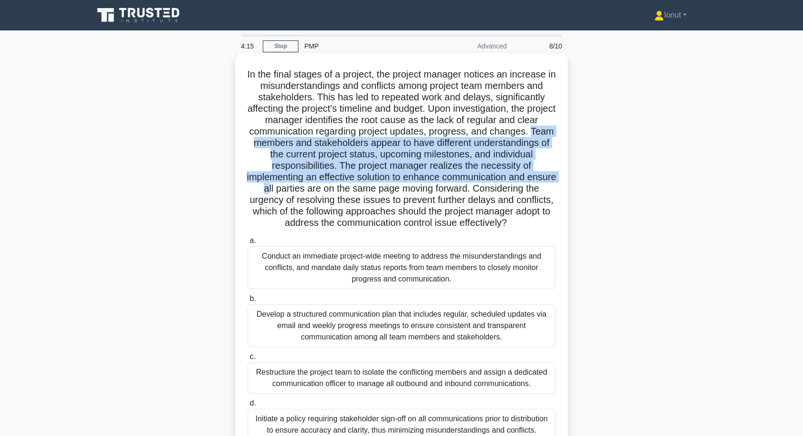
drag, startPoint x: 276, startPoint y: 141, endPoint x: 287, endPoint y: 184, distance: 44.6
click at [287, 184] on h5 "In the final stages of a project, the project manager notices an increase in mi…" at bounding box center [402, 148] width 310 height 161
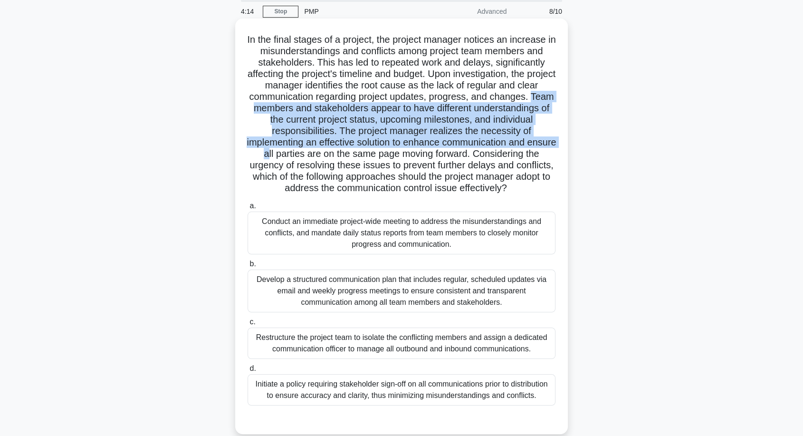
scroll to position [53, 0]
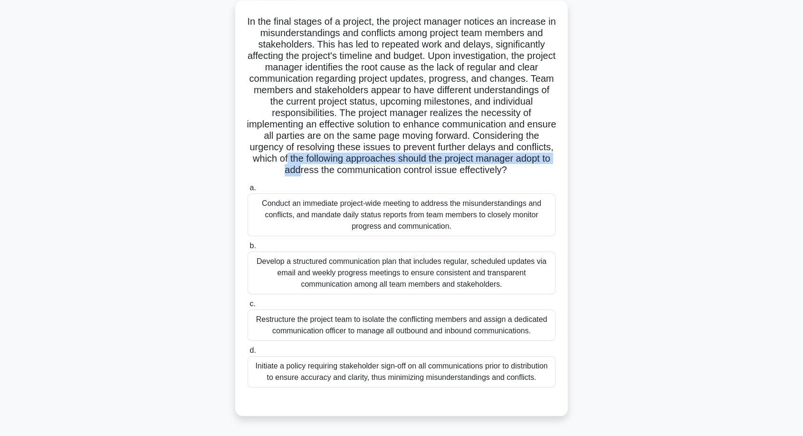
click at [345, 164] on h5 "In the final stages of a project, the project manager notices an increase in mi…" at bounding box center [402, 96] width 310 height 161
click at [318, 159] on h5 "In the final stages of a project, the project manager notices an increase in mi…" at bounding box center [402, 96] width 310 height 161
drag, startPoint x: 252, startPoint y: 169, endPoint x: 457, endPoint y: 171, distance: 204.4
click at [456, 171] on h5 "In the final stages of a project, the project manager notices an increase in mi…" at bounding box center [402, 96] width 310 height 161
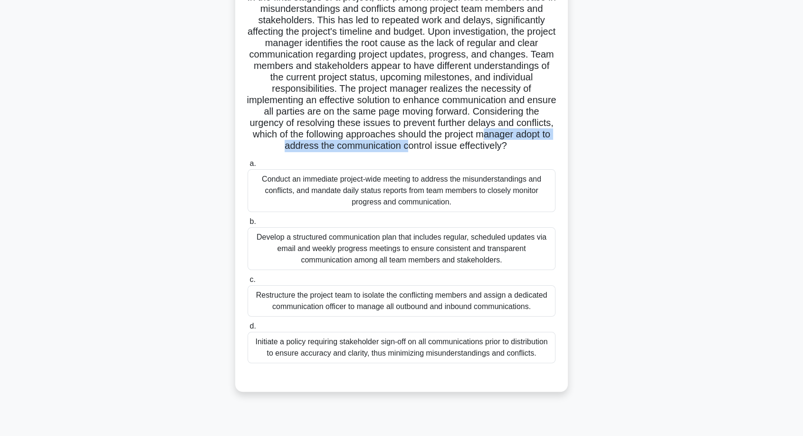
scroll to position [77, 0]
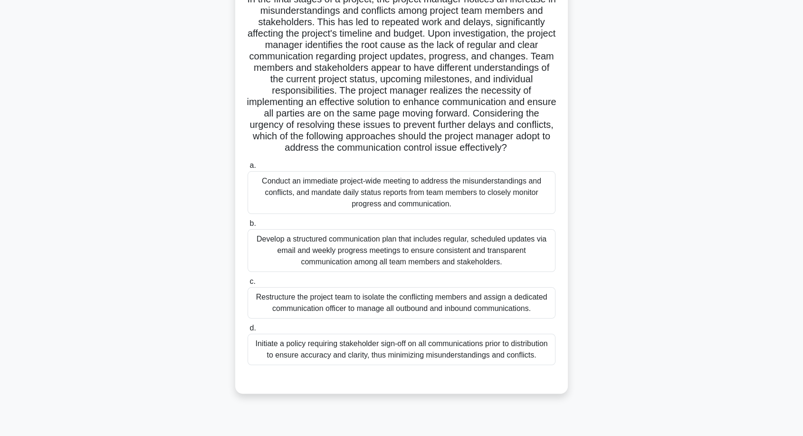
click at [208, 188] on div ".spinner_0XTQ{transform-origin:center;animation:spinner_y6GP .75s linear infini…" at bounding box center [401, 191] width 627 height 427
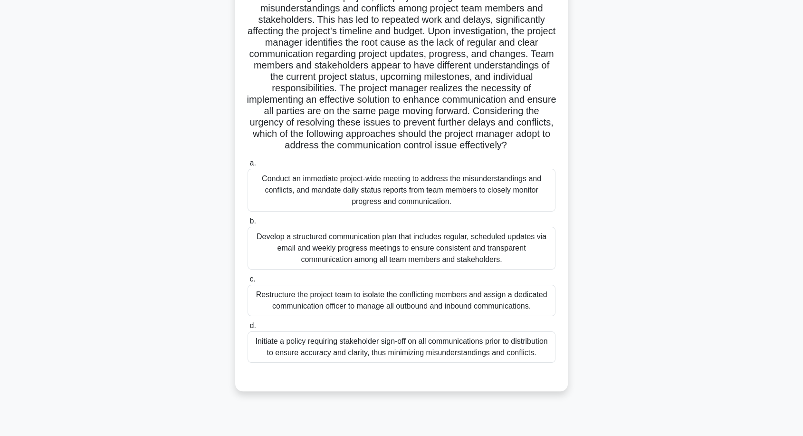
click at [269, 251] on div "Develop a structured communication plan that includes regular, scheduled update…" at bounding box center [402, 248] width 308 height 43
click at [248, 224] on input "b. Develop a structured communication plan that includes regular, scheduled upd…" at bounding box center [248, 221] width 0 height 6
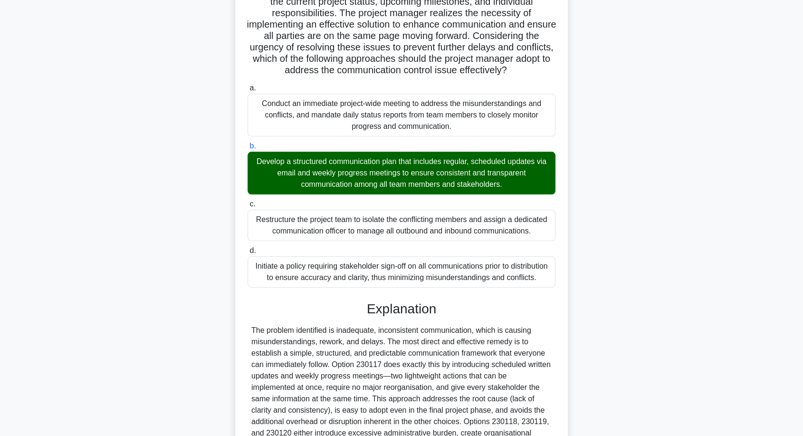
scroll to position [275, 0]
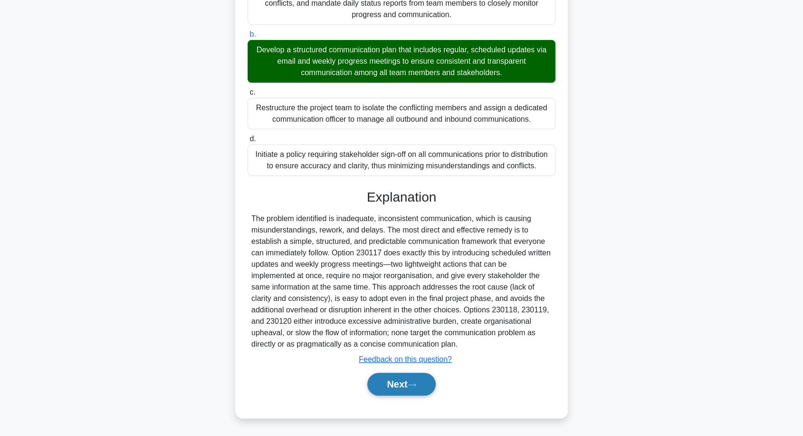
click at [373, 384] on button "Next" at bounding box center [401, 384] width 68 height 23
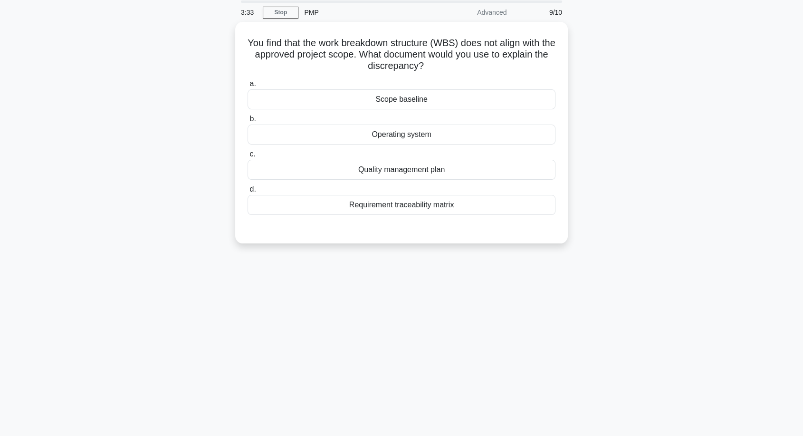
scroll to position [0, 0]
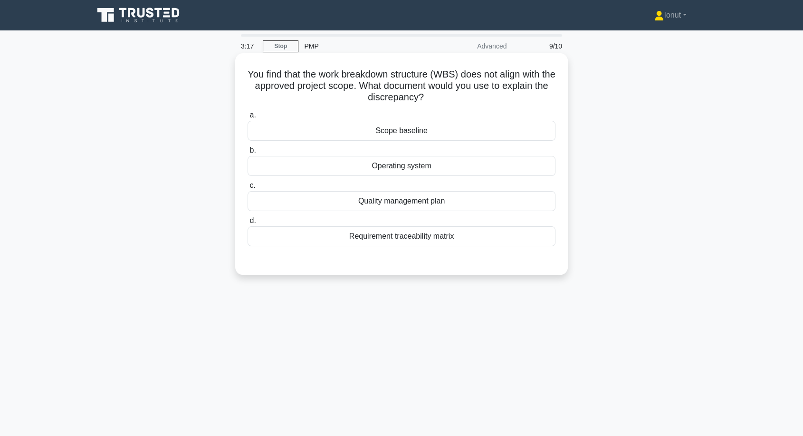
click at [394, 171] on div "Operating system" at bounding box center [402, 166] width 308 height 20
click at [248, 154] on input "b. Operating system" at bounding box center [248, 150] width 0 height 6
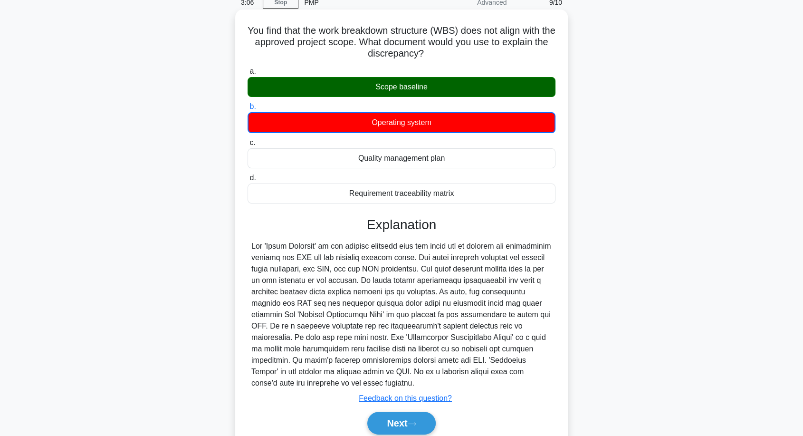
scroll to position [82, 0]
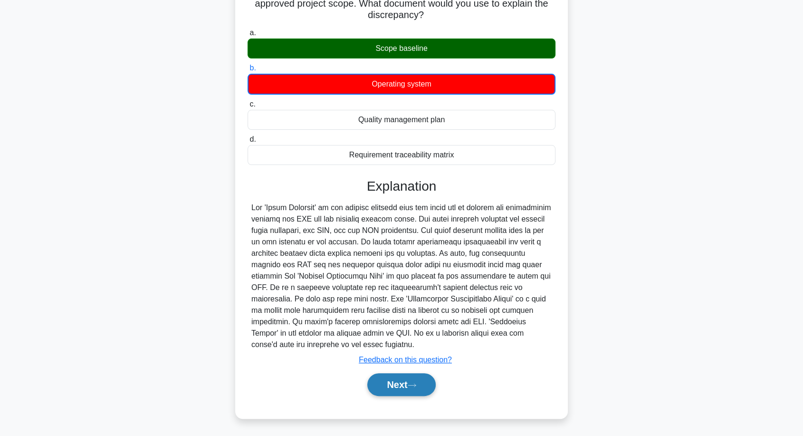
click at [391, 385] on button "Next" at bounding box center [401, 384] width 68 height 23
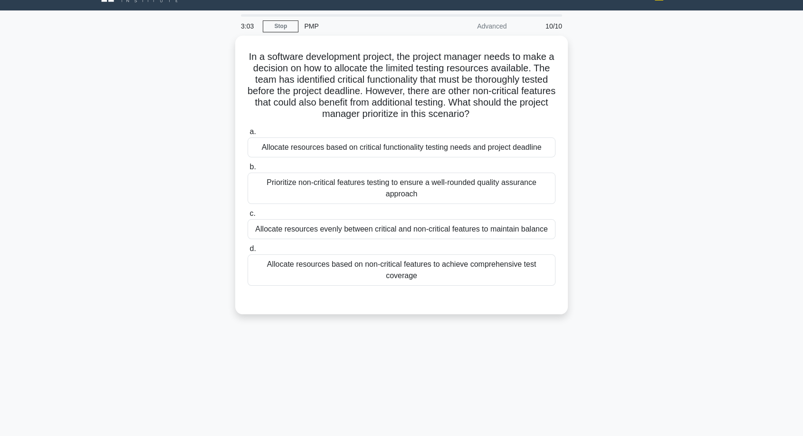
scroll to position [0, 0]
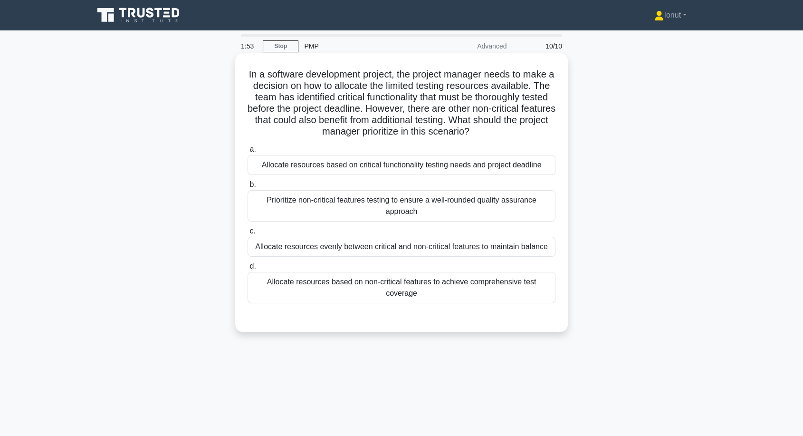
click at [434, 248] on div "Allocate resources evenly between critical and non-critical features to maintai…" at bounding box center [402, 247] width 308 height 20
click at [248, 234] on input "c. Allocate resources evenly between critical and non-critical features to main…" at bounding box center [248, 231] width 0 height 6
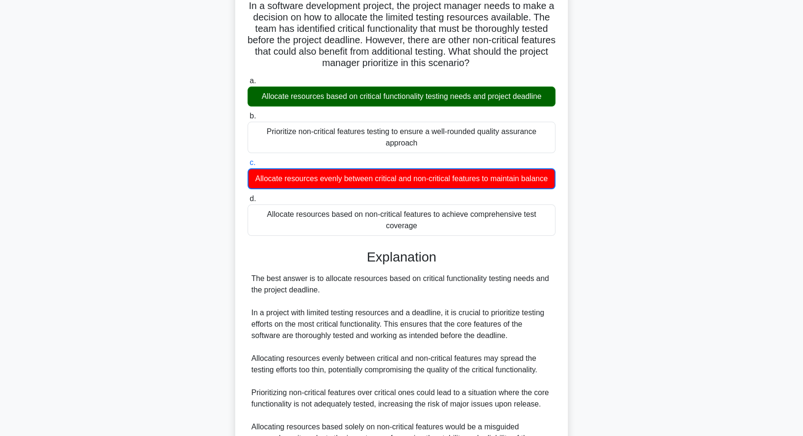
scroll to position [173, 0]
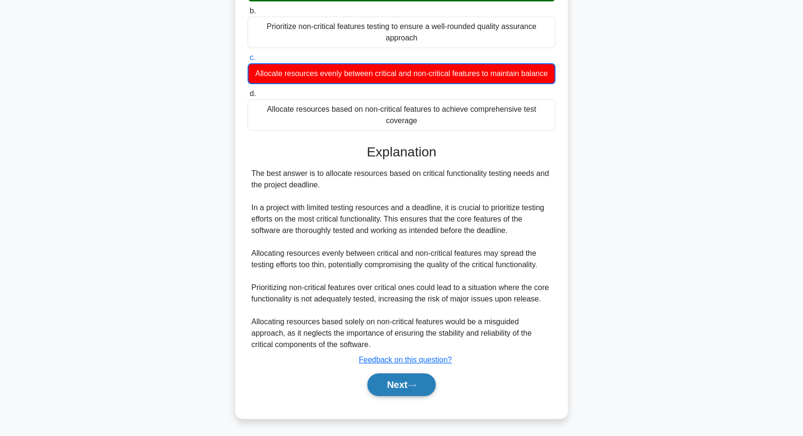
click at [409, 382] on button "Next" at bounding box center [401, 384] width 68 height 23
